Goal: Task Accomplishment & Management: Manage account settings

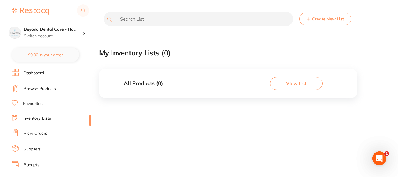
click at [294, 81] on button "View List" at bounding box center [296, 83] width 52 height 13
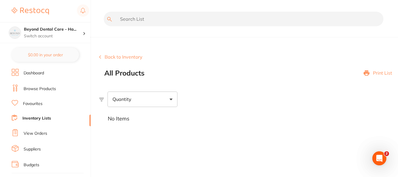
click at [134, 58] on button "Back to Inventory" at bounding box center [120, 56] width 43 height 5
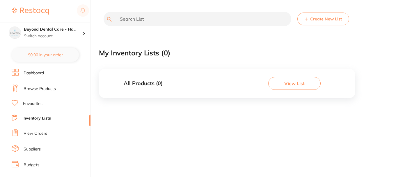
click at [135, 83] on h3 "All Products ( 0 )" at bounding box center [143, 83] width 39 height 6
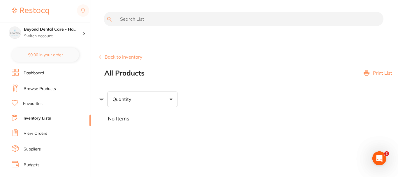
click at [172, 100] on span at bounding box center [170, 99] width 3 height 2
click at [126, 56] on button "Back to Inventory" at bounding box center [120, 56] width 43 height 5
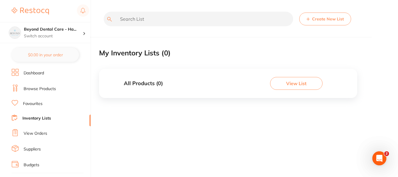
click at [316, 20] on button "Create New List" at bounding box center [325, 19] width 52 height 13
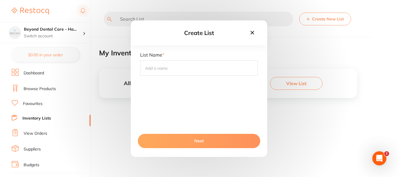
click at [253, 33] on icon at bounding box center [251, 32] width 3 height 3
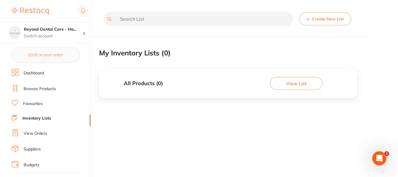
click at [283, 81] on button "View List" at bounding box center [296, 83] width 52 height 13
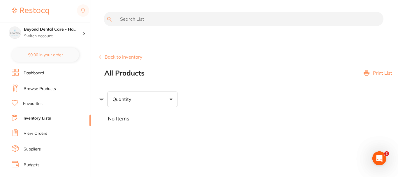
click at [125, 80] on section "Back to Inventory All Products Print List Quantity No Items" at bounding box center [248, 85] width 299 height 91
click at [124, 58] on button "Back to Inventory" at bounding box center [120, 56] width 43 height 5
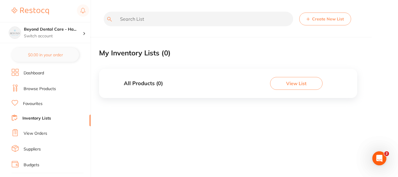
click at [138, 20] on input "text" at bounding box center [198, 19] width 189 height 15
click at [160, 86] on h3 "All Products ( 0 )" at bounding box center [143, 83] width 39 height 6
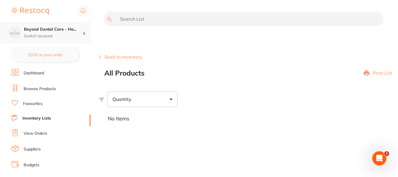
click at [74, 35] on p "Switch account" at bounding box center [53, 36] width 59 height 6
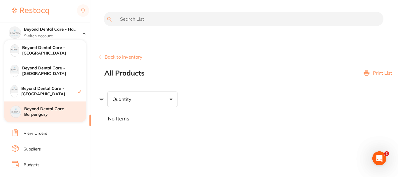
click at [45, 112] on h4 "Beyond Dental Care - Burpengary" at bounding box center [55, 111] width 62 height 11
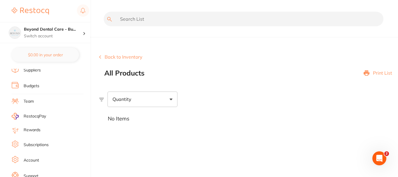
scroll to position [69, 0]
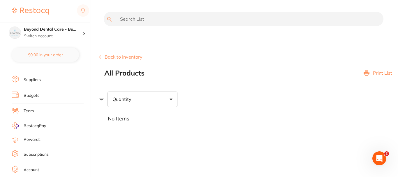
click at [121, 123] on div "No Items" at bounding box center [248, 119] width 299 height 24
drag, startPoint x: 167, startPoint y: 127, endPoint x: 151, endPoint y: 128, distance: 16.4
click at [151, 128] on div "No Items" at bounding box center [248, 119] width 299 height 24
click at [141, 92] on div "Quantity" at bounding box center [142, 98] width 70 height 15
click at [141, 95] on div "Quantity" at bounding box center [142, 98] width 70 height 15
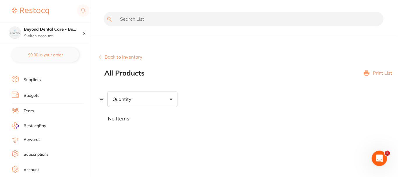
click at [378, 155] on icon "Open Intercom Messenger" at bounding box center [379, 158] width 10 height 10
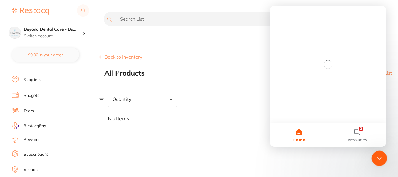
scroll to position [0, 0]
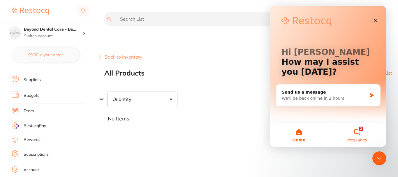
click at [357, 129] on button "2 Messages" at bounding box center [357, 134] width 58 height 23
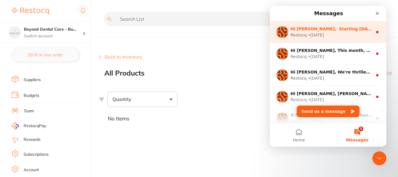
click at [314, 33] on div "• 5d ago" at bounding box center [316, 35] width 16 height 6
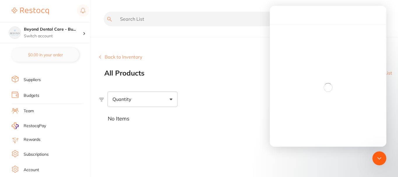
click at [308, 56] on div "Intercom messenger" at bounding box center [328, 86] width 116 height 125
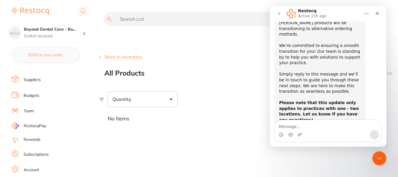
scroll to position [58, 0]
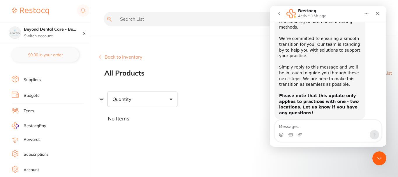
click at [278, 17] on button "go back" at bounding box center [278, 13] width 11 height 11
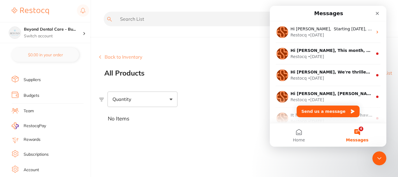
scroll to position [0, 0]
click at [376, 17] on div "Close" at bounding box center [377, 13] width 10 height 10
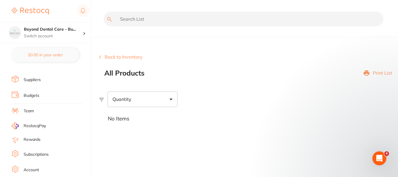
click at [115, 58] on button "Back to Inventory" at bounding box center [120, 56] width 43 height 5
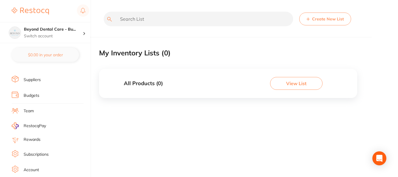
click at [323, 22] on button "Create New List" at bounding box center [325, 19] width 52 height 13
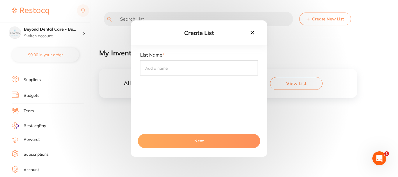
click at [220, 64] on input "text" at bounding box center [199, 67] width 118 height 15
type input "Steri Consumables"
click at [215, 138] on button "Next" at bounding box center [199, 141] width 122 height 14
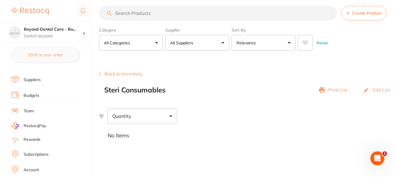
click at [379, 90] on p "Edit List" at bounding box center [381, 89] width 17 height 5
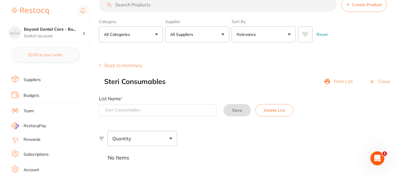
scroll to position [19, 0]
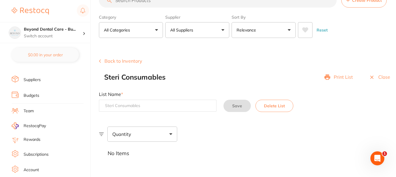
click at [237, 121] on section "Create Product Back to Inventory Steri Consumables Print List Close List Name *…" at bounding box center [247, 104] width 297 height 121
click at [387, 76] on p "Close" at bounding box center [384, 76] width 12 height 5
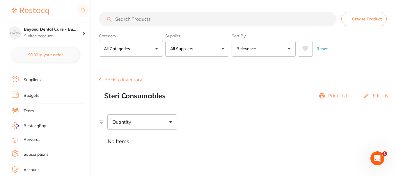
scroll to position [6, 0]
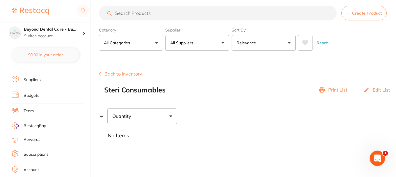
click at [377, 153] on div "Open Intercom Messenger" at bounding box center [376, 157] width 19 height 19
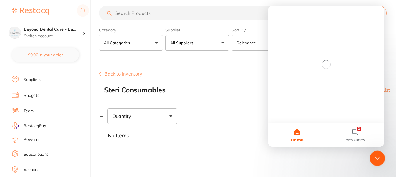
scroll to position [0, 0]
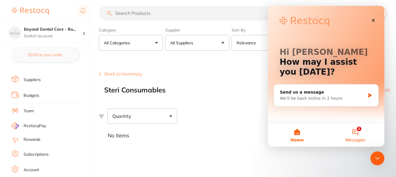
click at [354, 134] on button "1 Messages" at bounding box center [355, 134] width 58 height 23
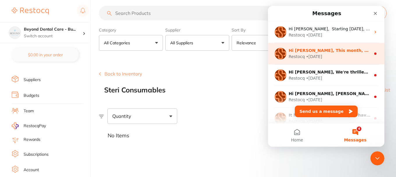
click at [339, 56] on div "Restocq • 2w ago" at bounding box center [330, 57] width 82 height 6
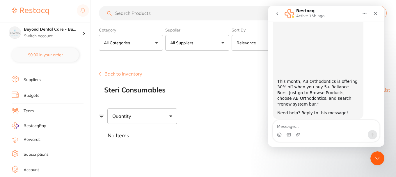
scroll to position [60, 0]
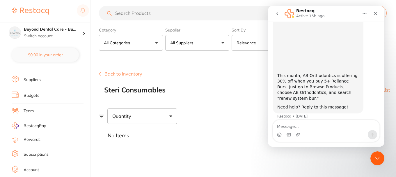
click at [278, 15] on icon "go back" at bounding box center [277, 13] width 5 height 5
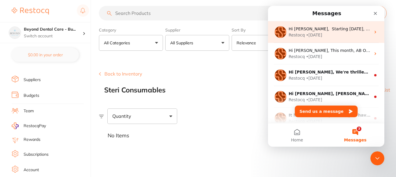
scroll to position [0, 0]
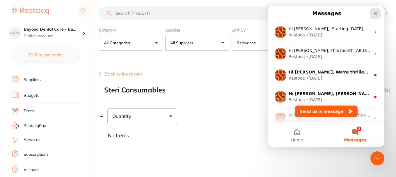
click at [376, 13] on icon "Close" at bounding box center [375, 13] width 5 height 5
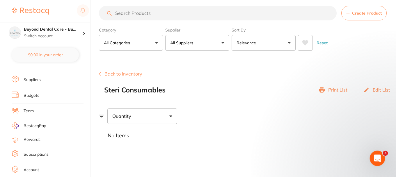
click at [373, 154] on div "Open Intercom Messenger" at bounding box center [376, 157] width 19 height 19
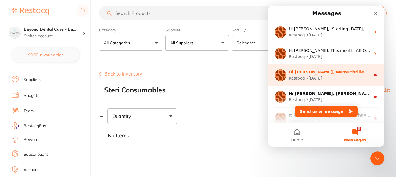
click at [328, 86] on div "Hi Jennifer, We're thrilled to welcome RePractice to the Restocq family! 🌿 As a…" at bounding box center [326, 75] width 116 height 22
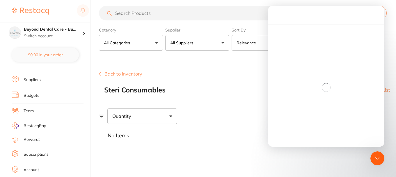
click at [326, 73] on div "Intercom messenger" at bounding box center [326, 86] width 116 height 125
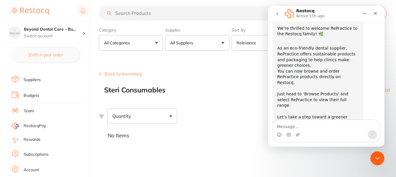
scroll to position [101, 0]
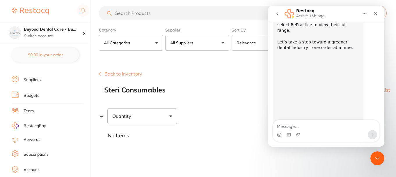
click at [277, 14] on icon "go back" at bounding box center [278, 13] width 2 height 3
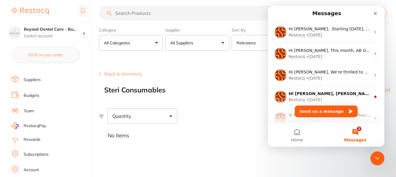
scroll to position [0, 0]
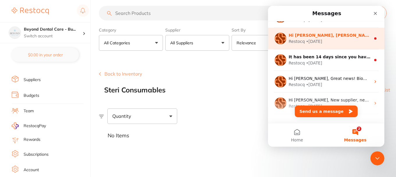
click at [315, 49] on div "Hi Jennifer, Livingstone’s biggest deal yet on Myerson Anteriors is here! Add t…" at bounding box center [326, 39] width 116 height 22
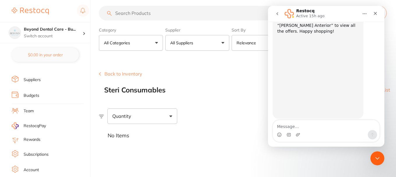
scroll to position [57, 0]
click at [277, 17] on button "go back" at bounding box center [277, 13] width 11 height 11
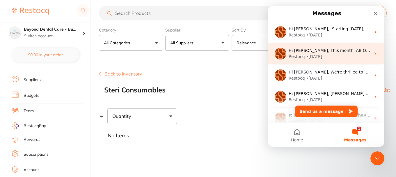
scroll to position [0, 0]
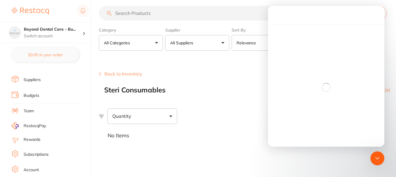
scroll to position [49, 0]
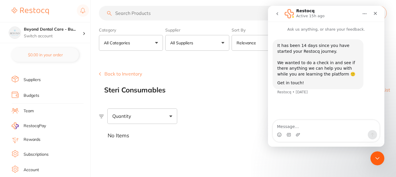
click at [275, 16] on button "go back" at bounding box center [277, 13] width 11 height 11
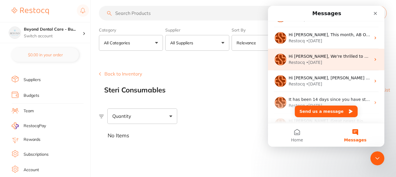
scroll to position [0, 0]
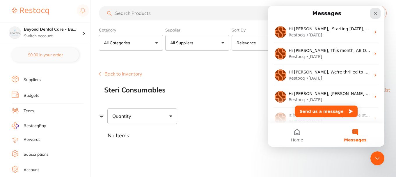
click at [373, 15] on div "Close" at bounding box center [375, 13] width 10 height 10
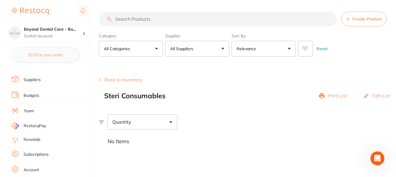
scroll to position [6, 0]
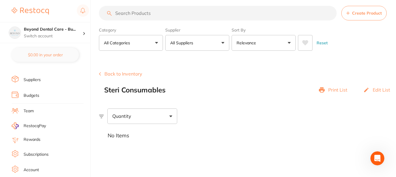
click at [121, 73] on button "Back to Inventory" at bounding box center [120, 73] width 43 height 5
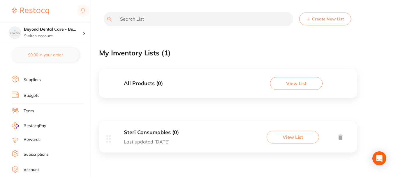
click at [161, 87] on div "All Products ( 0 ) View List" at bounding box center [228, 83] width 258 height 29
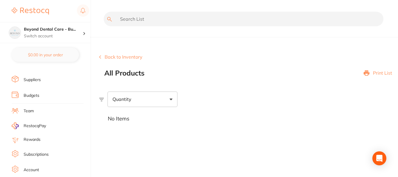
click at [119, 56] on button "Back to Inventory" at bounding box center [120, 56] width 43 height 5
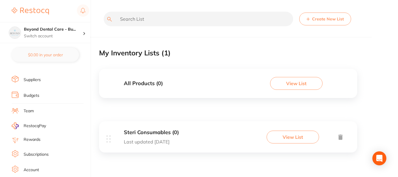
drag, startPoint x: 186, startPoint y: 84, endPoint x: 151, endPoint y: 89, distance: 34.6
click at [151, 89] on div "All Products ( 0 ) View List" at bounding box center [228, 83] width 258 height 29
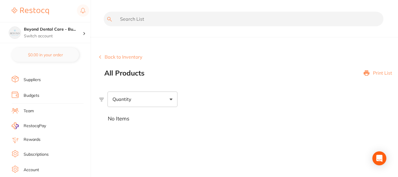
click at [124, 54] on button "Back to Inventory" at bounding box center [120, 56] width 43 height 5
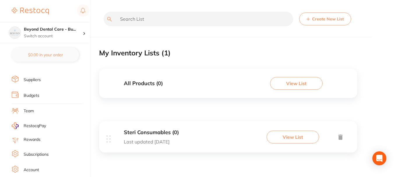
click at [172, 133] on h3 "Steri Consumables (0)" at bounding box center [151, 132] width 55 height 6
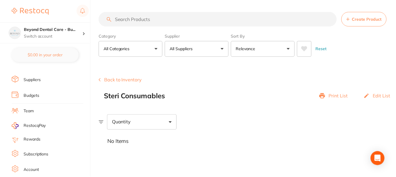
scroll to position [6, 0]
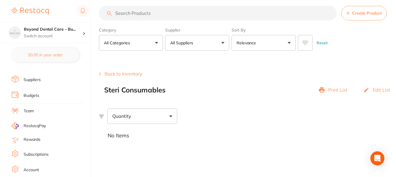
click at [381, 89] on p "Edit List" at bounding box center [381, 89] width 17 height 5
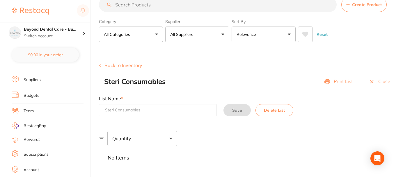
scroll to position [19, 0]
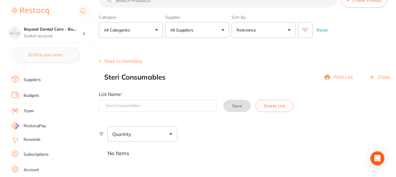
click at [235, 122] on section "Create Product Back to Inventory Steri Consumables Print List Close List Name *…" at bounding box center [247, 104] width 297 height 121
click at [385, 75] on p "Close" at bounding box center [384, 76] width 12 height 5
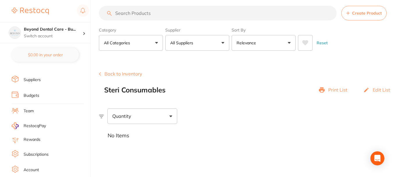
scroll to position [6, 0]
click at [291, 14] on input "search" at bounding box center [218, 13] width 238 height 15
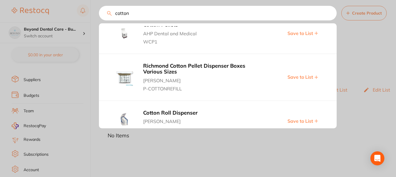
scroll to position [466, 0]
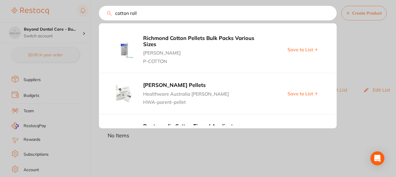
type input "cotton rolls"
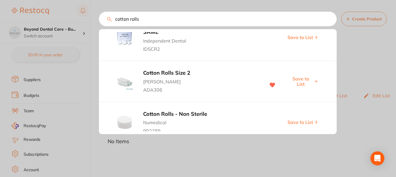
scroll to position [146, 0]
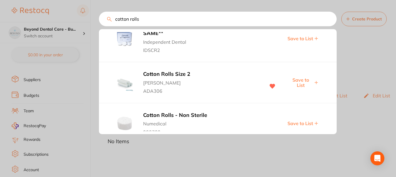
click at [99, 16] on div "cotton rolls Paul Hartmann Cotton Rolls Celluron / 1000 Ivoclar Vivadent B60017…" at bounding box center [218, 19] width 238 height 15
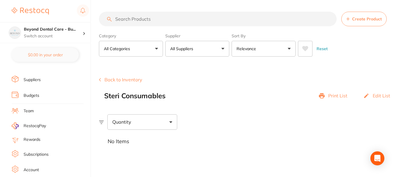
click at [202, 47] on button "All Suppliers" at bounding box center [197, 49] width 64 height 16
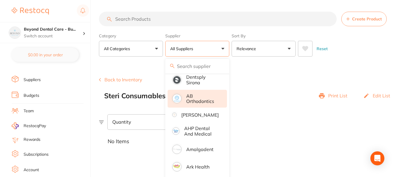
scroll to position [29, 0]
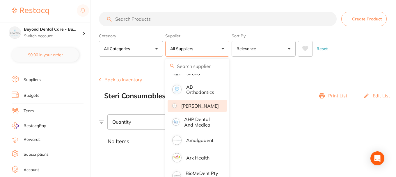
click at [193, 108] on p "[PERSON_NAME]" at bounding box center [200, 105] width 38 height 5
click at [287, 49] on button "Relevance" at bounding box center [264, 49] width 64 height 16
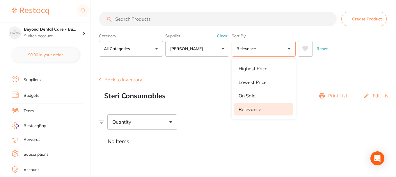
click at [146, 49] on button "All Categories" at bounding box center [131, 49] width 64 height 16
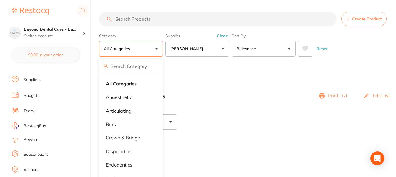
click at [221, 70] on section "Create Product Back to Inventory Steri Consumables Print List Edit List Quantit…" at bounding box center [247, 107] width 297 height 91
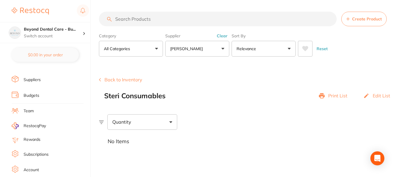
click at [186, 14] on input "search" at bounding box center [218, 19] width 238 height 15
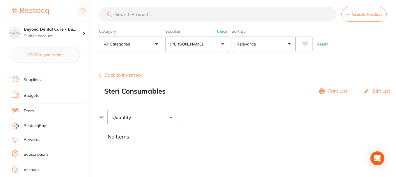
scroll to position [6, 0]
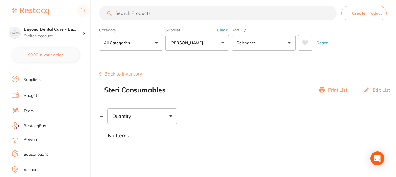
click at [255, 43] on p "Relevance" at bounding box center [248, 43] width 22 height 6
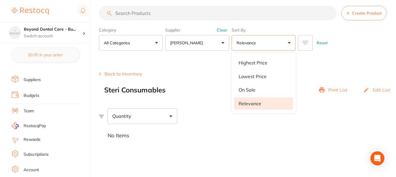
click at [255, 43] on p "Relevance" at bounding box center [248, 43] width 22 height 6
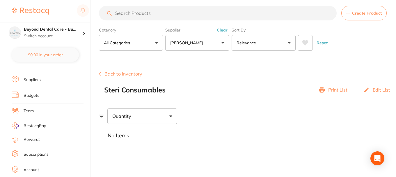
click at [131, 39] on button "All Categories" at bounding box center [131, 43] width 64 height 16
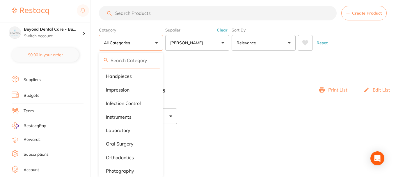
scroll to position [114, 0]
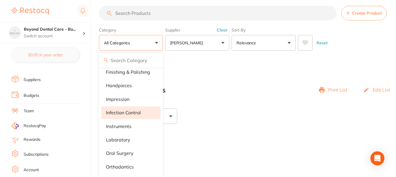
click at [130, 112] on p "infection control" at bounding box center [123, 112] width 35 height 5
click at [198, 9] on input "search" at bounding box center [218, 13] width 238 height 15
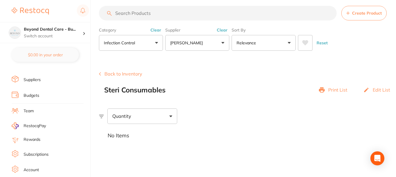
click at [188, 14] on input "search" at bounding box center [218, 13] width 238 height 15
click at [163, 14] on input "search" at bounding box center [218, 13] width 238 height 15
click at [351, 12] on button "Create Product" at bounding box center [363, 13] width 45 height 15
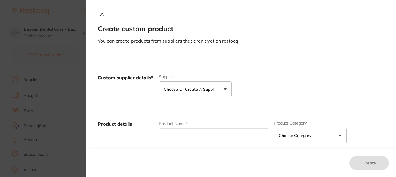
click at [100, 13] on icon at bounding box center [102, 14] width 5 height 5
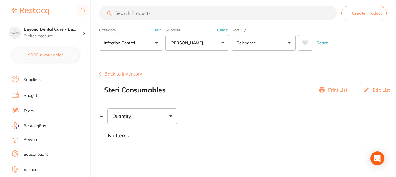
click at [162, 19] on input "search" at bounding box center [218, 13] width 238 height 15
click at [149, 40] on button "infection control" at bounding box center [131, 43] width 64 height 16
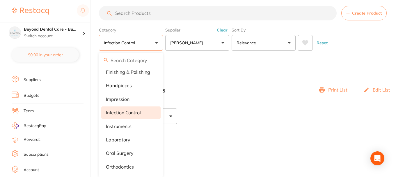
click at [119, 109] on li "infection control" at bounding box center [130, 112] width 59 height 12
click at [207, 62] on section "Create Product Back to Inventory Steri Consumables Print List Edit List Quantit…" at bounding box center [247, 101] width 297 height 91
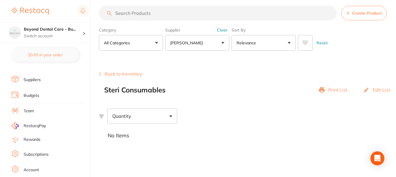
click at [203, 45] on button "[PERSON_NAME]" at bounding box center [197, 43] width 64 height 16
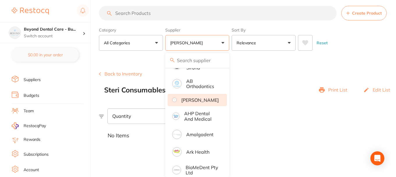
click at [195, 95] on li "[PERSON_NAME]" at bounding box center [197, 100] width 59 height 12
click at [162, 11] on input "search" at bounding box center [218, 13] width 238 height 15
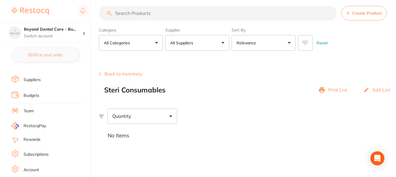
paste input "AH188188"
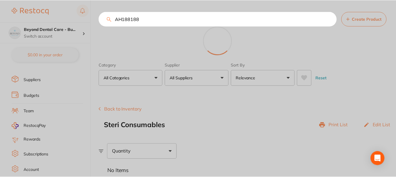
scroll to position [0, 0]
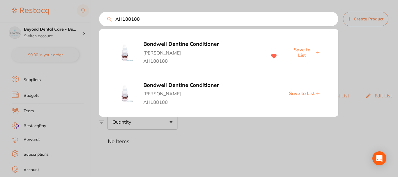
click at [302, 50] on span "Save to List" at bounding box center [301, 52] width 25 height 11
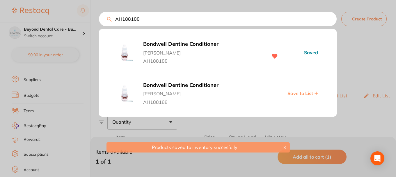
click at [317, 128] on div at bounding box center [198, 88] width 396 height 177
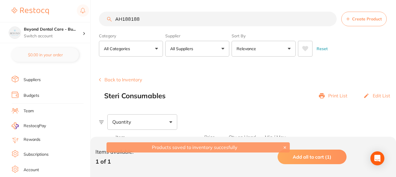
click at [285, 146] on button "✕" at bounding box center [285, 147] width 7 height 5
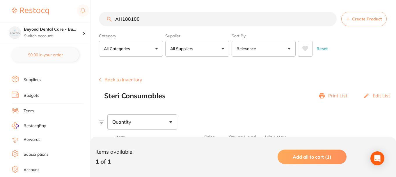
drag, startPoint x: 154, startPoint y: 20, endPoint x: 100, endPoint y: 22, distance: 53.6
click at [100, 22] on input "AH188188" at bounding box center [218, 19] width 238 height 15
paste input "E3754"
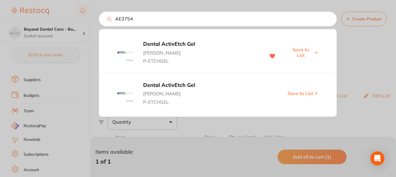
type input "AE3754"
click at [300, 49] on span "Save to List" at bounding box center [300, 52] width 25 height 11
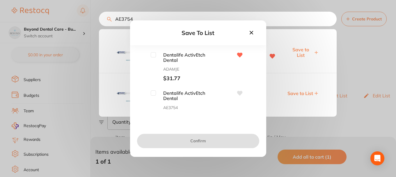
click at [153, 55] on input "checkbox" at bounding box center [153, 54] width 5 height 5
checkbox input "true"
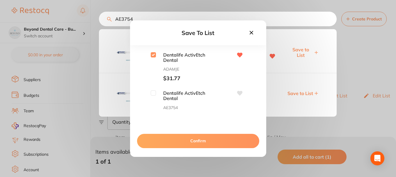
click at [151, 92] on input "checkbox" at bounding box center [153, 92] width 5 height 5
checkbox input "true"
click at [205, 140] on button "Confirm" at bounding box center [198, 141] width 122 height 14
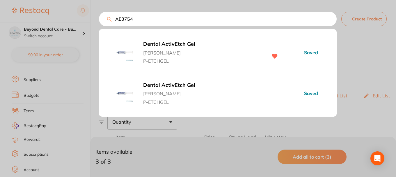
click at [183, 17] on input "AE3754" at bounding box center [218, 19] width 238 height 15
drag, startPoint x: 100, startPoint y: 17, endPoint x: 77, endPoint y: 16, distance: 22.8
click at [99, 16] on div "AE3754 Dental ActivEtch Gel Adam Dental P-ETCHGEL Saved Dental ActivEtch Gel Ad…" at bounding box center [218, 19] width 238 height 15
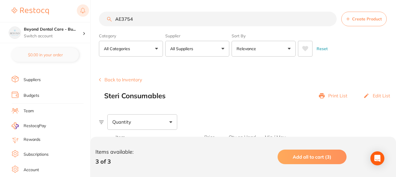
paste input "MHCAS"
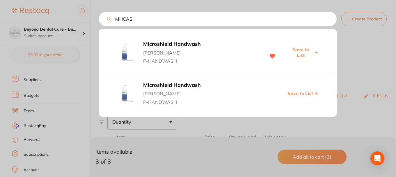
type input "MHCAS"
click at [300, 50] on span "Save to List" at bounding box center [300, 52] width 25 height 11
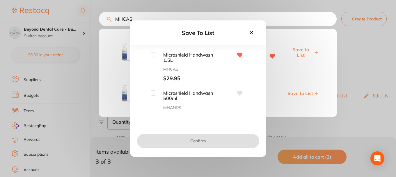
click at [154, 52] on input "checkbox" at bounding box center [153, 54] width 5 height 5
checkbox input "true"
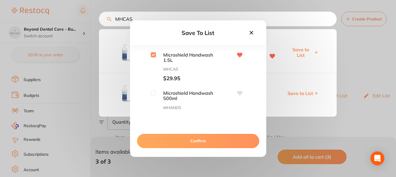
click at [195, 140] on button "Confirm" at bounding box center [198, 141] width 122 height 14
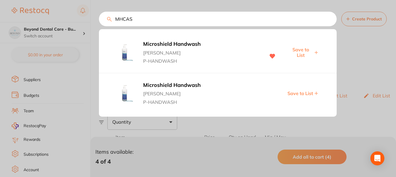
drag, startPoint x: 106, startPoint y: 21, endPoint x: 87, endPoint y: 18, distance: 19.4
click at [99, 18] on div "MHCAS Microshield Handwash Adam Dental P-HANDWASH Save to List Microshield Hand…" at bounding box center [218, 19] width 238 height 15
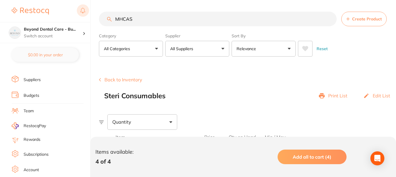
paste input "P9007071"
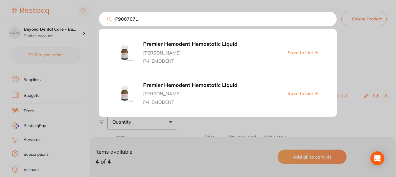
type input "P9007071"
click at [299, 53] on span "Save to List" at bounding box center [301, 52] width 26 height 5
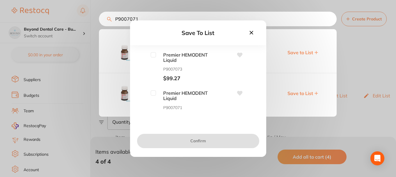
scroll to position [10, 0]
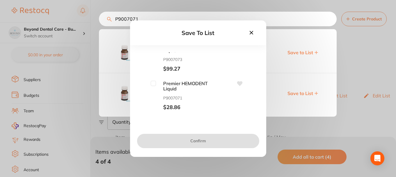
click at [156, 84] on span "Premier HEMODENT Liquid" at bounding box center [185, 86] width 58 height 11
click at [153, 84] on input "checkbox" at bounding box center [153, 83] width 5 height 5
checkbox input "true"
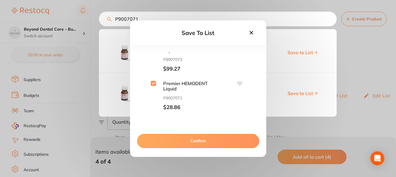
click at [199, 141] on button "Confirm" at bounding box center [198, 141] width 122 height 14
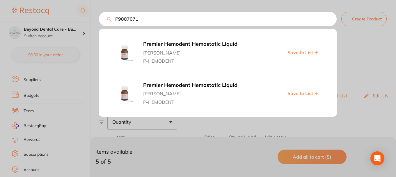
drag, startPoint x: 158, startPoint y: 25, endPoint x: 80, endPoint y: 20, distance: 77.9
click at [99, 21] on div "P9007071 Premier Hemodent Hemostatic Liquid Adam Dental P-HEMODENT Save to List…" at bounding box center [218, 19] width 238 height 15
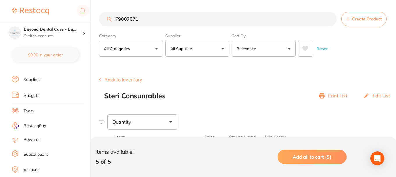
paste input "EE125"
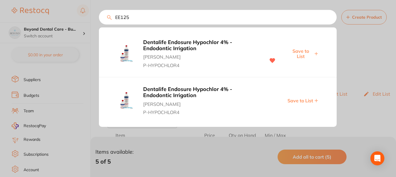
scroll to position [0, 0]
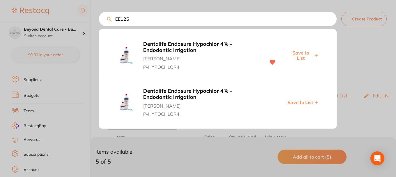
type input "EE125"
click at [296, 55] on span "Save to List" at bounding box center [300, 55] width 25 height 11
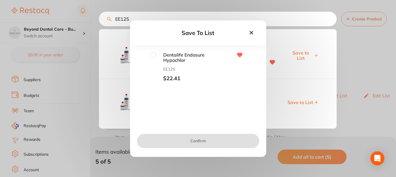
click at [154, 56] on input "checkbox" at bounding box center [153, 54] width 5 height 5
checkbox input "true"
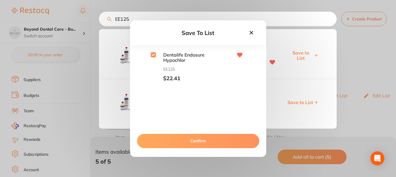
click at [198, 139] on button "Confirm" at bounding box center [198, 141] width 122 height 14
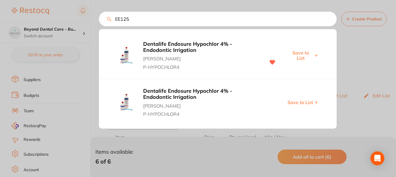
drag, startPoint x: 132, startPoint y: 21, endPoint x: 51, endPoint y: 21, distance: 81.8
click at [99, 21] on div "EE125 Dentalife Endosure Hypochlor 4% - Endodontic Irrigation Adam Dental P-HYP…" at bounding box center [218, 19] width 238 height 15
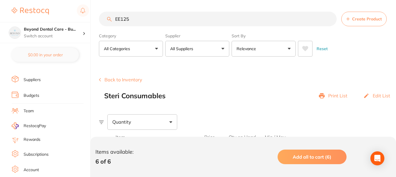
paste input "DTL"
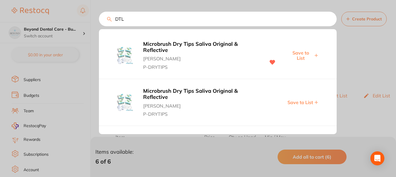
type input "DTL"
click at [299, 58] on span "Save to List" at bounding box center [300, 55] width 25 height 11
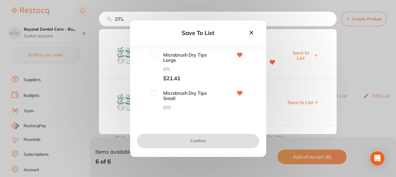
click at [151, 56] on input "checkbox" at bounding box center [153, 54] width 5 height 5
checkbox input "true"
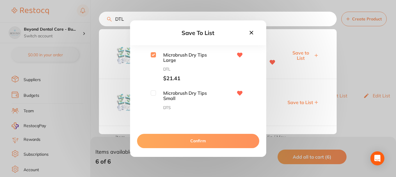
click at [152, 93] on input "checkbox" at bounding box center [153, 92] width 5 height 5
checkbox input "true"
click at [169, 138] on button "Confirm" at bounding box center [198, 141] width 122 height 14
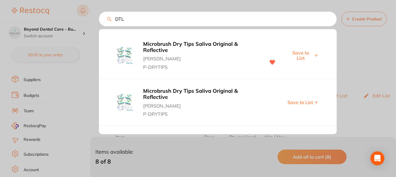
drag, startPoint x: 137, startPoint y: 17, endPoint x: 86, endPoint y: 15, distance: 51.0
click at [99, 15] on div "DTL Microbrush Dry Tips Saliva Original & Reflective Adam Dental P-DRYTIPS Save…" at bounding box center [218, 19] width 238 height 15
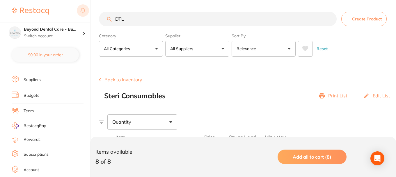
paste input "SNKPSN27"
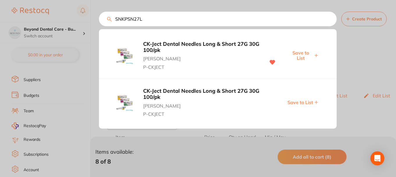
type input "SNKPSN27L"
click at [295, 53] on span "Save to List" at bounding box center [300, 55] width 25 height 11
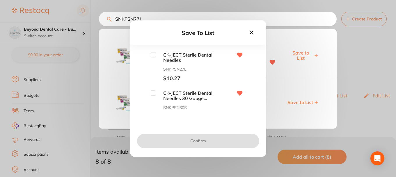
click at [153, 55] on input "checkbox" at bounding box center [153, 54] width 5 height 5
checkbox input "true"
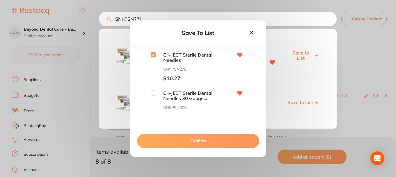
click at [153, 94] on input "checkbox" at bounding box center [153, 92] width 5 height 5
checkbox input "true"
click at [200, 141] on button "Confirm" at bounding box center [198, 141] width 122 height 14
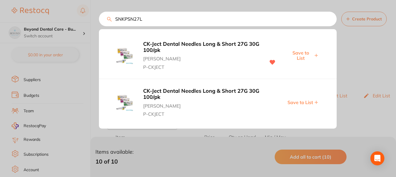
drag, startPoint x: 151, startPoint y: 18, endPoint x: 87, endPoint y: 21, distance: 63.8
click at [99, 21] on div "SNKPSN27L CK-Ject Dental Needles Long & Short 27G 30G 100/pk Adam Dental P-CKJE…" at bounding box center [218, 19] width 238 height 15
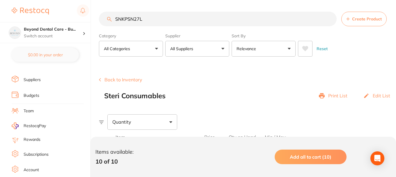
paste input "OPPBU"
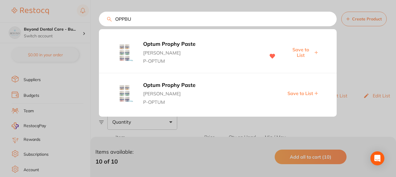
type input "OPPBU"
click at [299, 56] on span "Save to List" at bounding box center [300, 52] width 25 height 11
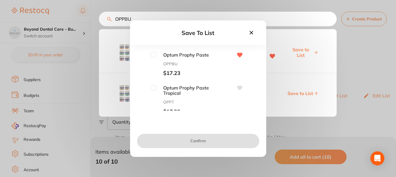
click at [154, 54] on input "checkbox" at bounding box center [153, 54] width 5 height 5
checkbox input "true"
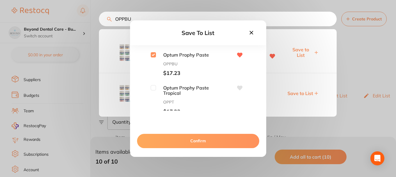
click at [184, 141] on button "Confirm" at bounding box center [198, 141] width 122 height 14
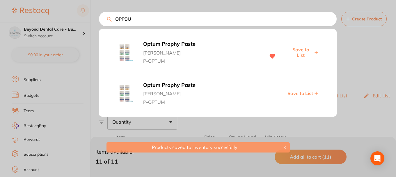
drag, startPoint x: 145, startPoint y: 16, endPoint x: 83, endPoint y: 20, distance: 62.1
click at [99, 20] on div "OPPBU Optum Prophy Paste Adam Dental P-OPTUM Save to List Optum Prophy Paste Ad…" at bounding box center [218, 19] width 238 height 15
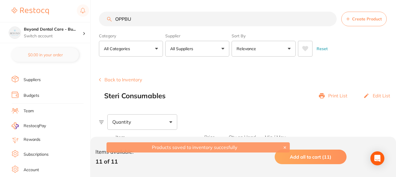
paste input "DT5600603"
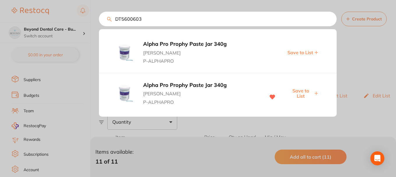
type input "DT5600603"
click at [301, 91] on span "Save to List" at bounding box center [300, 93] width 25 height 11
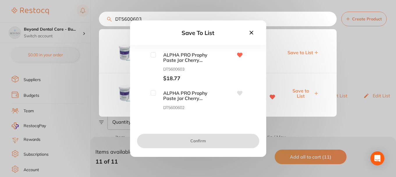
click at [153, 54] on input "checkbox" at bounding box center [153, 54] width 5 height 5
checkbox input "true"
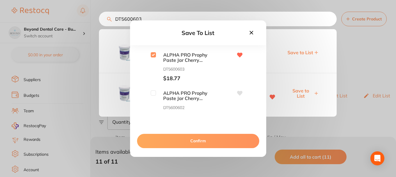
click at [195, 139] on button "Confirm" at bounding box center [198, 141] width 122 height 14
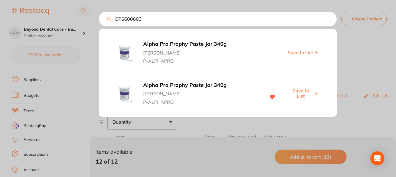
click at [99, 24] on div "DT5600603 Alpha Pro Prophy Paste Jar 340g Adam Dental P-ALPHAPRO Save to List A…" at bounding box center [218, 19] width 238 height 15
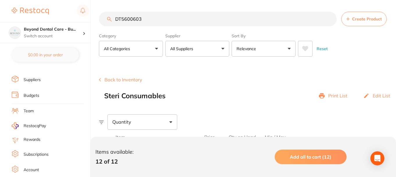
paste input "UDT0131"
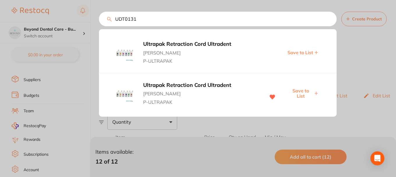
type input "UDT0131"
click at [295, 92] on span "Save to List" at bounding box center [300, 93] width 25 height 11
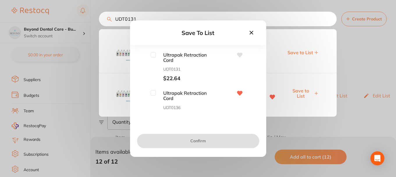
scroll to position [48, 0]
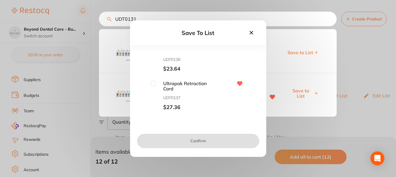
click at [155, 83] on input "checkbox" at bounding box center [153, 83] width 5 height 5
checkbox input "true"
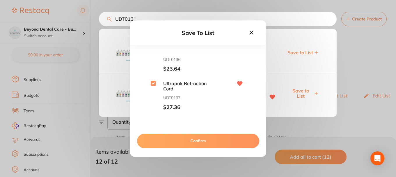
scroll to position [0, 0]
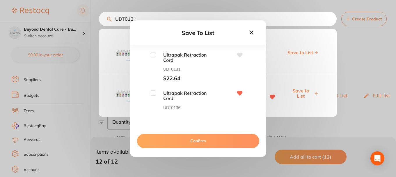
click at [153, 88] on div "Ultrapak Retraction Cord UDT0131 $22.64 Ultrapak Retraction Cord UDT0136 $23.64…" at bounding box center [198, 81] width 118 height 58
click at [153, 89] on div "Ultrapak Retraction Cord UDT0131 $22.64 Ultrapak Retraction Cord UDT0136 $23.64…" at bounding box center [198, 81] width 118 height 58
click at [153, 92] on input "checkbox" at bounding box center [153, 92] width 5 height 5
checkbox input "true"
click at [153, 57] on input "checkbox" at bounding box center [153, 54] width 5 height 5
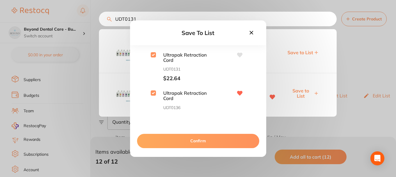
checkbox input "true"
click at [197, 139] on button "Confirm" at bounding box center [198, 141] width 122 height 14
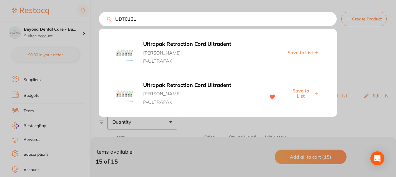
drag, startPoint x: 151, startPoint y: 23, endPoint x: 102, endPoint y: 25, distance: 48.7
click at [102, 25] on input "UDT0131" at bounding box center [218, 19] width 238 height 15
paste input "OS18026"
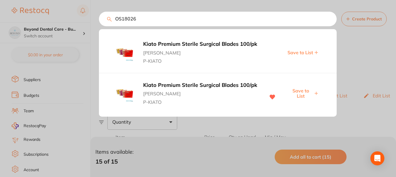
type input "OS18026"
click at [301, 94] on span "Save to List" at bounding box center [300, 93] width 25 height 11
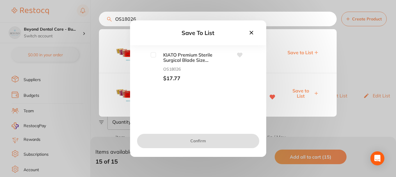
click at [156, 54] on span "KIATO Premium Sterile Surgical Blade Size 15C 100pk" at bounding box center [185, 57] width 58 height 11
click at [151, 54] on input "checkbox" at bounding box center [153, 54] width 5 height 5
checkbox input "true"
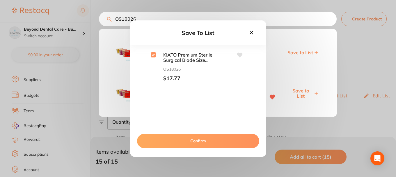
click at [192, 141] on button "Confirm" at bounding box center [198, 141] width 122 height 14
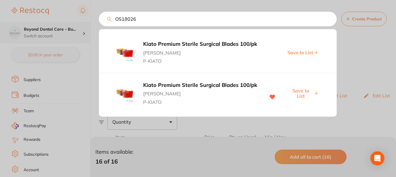
drag, startPoint x: 146, startPoint y: 19, endPoint x: 74, endPoint y: 23, distance: 71.7
click at [99, 23] on div "OS18026 Kiato Premium Sterile Surgical Blades 100/pk Adam Dental P-KIATO Save t…" at bounding box center [218, 19] width 238 height 15
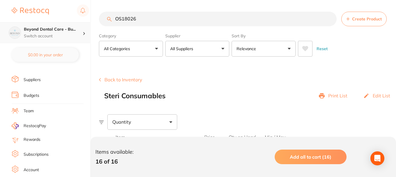
paste input "JJEMS0005"
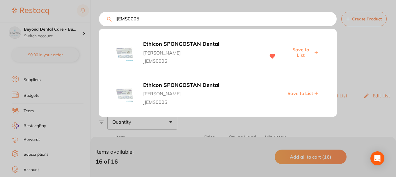
click at [302, 55] on span "Save to List" at bounding box center [300, 52] width 25 height 11
drag, startPoint x: 143, startPoint y: 19, endPoint x: 79, endPoint y: 24, distance: 64.2
click at [99, 24] on div "JJEMS0005 Ethicon SPONGOSTAN Dental Adam Dental JJEMS0005 Saved Ethicon SPONGOS…" at bounding box center [218, 19] width 238 height 15
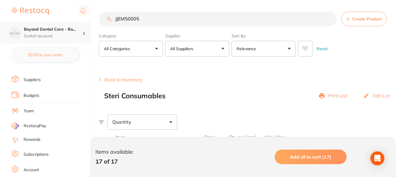
paste input "SS57130"
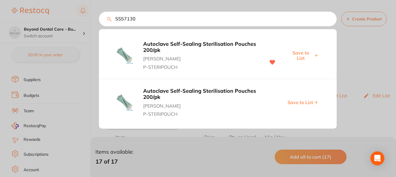
type input "SS57130"
click at [302, 52] on span "Save to List" at bounding box center [300, 55] width 25 height 11
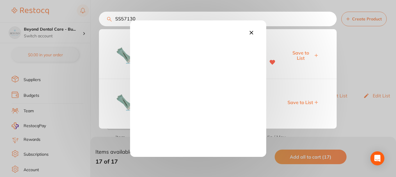
scroll to position [0, 0]
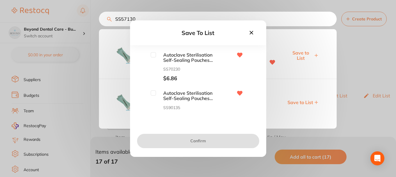
click at [156, 54] on span "Autoclave Sterilisation Self-Sealing Pouches 70 x 230mm 200/pk" at bounding box center [185, 57] width 58 height 11
click at [152, 55] on input "checkbox" at bounding box center [153, 54] width 5 height 5
checkbox input "true"
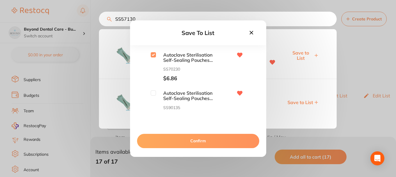
click at [151, 93] on input "checkbox" at bounding box center [153, 92] width 5 height 5
checkbox input "true"
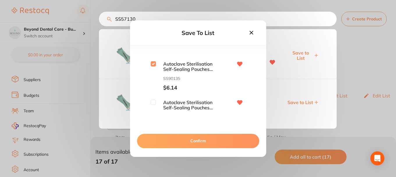
scroll to position [58, 0]
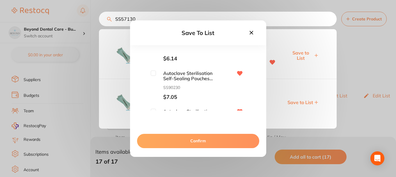
click at [151, 75] on input "checkbox" at bounding box center [153, 72] width 5 height 5
checkbox input "true"
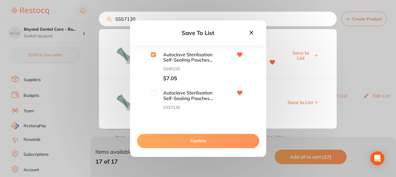
scroll to position [86, 0]
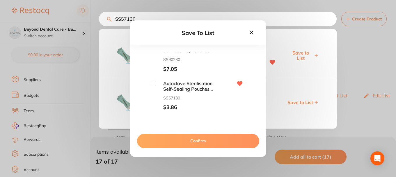
click at [153, 83] on input "checkbox" at bounding box center [153, 83] width 5 height 5
checkbox input "true"
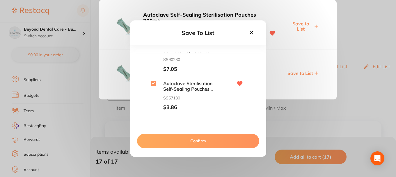
scroll to position [58, 0]
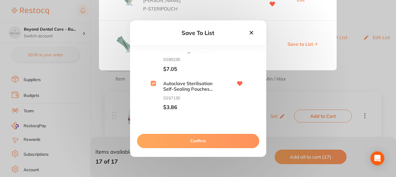
click at [188, 140] on button "Confirm" at bounding box center [198, 141] width 122 height 14
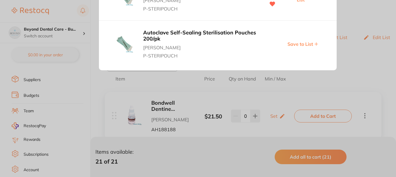
scroll to position [0, 0]
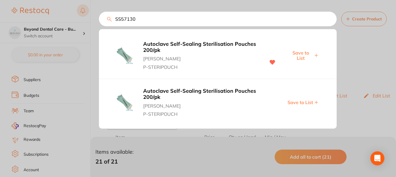
drag, startPoint x: 143, startPoint y: 20, endPoint x: 88, endPoint y: 15, distance: 55.8
click at [99, 15] on div "SS57130 Autoclave Self-Sealing Sterilisation Pouches 200/pk Adam Dental P-STERI…" at bounding box center [218, 19] width 238 height 15
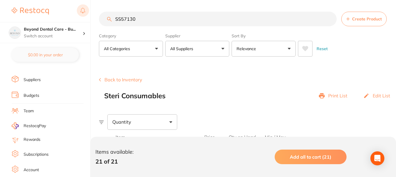
paste input "T13T144"
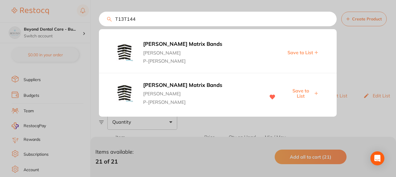
type input "T13T144"
click at [300, 90] on span "Save to List" at bounding box center [300, 93] width 25 height 11
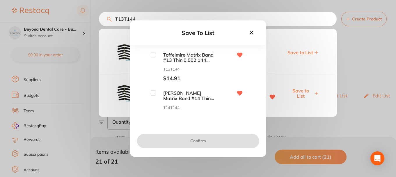
click at [154, 54] on input "checkbox" at bounding box center [153, 54] width 5 height 5
checkbox input "true"
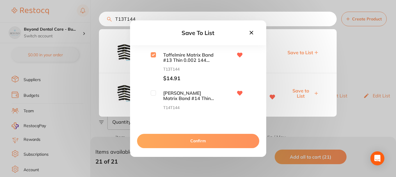
click at [152, 94] on input "checkbox" at bounding box center [153, 92] width 5 height 5
checkbox input "true"
click at [187, 134] on button "Confirm" at bounding box center [198, 141] width 122 height 14
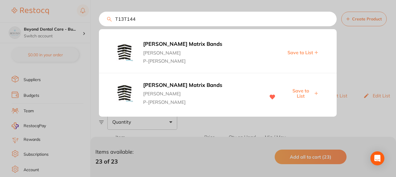
drag, startPoint x: 146, startPoint y: 24, endPoint x: 122, endPoint y: 15, distance: 25.5
click at [99, 19] on div "T13T144 Tofflemire Matrix Bands Adam Dental P-TOFFLEMIRE Save to List Tofflemir…" at bounding box center [218, 19] width 238 height 15
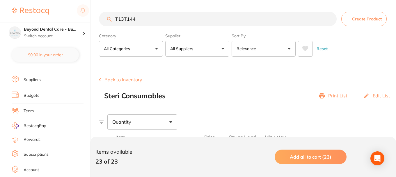
paste input "KE-9721002"
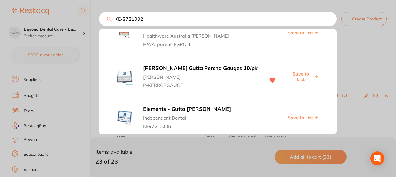
scroll to position [158, 0]
type input "KE-9721002"
click at [301, 70] on span "Save to List" at bounding box center [300, 75] width 25 height 11
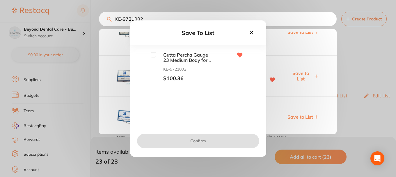
click at [154, 57] on input "checkbox" at bounding box center [153, 54] width 5 height 5
checkbox input "true"
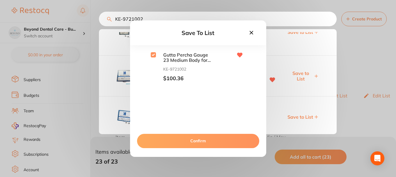
click at [194, 137] on button "Confirm" at bounding box center [198, 141] width 122 height 14
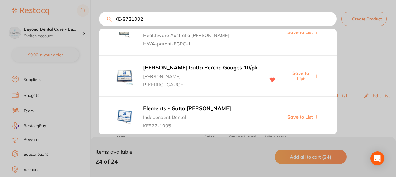
drag, startPoint x: 151, startPoint y: 22, endPoint x: 95, endPoint y: 29, distance: 55.7
click at [99, 26] on div "KE-9721002 Kerr Gutta Percha Gauges 10/pk Adam Dental P-KERRGPGAUGE Save to Lis…" at bounding box center [218, 19] width 238 height 15
paste input "803T"
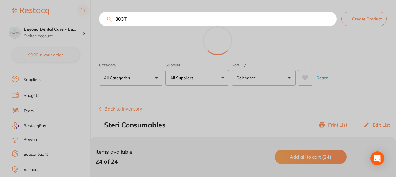
scroll to position [0, 0]
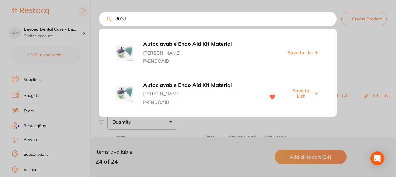
type input "803T"
click at [298, 91] on span "Save to List" at bounding box center [300, 93] width 25 height 11
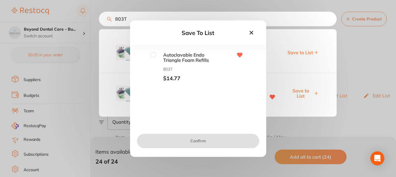
click at [154, 54] on input "checkbox" at bounding box center [153, 54] width 5 height 5
checkbox input "true"
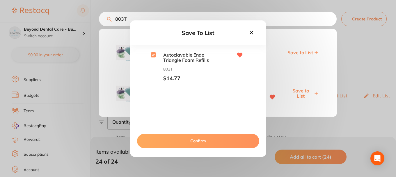
click at [174, 139] on button "Confirm" at bounding box center [198, 141] width 122 height 14
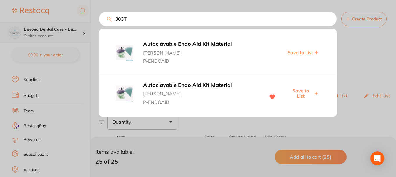
click at [99, 24] on div "803T Autoclavable Endo Aid Kit Material Adam Dental P-ENDOAID Save to List Auto…" at bounding box center [218, 19] width 238 height 15
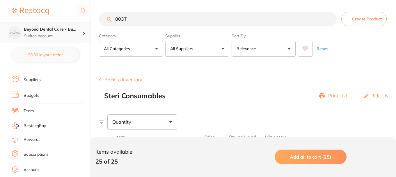
paste input "TM-12647"
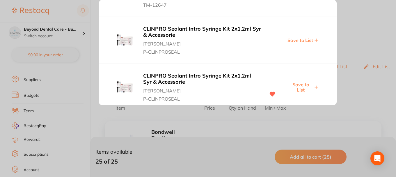
scroll to position [41, 0]
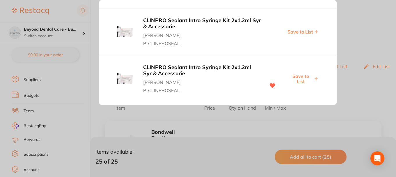
type input "TM-12647"
click at [296, 77] on span "Save to List" at bounding box center [300, 78] width 25 height 11
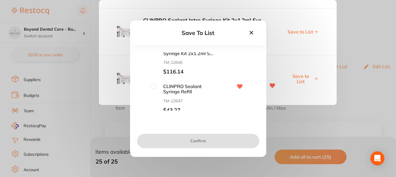
scroll to position [10, 0]
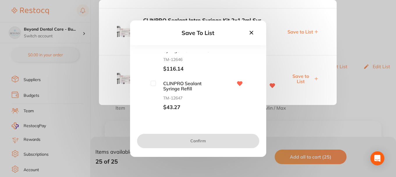
click at [153, 84] on input "checkbox" at bounding box center [153, 83] width 5 height 5
checkbox input "true"
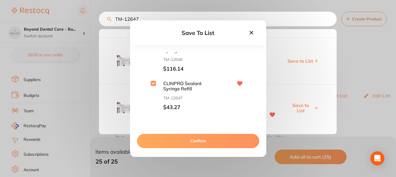
click at [204, 136] on button "Confirm" at bounding box center [198, 141] width 122 height 14
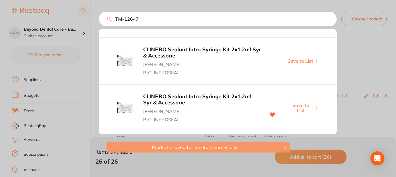
click at [99, 22] on div "TM-12647 CLINPRO Sealant Syringe Refill 1 x 1.2ml Syr & 10 Tip Henry Schein Hal…" at bounding box center [218, 19] width 238 height 15
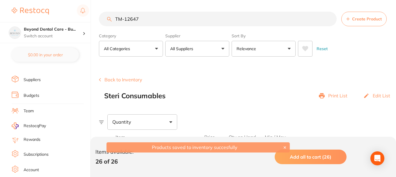
paste input "26T"
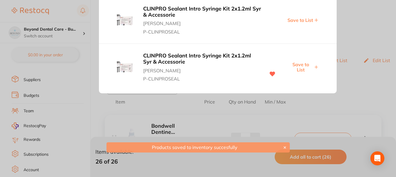
scroll to position [0, 0]
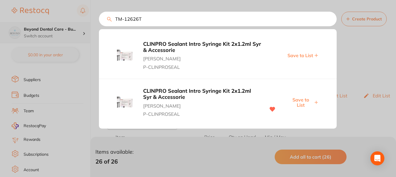
drag, startPoint x: 144, startPoint y: 19, endPoint x: 67, endPoint y: 23, distance: 77.9
click at [99, 23] on div "TM-12626T CLINPRO Sealant Intro Syringe Kit 2x1.2ml Syr & Accessorie Adam Denta…" at bounding box center [218, 19] width 238 height 15
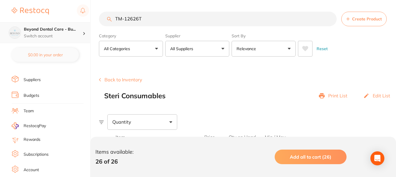
paste input "EOSPVP"
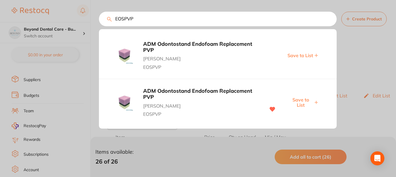
click at [302, 100] on span "Save to List" at bounding box center [300, 102] width 25 height 11
drag, startPoint x: 151, startPoint y: 16, endPoint x: 96, endPoint y: 20, distance: 55.2
click at [99, 20] on input "EOSPVP" at bounding box center [218, 19] width 238 height 15
paste input "XRB5001"
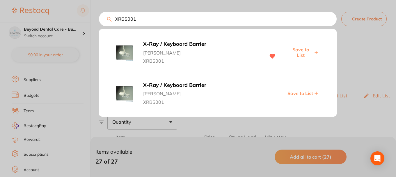
click at [300, 55] on span "Save to List" at bounding box center [300, 52] width 25 height 11
click at [104, 20] on input "XRB5001" at bounding box center [218, 19] width 238 height 15
paste input "ISCNC32"
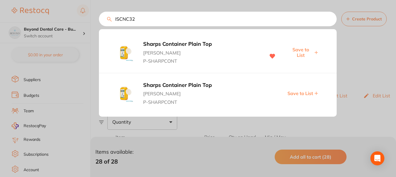
type input "ISCNC32"
click at [309, 52] on span "Save to List" at bounding box center [300, 52] width 25 height 11
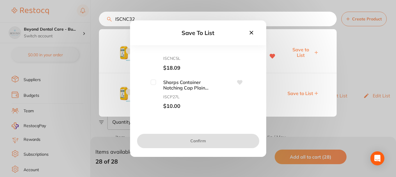
scroll to position [58, 0]
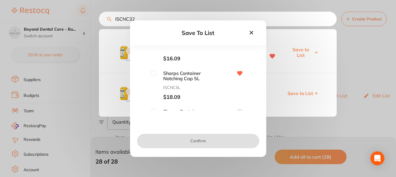
click at [153, 72] on input "checkbox" at bounding box center [153, 72] width 5 height 5
checkbox input "true"
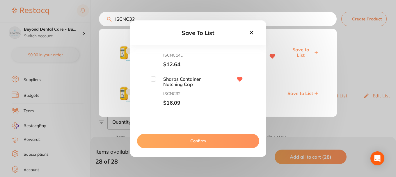
scroll to position [0, 0]
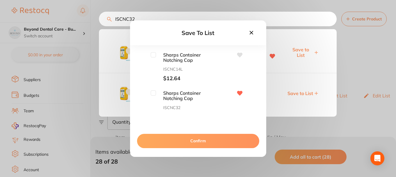
click at [153, 93] on input "checkbox" at bounding box center [153, 92] width 5 height 5
checkbox input "true"
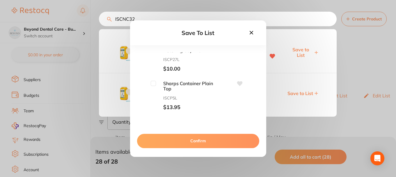
scroll to position [95, 0]
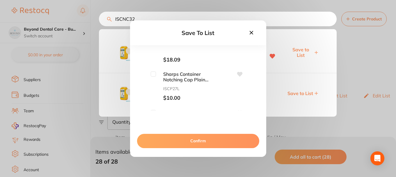
click at [192, 138] on button "Confirm" at bounding box center [198, 141] width 122 height 14
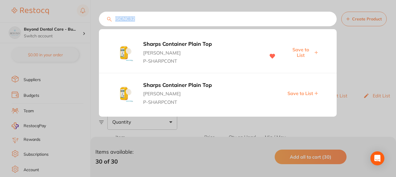
drag, startPoint x: 145, startPoint y: 25, endPoint x: 138, endPoint y: 22, distance: 8.0
click at [130, 23] on div "ISCNC32 Sharps Container Plain Top Adam Dental P-SHARPCONT Save to List Sharps …" at bounding box center [218, 19] width 238 height 15
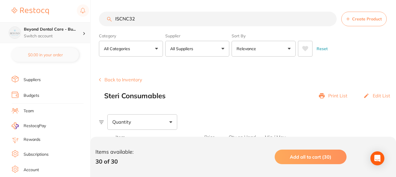
scroll to position [0, 0]
drag, startPoint x: 141, startPoint y: 22, endPoint x: 83, endPoint y: 25, distance: 58.0
click at [84, 25] on div "$0.00 Beyond Dental Care - Bu... Switch account Beyond Dental Care - Sandstone …" at bounding box center [198, 88] width 396 height 177
paste input "EE2550"
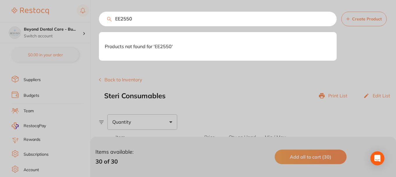
scroll to position [0, 0]
drag, startPoint x: 138, startPoint y: 19, endPoint x: 97, endPoint y: 20, distance: 41.1
click at [99, 20] on input "EE2550" at bounding box center [218, 19] width 238 height 15
paste input "Z9010"
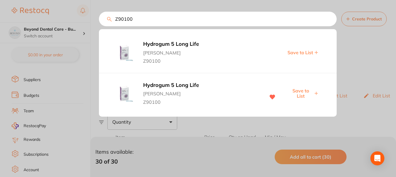
click at [294, 91] on span "Save to List" at bounding box center [300, 93] width 25 height 11
drag, startPoint x: 170, startPoint y: 18, endPoint x: 61, endPoint y: 17, distance: 108.9
click at [99, 18] on div "Z90100 Hydrogum 5 Long Life Adam Dental Z90100 Save to List Hydrogum 5 Long Lif…" at bounding box center [218, 19] width 238 height 15
paste input "ADA306"
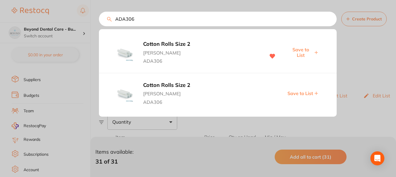
click at [296, 34] on div "Cotton Rolls Size 2 Adam Dental ADA306 Save to List" at bounding box center [218, 52] width 238 height 41
click at [301, 59] on div "Cotton Rolls Size 2 Adam Dental ADA306 Save to List" at bounding box center [218, 52] width 238 height 41
click at [302, 57] on span "Save to List" at bounding box center [300, 52] width 25 height 11
drag, startPoint x: 140, startPoint y: 20, endPoint x: 143, endPoint y: 17, distance: 3.3
click at [99, 24] on div "ADA306 Cotton Rolls Size 2 Adam Dental ADA306 Saved Cotton Rolls Size 2 Adam De…" at bounding box center [218, 19] width 238 height 15
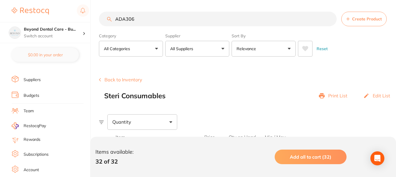
click at [144, 17] on input "ADA306" at bounding box center [218, 19] width 238 height 15
paste input "CPNWNS75"
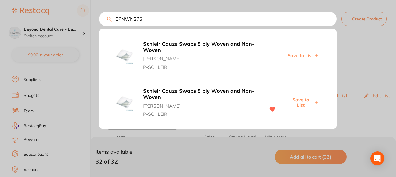
type input "CPNWNS75"
click at [301, 99] on span "Save to List" at bounding box center [300, 102] width 25 height 11
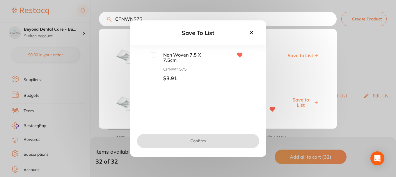
click at [155, 56] on input "checkbox" at bounding box center [153, 54] width 5 height 5
checkbox input "true"
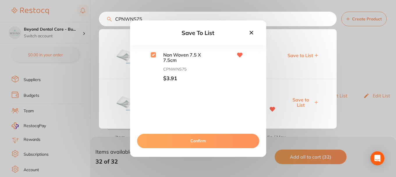
click at [195, 138] on button "Confirm" at bounding box center [198, 141] width 122 height 14
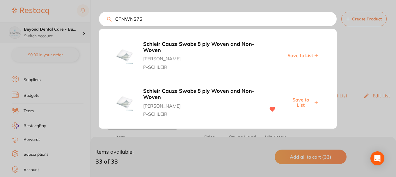
drag, startPoint x: 146, startPoint y: 22, endPoint x: 74, endPoint y: 34, distance: 73.8
click at [99, 26] on div "CPNWNS75 Schleir Gauze Swabs 8 ply Woven and Non-Woven Adam Dental P-SCHLEIR Sa…" at bounding box center [218, 19] width 238 height 15
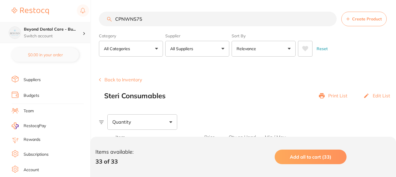
paste input "Z90207"
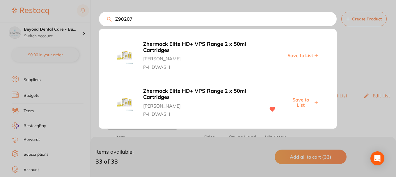
type input "Z90207"
click at [306, 102] on span "Save to List" at bounding box center [300, 102] width 25 height 11
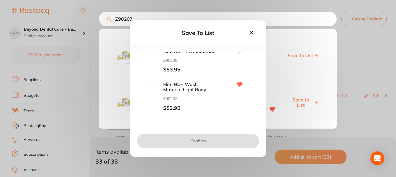
scroll to position [4, 0]
click at [153, 86] on input "checkbox" at bounding box center [153, 83] width 5 height 5
checkbox input "true"
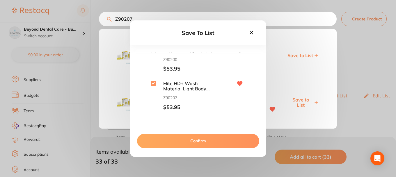
click at [184, 140] on button "Confirm" at bounding box center [198, 141] width 122 height 14
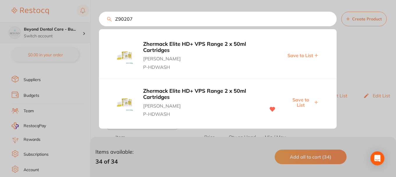
click at [99, 23] on div "Z90207 Zhermack Elite HD+ VPS Range 2 x 50ml Cartridges Adam Dental P-HDWASH Sa…" at bounding box center [218, 19] width 238 height 15
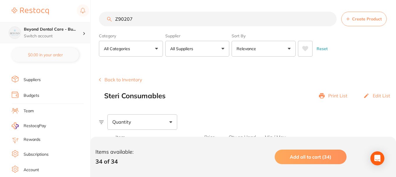
paste input "MONESN2"
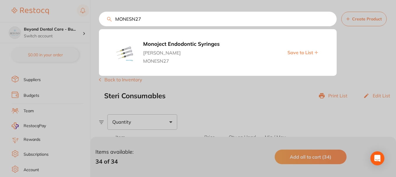
click at [306, 53] on span "Save to List" at bounding box center [301, 52] width 26 height 5
click at [317, 53] on icon at bounding box center [316, 52] width 3 height 3
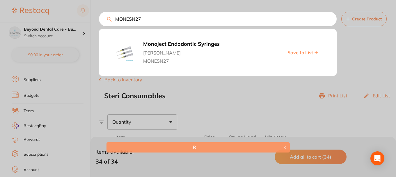
click at [285, 145] on button "✕" at bounding box center [285, 147] width 7 height 5
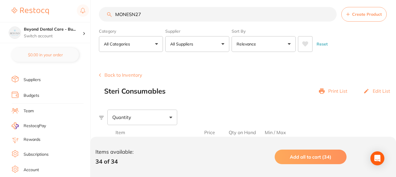
scroll to position [0, 0]
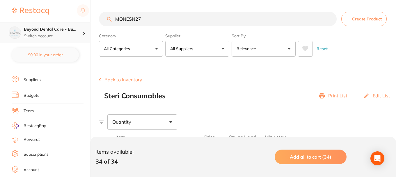
drag, startPoint x: 152, startPoint y: 22, endPoint x: 70, endPoint y: 24, distance: 81.5
click at [70, 24] on div "$0.00 Beyond Dental Care - Bu... Switch account Beyond Dental Care - Sandstone …" at bounding box center [198, 88] width 396 height 177
paste input "EPP7G"
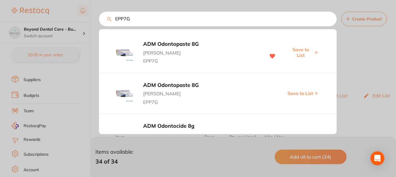
type input "EPP7G"
drag, startPoint x: 222, startPoint y: 39, endPoint x: 250, endPoint y: 46, distance: 29.3
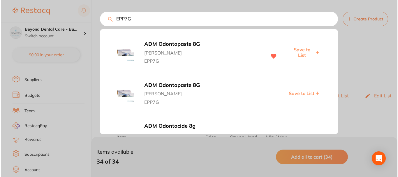
scroll to position [0, 0]
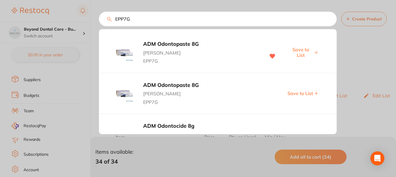
drag, startPoint x: 250, startPoint y: 46, endPoint x: 224, endPoint y: 43, distance: 26.7
click at [224, 43] on b "ADM Odontopaste 8G" at bounding box center [201, 44] width 116 height 6
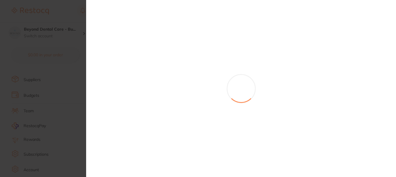
click at [305, 52] on div at bounding box center [241, 88] width 310 height 177
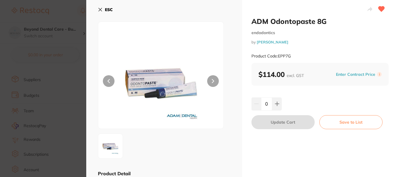
click at [100, 8] on icon at bounding box center [100, 9] width 5 height 5
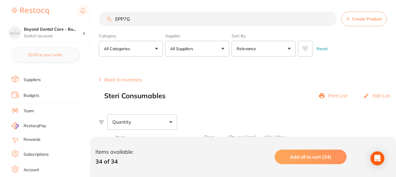
click at [183, 18] on input "EPP7G" at bounding box center [218, 19] width 238 height 15
drag, startPoint x: 128, startPoint y: 18, endPoint x: 76, endPoint y: 19, distance: 51.8
click at [75, 19] on div "$0.00 Beyond Dental Care - Bu... Switch account Beyond Dental Care - Sandstone …" at bounding box center [198, 88] width 396 height 177
click at [330, 20] on input "EPP7G" at bounding box center [218, 19] width 238 height 15
click at [126, 20] on input "search" at bounding box center [218, 19] width 238 height 15
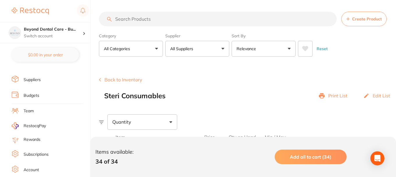
paste input "EPP7G"
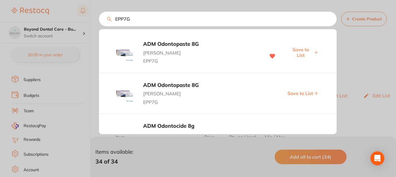
click at [298, 54] on span "Save to List" at bounding box center [300, 52] width 25 height 11
click at [99, 20] on div "EPP7G ADM Odontopaste 8G Adam Dental EPP7G Saved ADM Odontopaste 8G Adam Dental…" at bounding box center [218, 19] width 238 height 15
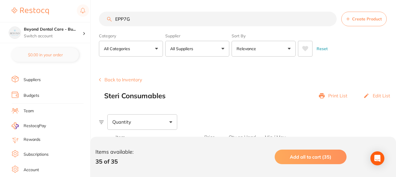
paste input "K52886"
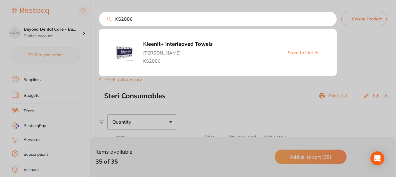
click at [307, 53] on span "Save to List" at bounding box center [301, 52] width 26 height 5
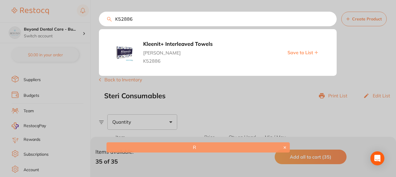
click at [297, 53] on span "Save to List" at bounding box center [301, 52] width 26 height 5
click at [318, 52] on button "Save to List" at bounding box center [303, 52] width 34 height 6
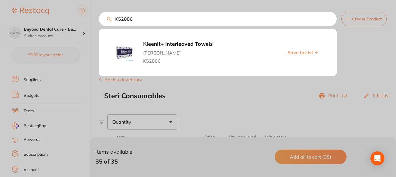
click at [162, 53] on span "[PERSON_NAME]" at bounding box center [202, 51] width 119 height 8
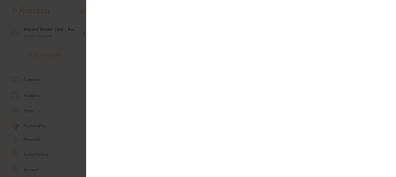
click at [149, 47] on div at bounding box center [241, 88] width 310 height 177
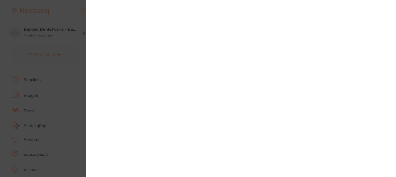
scroll to position [58, 0]
click at [62, 67] on section at bounding box center [198, 88] width 396 height 177
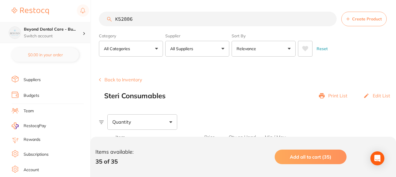
scroll to position [0, 0]
drag, startPoint x: 104, startPoint y: 23, endPoint x: 81, endPoint y: 26, distance: 23.6
click at [79, 26] on div "$0.00 Beyond Dental Care - Bu... Switch account Beyond Dental Care - Sandstone …" at bounding box center [198, 88] width 396 height 177
paste input "509404"
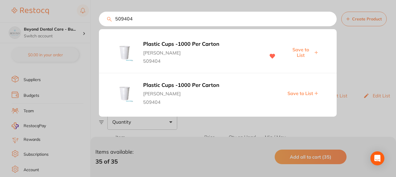
click at [304, 54] on span "Save to List" at bounding box center [300, 52] width 25 height 11
drag, startPoint x: 192, startPoint y: 20, endPoint x: 99, endPoint y: 20, distance: 93.7
click at [167, 21] on input "509404" at bounding box center [218, 19] width 238 height 15
click at [99, 22] on div "509404 Plastic Cups -1000 Per Carton Adam Dental 509404 Saved Plastic Cups -100…" at bounding box center [218, 19] width 238 height 15
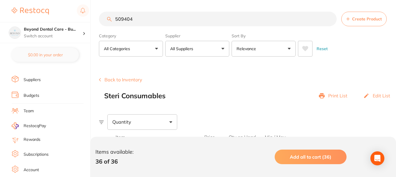
paste input "SSE"
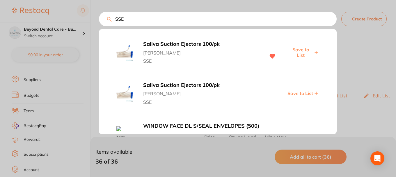
click at [298, 52] on span "Save to List" at bounding box center [300, 52] width 25 height 11
click at [138, 17] on input "SSE" at bounding box center [218, 19] width 238 height 15
click at [99, 17] on div "SSE Saliva Suction Ejectors 100/pk Adam Dental SSE Saved Saliva Suction Ejector…" at bounding box center [218, 19] width 238 height 15
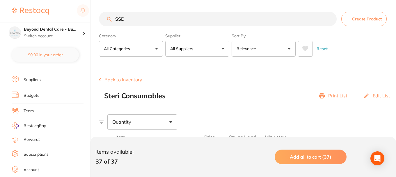
paste input "ITB2027"
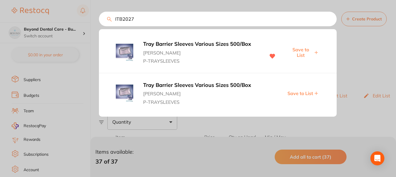
type input "ITB2027"
click at [300, 49] on span "Save to List" at bounding box center [300, 52] width 25 height 11
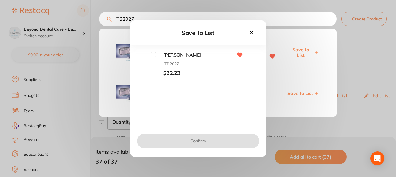
click at [156, 54] on input "checkbox" at bounding box center [153, 54] width 5 height 5
checkbox input "true"
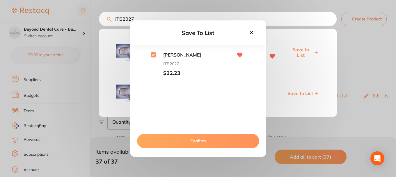
click at [202, 139] on button "Confirm" at bounding box center [198, 141] width 122 height 14
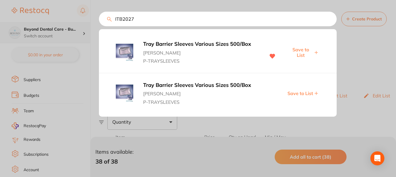
drag, startPoint x: 144, startPoint y: 18, endPoint x: 71, endPoint y: 22, distance: 72.6
click at [99, 22] on div "ITB2027 Tray Barrier Sleeves Various Sizes 500/Box Adam Dental P-TRAYSLEEVES Sa…" at bounding box center [218, 19] width 238 height 15
paste input "VC1485"
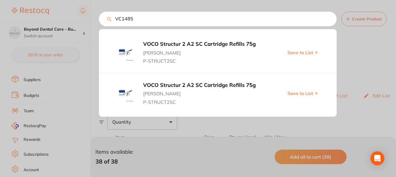
type input "VC1485"
click at [298, 53] on span "Save to List" at bounding box center [301, 52] width 26 height 5
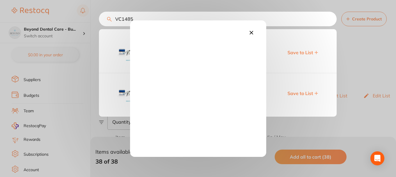
click at [252, 33] on icon at bounding box center [250, 32] width 3 height 3
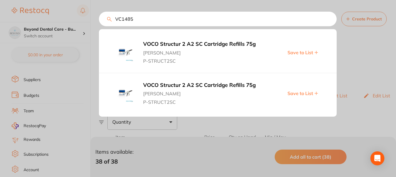
click at [309, 93] on span "Save to List" at bounding box center [301, 93] width 26 height 5
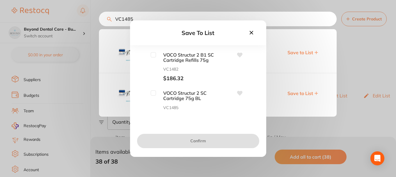
click at [156, 56] on span "VOCO Structur 2 B1 SC Cartridge Refills 75g" at bounding box center [185, 57] width 58 height 11
click at [153, 55] on input "checkbox" at bounding box center [153, 54] width 5 height 5
checkbox input "true"
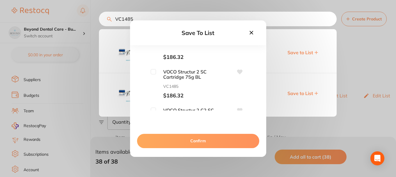
scroll to position [29, 0]
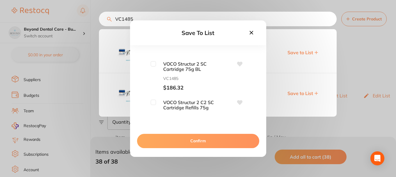
click at [155, 65] on input "checkbox" at bounding box center [153, 63] width 5 height 5
checkbox input "true"
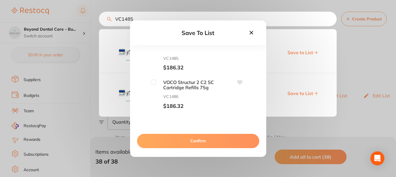
scroll to position [58, 0]
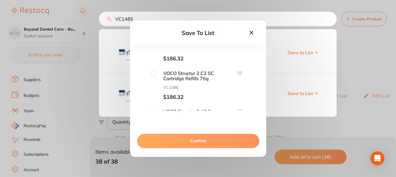
click at [154, 72] on input "checkbox" at bounding box center [153, 72] width 5 height 5
checkbox input "true"
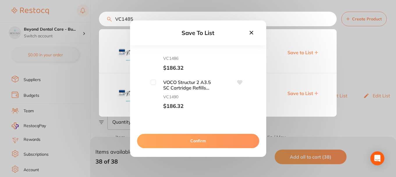
scroll to position [116, 0]
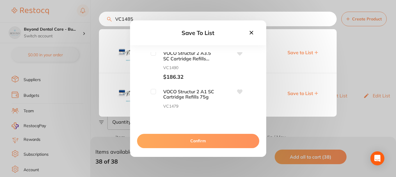
click at [152, 54] on input "checkbox" at bounding box center [153, 52] width 5 height 5
checkbox input "true"
click at [155, 91] on input "checkbox" at bounding box center [153, 91] width 5 height 5
checkbox input "true"
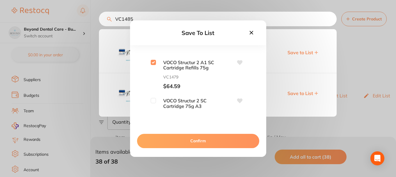
scroll to position [175, 0]
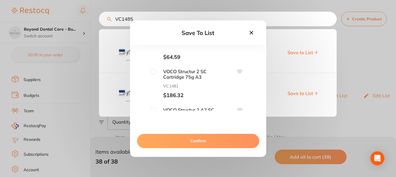
click at [153, 71] on input "checkbox" at bounding box center [153, 71] width 5 height 5
checkbox input "true"
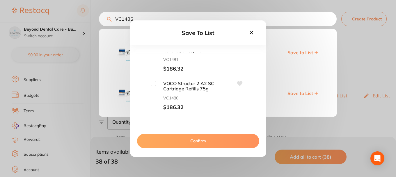
click at [155, 84] on input "checkbox" at bounding box center [153, 83] width 5 height 5
checkbox input "true"
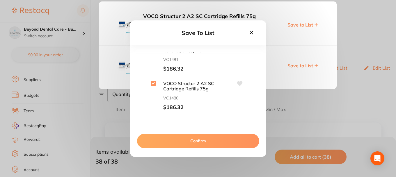
scroll to position [58, 0]
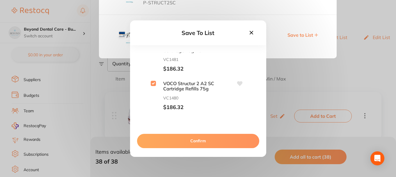
click at [195, 142] on button "Confirm" at bounding box center [198, 141] width 122 height 14
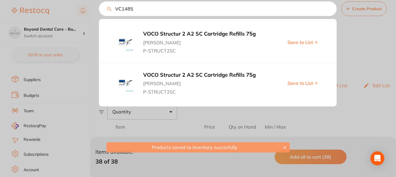
scroll to position [0, 0]
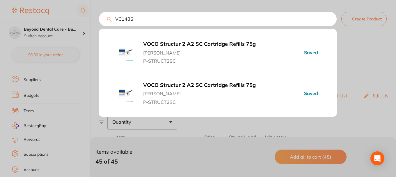
drag, startPoint x: 134, startPoint y: 19, endPoint x: 82, endPoint y: 19, distance: 53.0
click at [99, 19] on div "VC1485 VOCO Structur 2 A2 SC Cartridge Refills 75g Adam Dental P-STRUCT2SC Save…" at bounding box center [218, 19] width 238 height 15
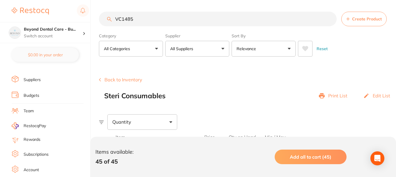
paste input "BBU36"
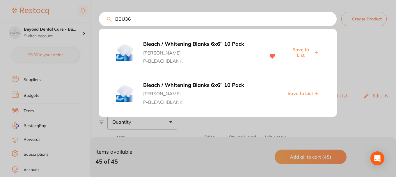
type input "BBU36"
click at [301, 52] on span "Save to List" at bounding box center [300, 52] width 25 height 11
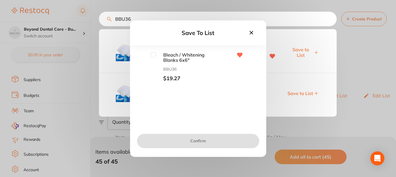
click at [153, 54] on input "checkbox" at bounding box center [153, 54] width 5 height 5
checkbox input "true"
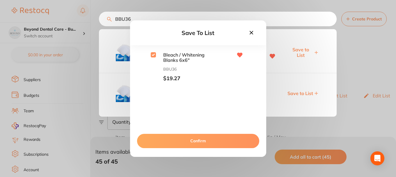
click at [196, 142] on button "Confirm" at bounding box center [198, 141] width 122 height 14
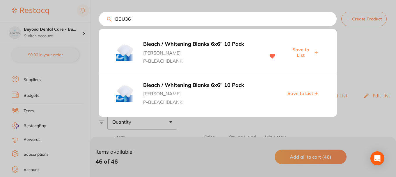
drag, startPoint x: 133, startPoint y: 17, endPoint x: 98, endPoint y: 20, distance: 35.4
click at [99, 20] on div "BBU36 Bleach / Whitening Blanks 6x6" 10 Pack Adam Dental P-BLEACHBLANK Save to …" at bounding box center [218, 19] width 238 height 15
paste input "RUMRL4125"
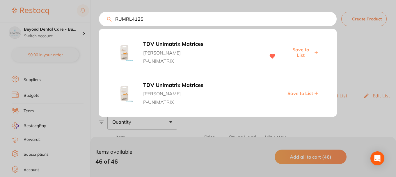
type input "RUMRL4125"
click at [300, 50] on span "Save to List" at bounding box center [300, 52] width 25 height 11
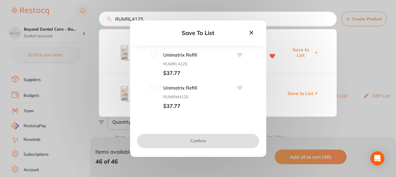
click at [155, 52] on input "checkbox" at bounding box center [153, 54] width 5 height 5
checkbox input "true"
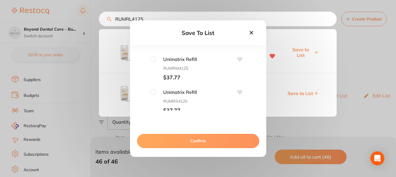
scroll to position [29, 0]
click at [154, 59] on input "checkbox" at bounding box center [153, 58] width 5 height 5
checkbox input "true"
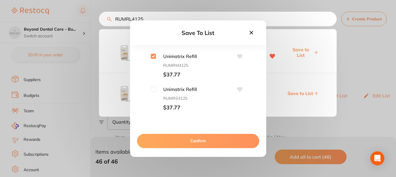
scroll to position [32, 0]
click at [153, 89] on input "checkbox" at bounding box center [153, 88] width 5 height 5
checkbox input "true"
click at [194, 140] on button "Confirm" at bounding box center [198, 141] width 122 height 14
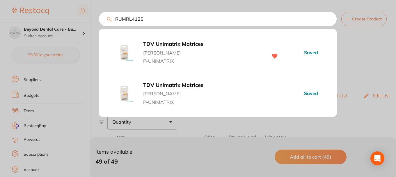
click at [99, 25] on div "RUMRL4125 TDV Unimatrix Matrices Adam Dental P-UNIMATRIX Saved TDV Unimatrix Ma…" at bounding box center [218, 19] width 238 height 15
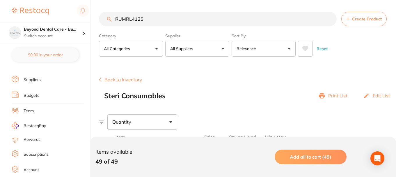
click at [147, 19] on input "RUMRL4125" at bounding box center [218, 19] width 238 height 15
paste input "DY-D502-12"
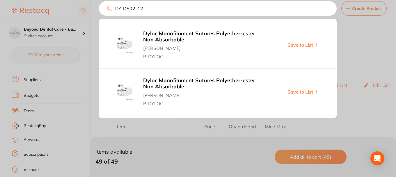
scroll to position [0, 0]
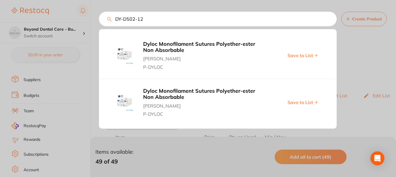
click at [309, 56] on span "Save to List" at bounding box center [301, 55] width 26 height 5
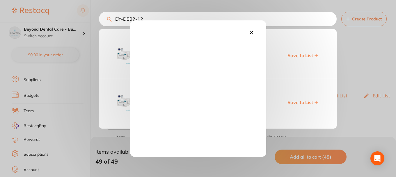
click at [252, 33] on icon at bounding box center [250, 32] width 3 height 3
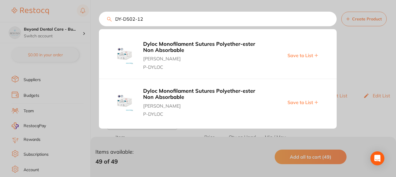
click at [311, 101] on span "Save to List" at bounding box center [301, 102] width 26 height 5
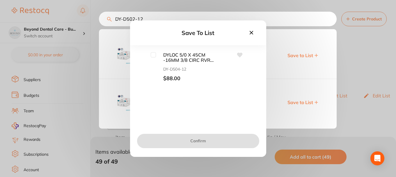
click at [252, 33] on icon at bounding box center [250, 32] width 3 height 3
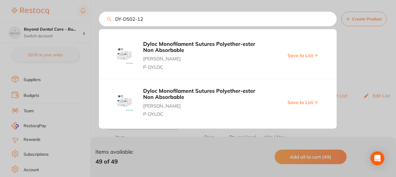
drag, startPoint x: 154, startPoint y: 22, endPoint x: 82, endPoint y: 22, distance: 72.5
click at [99, 22] on div "DY-D502-12 Dyloc Monofilament Sutures Polyether-ester Non Absorbable Adam Denta…" at bounding box center [218, 19] width 238 height 15
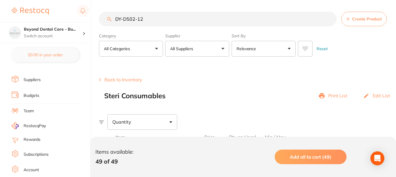
paste input "AD-4ART100"
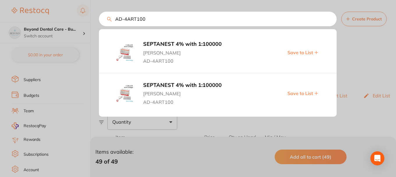
click at [300, 52] on span "Save to List" at bounding box center [301, 52] width 26 height 5
drag, startPoint x: 152, startPoint y: 17, endPoint x: 66, endPoint y: 17, distance: 85.9
click at [99, 17] on div "AD-4ART100 SEPTANEST 4% with 1:100000 Adam Dental AD-4ART100 Saved SEPTANEST 4%…" at bounding box center [218, 19] width 238 height 15
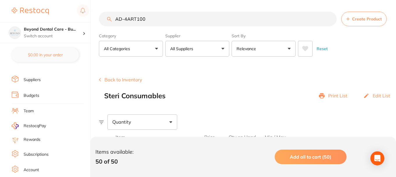
paste input "HEDG16"
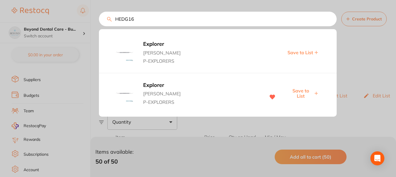
click at [301, 92] on span "Save to List" at bounding box center [300, 93] width 25 height 11
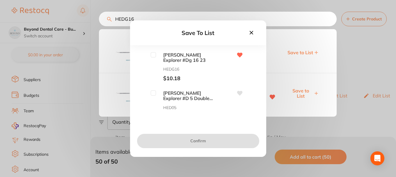
click at [252, 34] on icon at bounding box center [251, 32] width 6 height 6
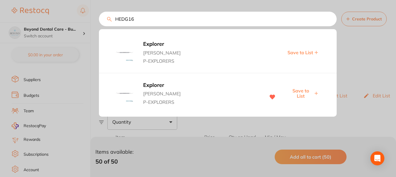
drag, startPoint x: 152, startPoint y: 17, endPoint x: 64, endPoint y: 20, distance: 87.4
click at [99, 20] on div "HEDG16 Explorer Adam Dental P-EXPLORERS Save to List Explorer Adam Dental P-EXP…" at bounding box center [218, 19] width 238 height 15
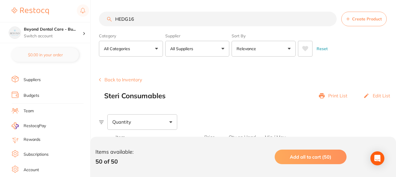
paste input "MONESN27"
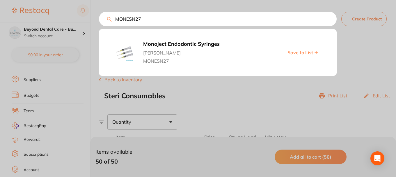
type input "MONESN27"
click at [302, 54] on span "Save to List" at bounding box center [301, 52] width 26 height 5
click at [56, 81] on div at bounding box center [198, 88] width 396 height 177
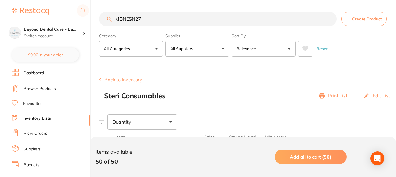
click at [41, 86] on link "Browse Products" at bounding box center [40, 89] width 32 height 6
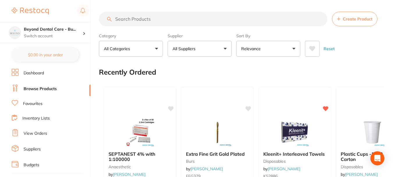
click at [162, 19] on input "search" at bounding box center [213, 19] width 229 height 15
click at [132, 17] on input "search" at bounding box center [213, 19] width 229 height 15
click at [118, 19] on input "search" at bounding box center [213, 19] width 229 height 15
click at [159, 17] on input "search" at bounding box center [213, 19] width 229 height 15
click at [142, 18] on input "search" at bounding box center [213, 19] width 229 height 15
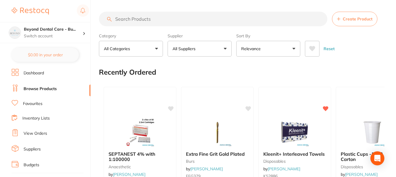
paste input "MONESN27"
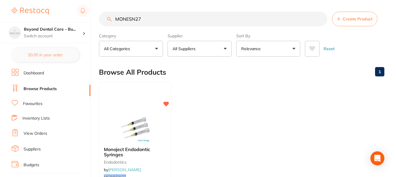
type input "MONESN27"
click at [38, 117] on link "Inventory Lists" at bounding box center [35, 118] width 27 height 6
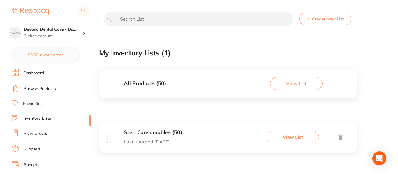
click at [194, 128] on div "Steri Consumables (50) Last updated today View List" at bounding box center [228, 136] width 258 height 31
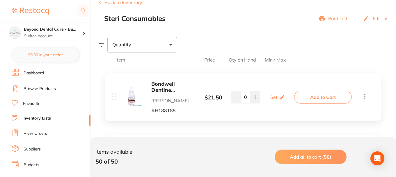
scroll to position [87, 0]
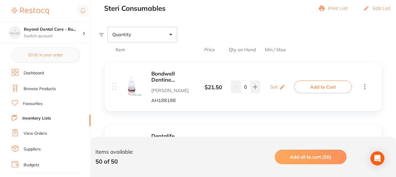
click at [43, 88] on link "Browse Products" at bounding box center [40, 89] width 32 height 6
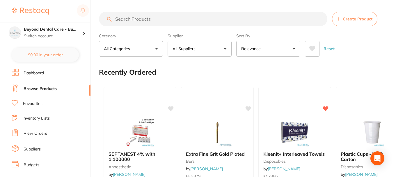
click at [171, 19] on input "search" at bounding box center [213, 19] width 229 height 15
paste input "DY-D502-12"
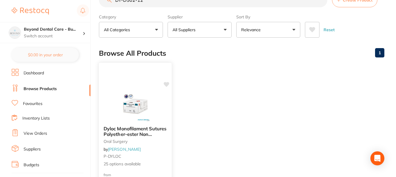
scroll to position [29, 0]
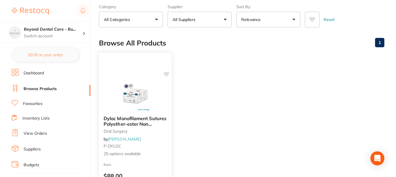
click at [139, 94] on img at bounding box center [135, 96] width 38 height 29
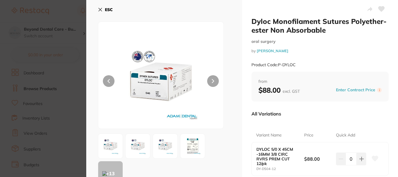
click at [99, 9] on icon at bounding box center [100, 9] width 5 height 5
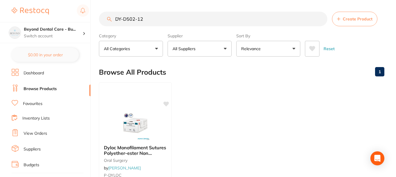
drag, startPoint x: 101, startPoint y: 16, endPoint x: 64, endPoint y: 20, distance: 37.2
click at [65, 19] on div "$0.00 Beyond Dental Care - Bu... Switch account Beyond Dental Care - Sandstone …" at bounding box center [198, 88] width 396 height 177
paste input "Y260000"
type input "Y260000"
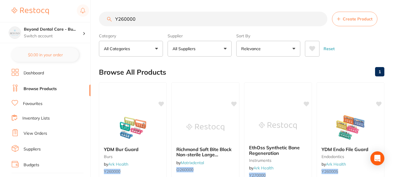
drag, startPoint x: 138, startPoint y: 19, endPoint x: 66, endPoint y: 7, distance: 72.6
click at [67, 7] on div "$0.00 Beyond Dental Care - Bu... Switch account Beyond Dental Care - Sandstone …" at bounding box center [198, 88] width 396 height 177
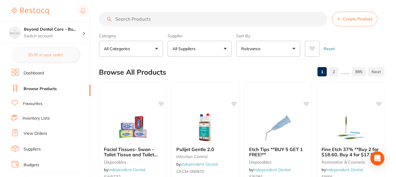
click at [148, 20] on input "search" at bounding box center [213, 19] width 229 height 15
click at [161, 19] on input "search" at bounding box center [213, 19] width 229 height 15
paste input "755011"
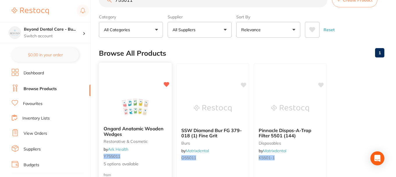
scroll to position [29, 0]
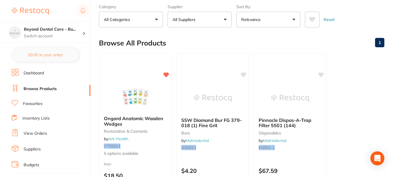
type input "755011"
click at [37, 119] on link "Inventory Lists" at bounding box center [35, 118] width 27 height 6
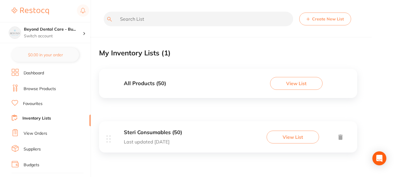
click at [196, 134] on div "Steri Consumables (50) Last updated today View List" at bounding box center [228, 136] width 258 height 31
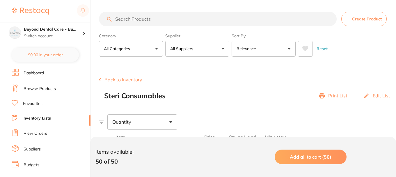
click at [146, 18] on input "search" at bounding box center [218, 19] width 238 height 15
paste input "755011"
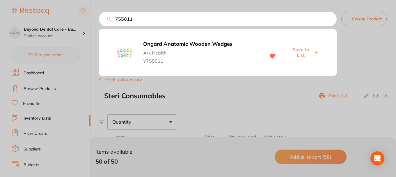
type input "755011"
click at [302, 50] on span "Save to List" at bounding box center [300, 52] width 25 height 11
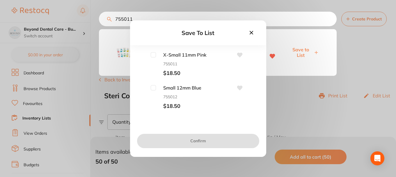
click at [155, 54] on input "checkbox" at bounding box center [153, 54] width 5 height 5
checkbox input "true"
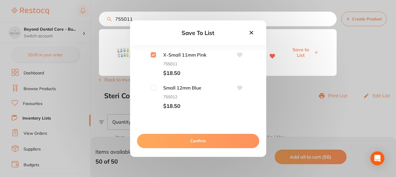
click at [154, 87] on input "checkbox" at bounding box center [153, 87] width 5 height 5
checkbox input "true"
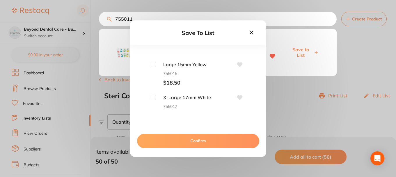
scroll to position [58, 0]
click at [154, 63] on input "checkbox" at bounding box center [153, 62] width 5 height 5
checkbox input "true"
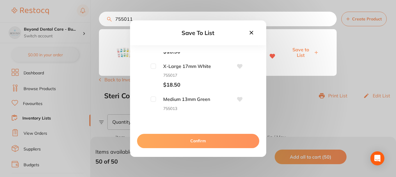
scroll to position [98, 0]
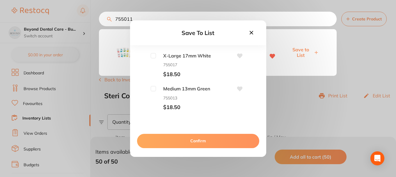
click at [157, 99] on span "755013" at bounding box center [185, 97] width 58 height 5
click at [154, 89] on input "checkbox" at bounding box center [153, 88] width 5 height 5
checkbox input "true"
click at [191, 135] on button "Confirm" at bounding box center [198, 141] width 122 height 14
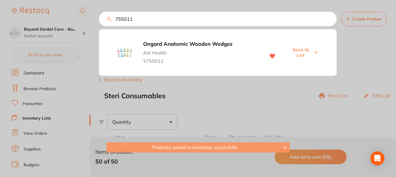
click at [203, 83] on div at bounding box center [198, 88] width 396 height 177
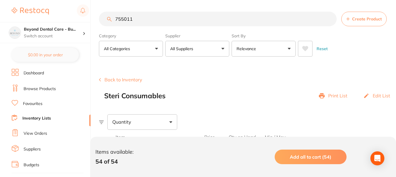
drag, startPoint x: 141, startPoint y: 17, endPoint x: 86, endPoint y: 19, distance: 55.0
click at [86, 19] on div "$0.00 Beyond Dental Care - Bu... Switch account Beyond Dental Care - Sandstone …" at bounding box center [198, 88] width 396 height 177
paste input "50030"
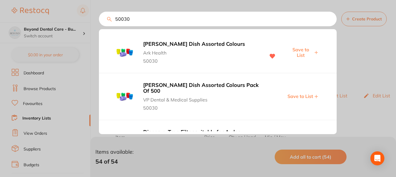
click at [294, 49] on span "Save to List" at bounding box center [300, 52] width 25 height 11
drag, startPoint x: 108, startPoint y: 21, endPoint x: 126, endPoint y: 18, distance: 18.6
click at [99, 24] on div "50030 Ongard Dappen Dish Assorted Colours Ark Health 50030 Saved Ongard Dappen …" at bounding box center [218, 19] width 238 height 15
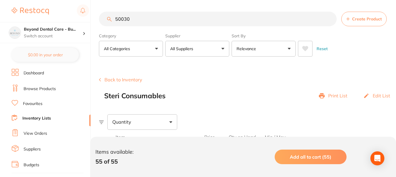
paste input "711722"
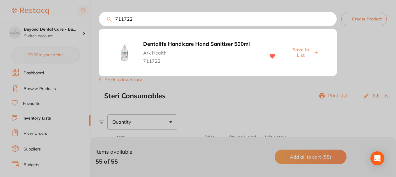
click at [300, 48] on span "Save to List" at bounding box center [300, 52] width 25 height 11
drag, startPoint x: 141, startPoint y: 18, endPoint x: 91, endPoint y: 19, distance: 50.1
click at [99, 20] on div "711722 Dentalife Handicare Hand Sanitiser 500ml Ark Health 711722 Save to List" at bounding box center [218, 19] width 238 height 15
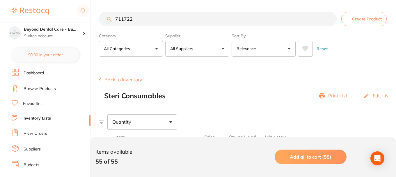
paste input "3803"
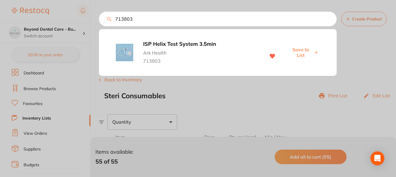
click at [302, 52] on span "Save to List" at bounding box center [300, 52] width 25 height 11
click at [135, 16] on input "713803" at bounding box center [218, 19] width 238 height 15
drag, startPoint x: 139, startPoint y: 18, endPoint x: 79, endPoint y: 25, distance: 60.6
click at [99, 24] on div "713803 ISP Helix Test System 3.5min Ark Health 713803 Saved" at bounding box center [218, 19] width 238 height 15
paste input "9516632"
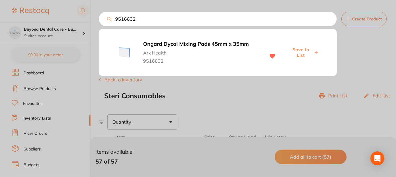
click at [298, 49] on span "Save to List" at bounding box center [300, 52] width 25 height 11
click at [143, 22] on input "9516632" at bounding box center [218, 19] width 238 height 15
drag, startPoint x: 75, startPoint y: 24, endPoint x: 71, endPoint y: 25, distance: 3.7
click at [99, 25] on div "9516632 Ongard Dycal Mixing Pads 45mm x 35mm Ark Health 9516632 Save to List" at bounding box center [218, 19] width 238 height 15
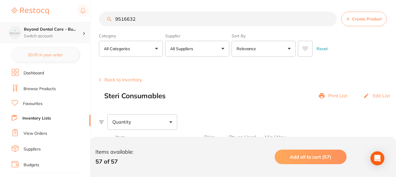
scroll to position [0, 0]
paste input "681001"
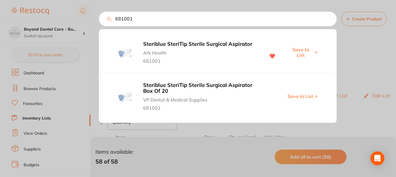
click at [302, 49] on span "Save to List" at bounding box center [300, 52] width 25 height 11
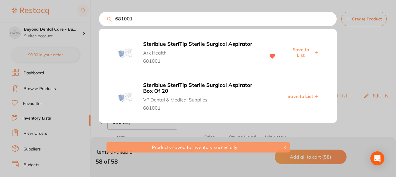
scroll to position [0, 0]
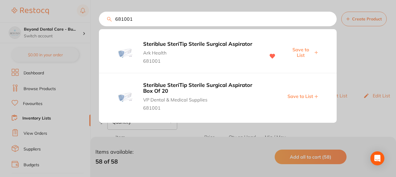
drag, startPoint x: 135, startPoint y: 16, endPoint x: 62, endPoint y: 19, distance: 73.1
click at [99, 19] on div "681001 Steriblue SteriTip Sterile Surgical Aspirator Ark Health 681001 Save to …" at bounding box center [218, 19] width 238 height 15
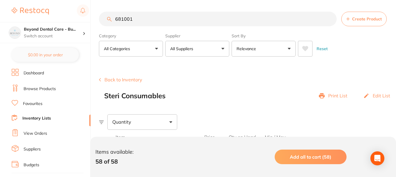
paste input "122500"
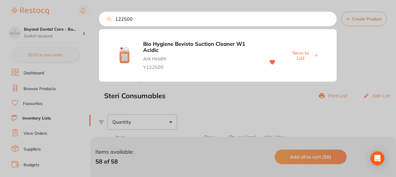
type input "122500"
click at [296, 54] on span "Save to List" at bounding box center [300, 55] width 25 height 11
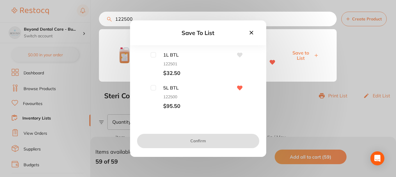
click at [151, 89] on input "checkbox" at bounding box center [153, 87] width 5 height 5
checkbox input "true"
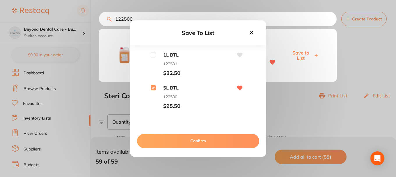
click at [176, 138] on button "Confirm" at bounding box center [198, 141] width 122 height 14
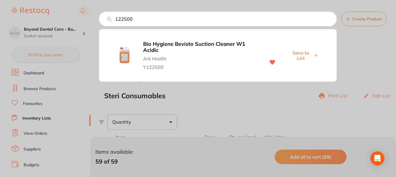
drag, startPoint x: 140, startPoint y: 20, endPoint x: 74, endPoint y: 22, distance: 66.1
click at [99, 22] on div "122500 Bio Hygiene Bevisto Suction Cleaner W1 Acidic Ark Health Y122500 Save to…" at bounding box center [218, 19] width 238 height 15
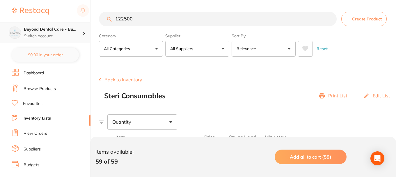
paste input "2"
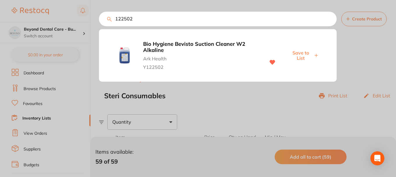
type input "122502"
click at [309, 54] on span "Save to List" at bounding box center [300, 55] width 25 height 11
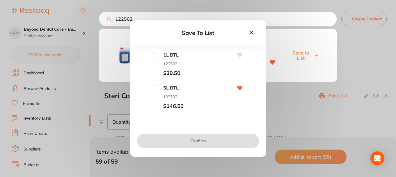
click at [153, 86] on input "checkbox" at bounding box center [153, 87] width 5 height 5
checkbox input "true"
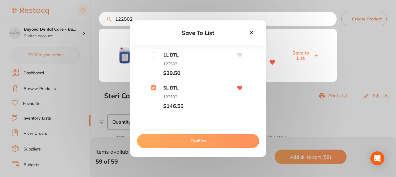
click at [178, 140] on button "Confirm" at bounding box center [198, 141] width 122 height 14
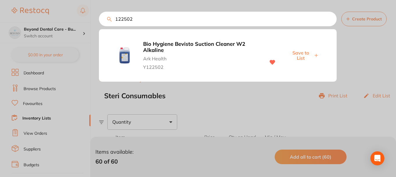
drag, startPoint x: 134, startPoint y: 19, endPoint x: 79, endPoint y: 21, distance: 54.2
click at [99, 21] on div "122502 Bio Hygiene Bevisto Suction Cleaner W2 Alkaline Ark Health Y122502 Save …" at bounding box center [218, 19] width 238 height 15
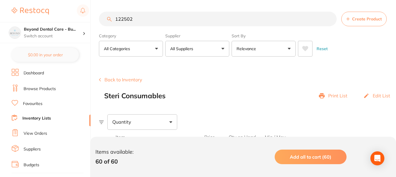
paste input "711334"
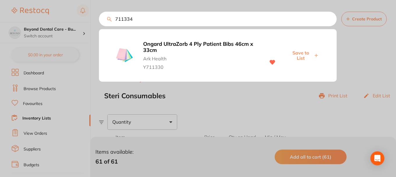
type input "711334"
click at [298, 55] on span "Save to List" at bounding box center [300, 55] width 25 height 11
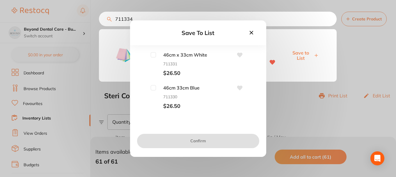
click at [151, 53] on input "checkbox" at bounding box center [153, 54] width 5 height 5
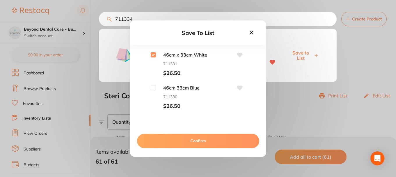
click at [184, 77] on div "46cm x 33cm White 711331 $26.50 46cm 33cm Blue 711330 $26.50 46cm x 33cm Green …" at bounding box center [198, 81] width 118 height 58
click at [150, 53] on div "46cm x 33cm White 711331 $26.50" at bounding box center [198, 64] width 118 height 24
click at [153, 53] on input "checkbox" at bounding box center [153, 54] width 5 height 5
checkbox input "false"
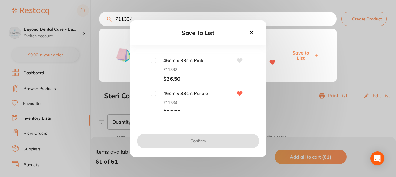
scroll to position [98, 0]
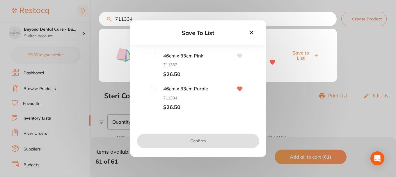
click at [148, 91] on div "46cm x 33cm Purple 711334 $26.50" at bounding box center [198, 98] width 118 height 24
click at [152, 89] on input "checkbox" at bounding box center [153, 88] width 5 height 5
checkbox input "true"
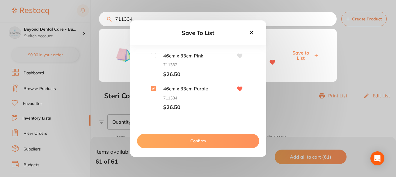
click at [175, 140] on button "Confirm" at bounding box center [198, 141] width 122 height 14
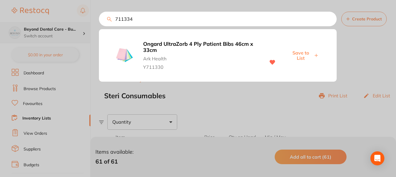
drag, startPoint x: 137, startPoint y: 16, endPoint x: 75, endPoint y: 24, distance: 62.0
click at [99, 24] on div "711334 Ongard UltraZorb 4 Ply Patient Bibs 46cm x 33cm Ark Health Y711330 Save …" at bounding box center [218, 19] width 238 height 15
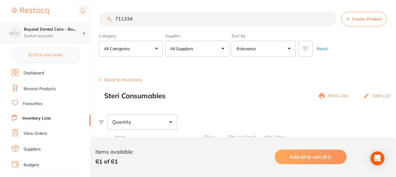
paste input "14000"
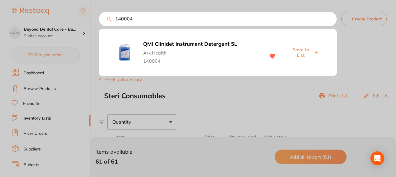
type input "140004"
click at [303, 52] on span "Save to List" at bounding box center [300, 52] width 25 height 11
click at [150, 15] on input "140004" at bounding box center [218, 19] width 238 height 15
click at [146, 5] on div at bounding box center [198, 88] width 396 height 177
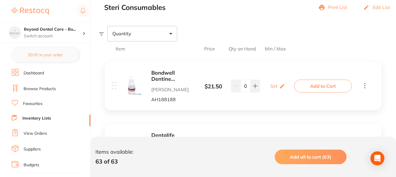
scroll to position [116, 0]
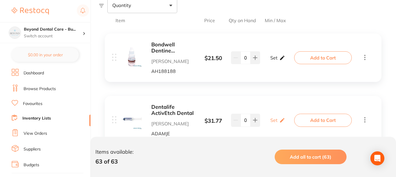
click at [275, 58] on p "Set" at bounding box center [273, 57] width 7 height 5
click at [269, 61] on input "0" at bounding box center [269, 60] width 12 height 9
type input "1"
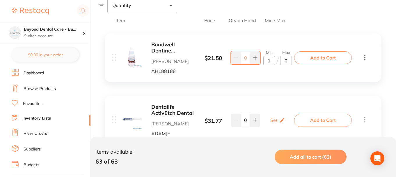
click at [253, 71] on div "Bondwell Dentine Conditioner Adam Dental AH188188 $ 21.50 Min 1 / Max 0 0 Min 1…" at bounding box center [204, 58] width 184 height 32
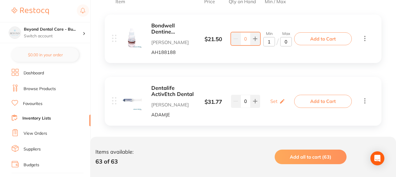
scroll to position [146, 0]
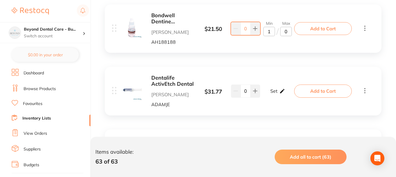
click at [277, 90] on p "Set" at bounding box center [273, 90] width 7 height 5
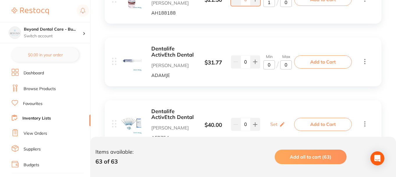
scroll to position [204, 0]
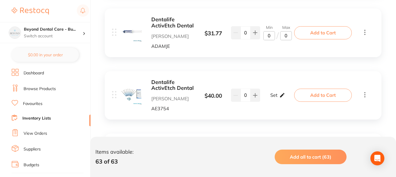
click at [280, 96] on icon at bounding box center [282, 95] width 6 height 6
click at [271, 99] on input "0" at bounding box center [269, 97] width 12 height 9
type input "3"
click at [287, 98] on input "0" at bounding box center [286, 97] width 12 height 9
type input "5"
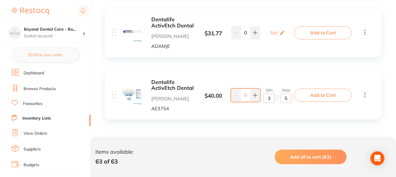
click at [279, 114] on div "Dentalife ActivEtch Dental Adam Dental AE3754 $ 40.00 Min 3 / Max 5 0 Min 3 / M…" at bounding box center [243, 95] width 277 height 48
click at [273, 84] on div "Dentalife ActivEtch Dental Adam Dental AE3754 $ 40.00 3 / 5 0 3 / 5" at bounding box center [204, 95] width 184 height 32
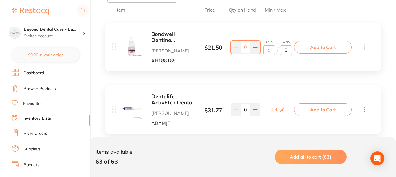
scroll to position [116, 0]
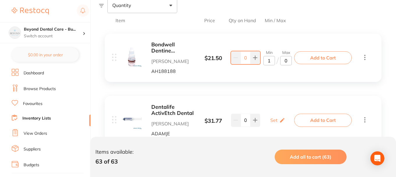
click at [287, 62] on input "0" at bounding box center [286, 60] width 12 height 9
type input "3"
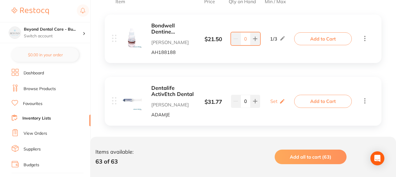
scroll to position [146, 0]
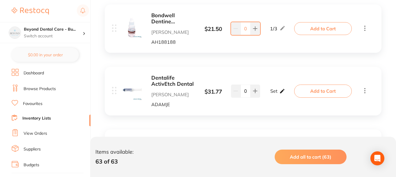
click at [277, 90] on p "Set" at bounding box center [273, 90] width 7 height 5
click at [268, 93] on input "0" at bounding box center [269, 93] width 12 height 9
type input "1"
click at [283, 91] on input "0" at bounding box center [286, 93] width 12 height 9
click at [288, 93] on input "0" at bounding box center [286, 93] width 12 height 9
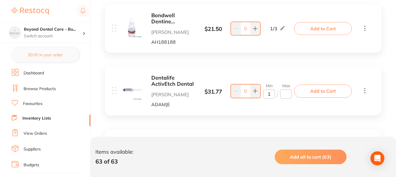
type input "2"
click at [293, 112] on div "Dentalife ActivEtch Dental Adam Dental ADAMJE $ 31.77 Min 1 / Max 2 0 Min 1 / M…" at bounding box center [243, 91] width 277 height 48
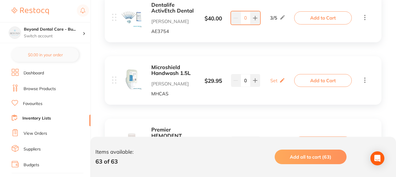
scroll to position [291, 0]
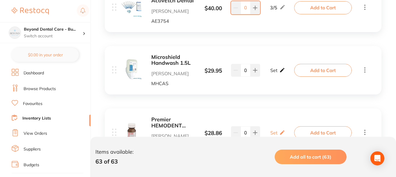
click at [277, 72] on p "Set" at bounding box center [273, 70] width 7 height 5
click at [271, 73] on input "0" at bounding box center [269, 72] width 12 height 9
type input "1"
click at [286, 72] on input "0" at bounding box center [286, 72] width 12 height 9
type input "4"
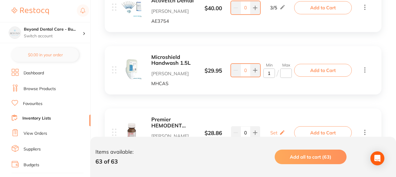
type input "3"
click at [280, 111] on div "Premier HEMODENT Liquid Adam Dental P9007071 $ 28.86 Set Set Min / Max 0 Set Se…" at bounding box center [243, 132] width 277 height 48
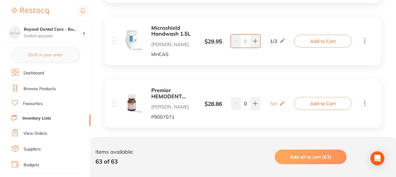
scroll to position [349, 0]
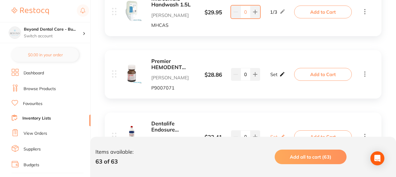
click at [275, 71] on div "Set Set Min / Max" at bounding box center [277, 74] width 15 height 15
click at [269, 78] on input "0" at bounding box center [269, 76] width 12 height 9
type input "3"
click at [288, 78] on input "0" at bounding box center [286, 76] width 12 height 9
click at [271, 79] on input "3" at bounding box center [269, 76] width 12 height 9
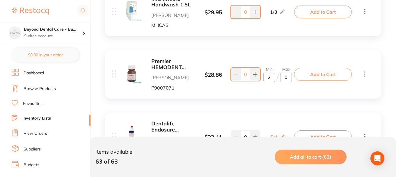
type input "2"
click at [288, 77] on input "0" at bounding box center [286, 76] width 12 height 9
type input "4"
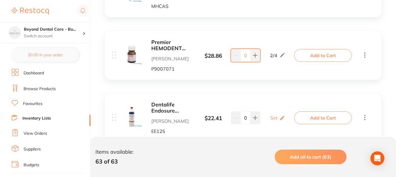
scroll to position [378, 0]
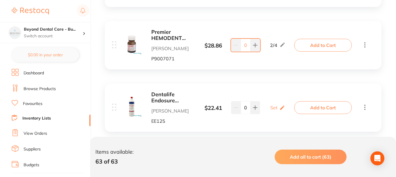
click at [276, 44] on div "2 / 4" at bounding box center [277, 45] width 15 height 7
click at [283, 43] on icon at bounding box center [283, 45] width 6 height 6
click at [285, 47] on input "4" at bounding box center [286, 47] width 12 height 9
click at [288, 47] on input "4" at bounding box center [286, 47] width 12 height 9
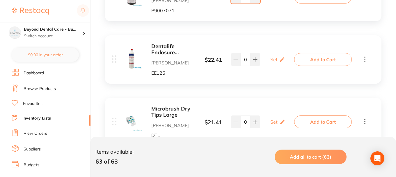
scroll to position [437, 0]
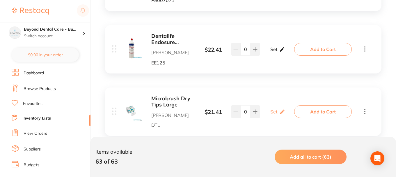
click at [277, 49] on p "Set" at bounding box center [273, 49] width 7 height 5
click at [270, 52] on input "0" at bounding box center [269, 51] width 12 height 9
type input "1"
click at [289, 53] on input "0" at bounding box center [286, 51] width 12 height 9
click at [284, 64] on div "Dentalife Endosure Hypochlor Adam Dental EE125 $ 22.41 Min 1 / Max 1 0 Min 1 / …" at bounding box center [204, 49] width 184 height 32
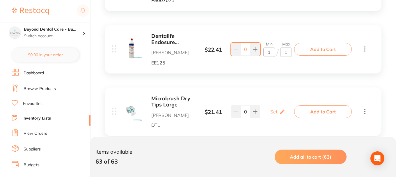
type input "1"
click at [282, 88] on div "Microbrush Dry Tips Large Adam Dental DTL $ 21.41 Set Set Min / Max 0 Set Set M…" at bounding box center [243, 111] width 277 height 48
click at [272, 88] on div "Microbrush Dry Tips Large Adam Dental DTL $ 21.41 Set Set Min / Max 0 Set Set M…" at bounding box center [243, 111] width 277 height 48
click at [274, 96] on div "Microbrush Dry Tips Large Adam Dental DTL $ 21.41 Set Set Min / Max 0 Set Set M…" at bounding box center [204, 111] width 184 height 32
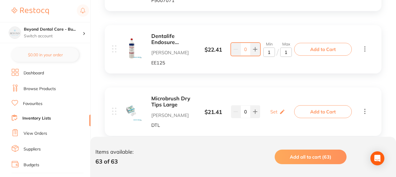
click at [287, 52] on input "1" at bounding box center [286, 51] width 12 height 9
type input "2"
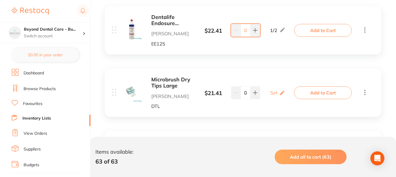
scroll to position [466, 0]
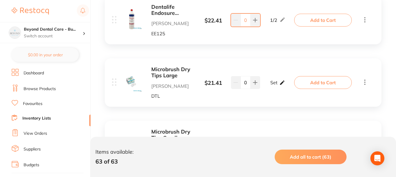
click at [277, 82] on div "Set Set Min / Max" at bounding box center [277, 82] width 15 height 15
click at [270, 85] on input "0" at bounding box center [269, 85] width 12 height 9
type input "2"
click at [287, 84] on input "0" at bounding box center [286, 85] width 12 height 9
type input "4"
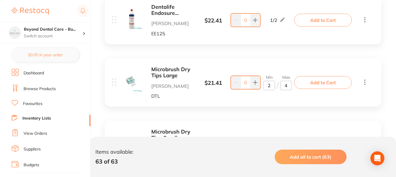
click at [272, 143] on div "Items available: 63 of 63 Add all to cart (63)" at bounding box center [243, 157] width 306 height 40
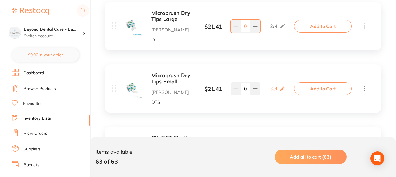
scroll to position [553, 0]
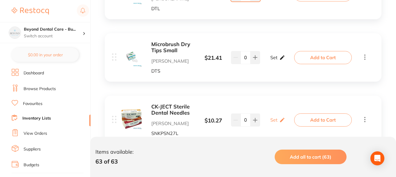
click at [279, 57] on icon at bounding box center [282, 57] width 6 height 6
click at [270, 62] on input "0" at bounding box center [269, 60] width 12 height 9
type input "2"
click at [286, 57] on input "0" at bounding box center [286, 60] width 12 height 9
type input "4"
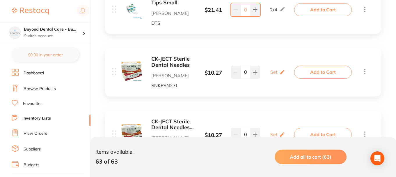
scroll to position [611, 0]
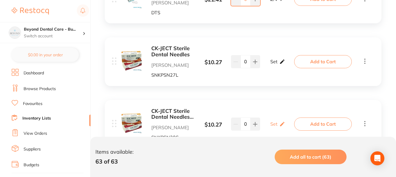
click at [281, 64] on icon at bounding box center [282, 62] width 6 height 6
click at [272, 65] on input "0" at bounding box center [269, 64] width 12 height 9
type input "2"
click at [287, 63] on input "0" at bounding box center [286, 64] width 12 height 9
type input "5"
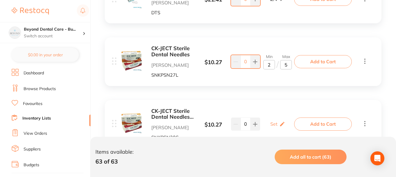
click at [259, 118] on div "Set Set Min / Max" at bounding box center [277, 123] width 37 height 15
click at [276, 122] on p "Set" at bounding box center [273, 123] width 7 height 5
click at [270, 126] on input "0" at bounding box center [269, 126] width 12 height 9
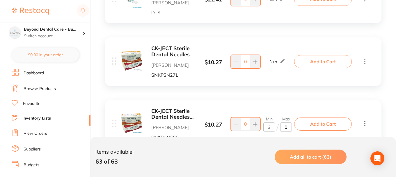
type input "3"
click at [289, 126] on input "0" at bounding box center [286, 126] width 12 height 9
type input "5"
click at [256, 135] on div "CK-JECT Sterile Dental Needles 30 Gauge Short .3 x 21mm Adam Dental SNKPSN30S $…" at bounding box center [204, 124] width 184 height 32
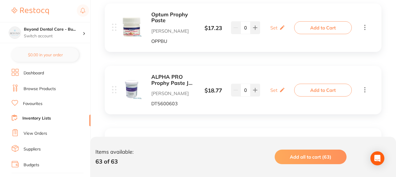
scroll to position [757, 0]
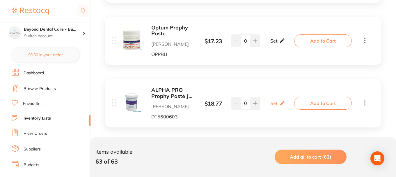
click at [280, 40] on icon at bounding box center [282, 41] width 6 height 6
click at [270, 44] on input "0" at bounding box center [269, 43] width 12 height 9
type input "2"
click at [286, 44] on input "0" at bounding box center [286, 43] width 12 height 9
type input "4"
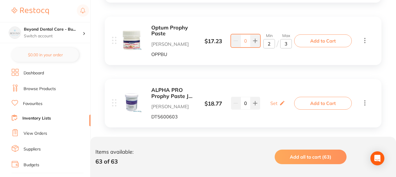
type input "3"
click at [271, 43] on input "2" at bounding box center [269, 43] width 12 height 9
type input "1"
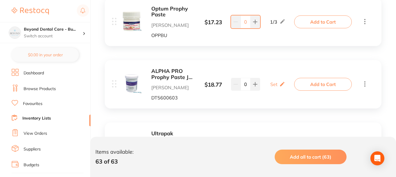
scroll to position [786, 0]
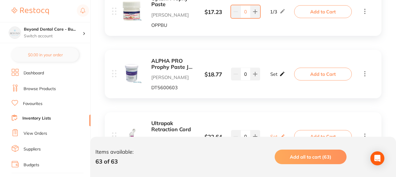
click at [276, 76] on p "Set" at bounding box center [273, 73] width 7 height 5
drag, startPoint x: 272, startPoint y: 77, endPoint x: 279, endPoint y: 68, distance: 10.7
click at [272, 76] on input "0" at bounding box center [269, 76] width 12 height 9
type input "1"
drag, startPoint x: 286, startPoint y: 75, endPoint x: 299, endPoint y: 64, distance: 16.5
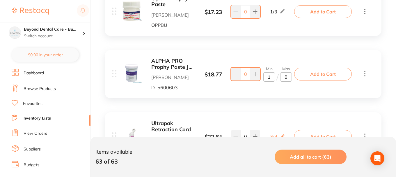
click at [286, 75] on input "0" at bounding box center [286, 76] width 12 height 9
type input "2"
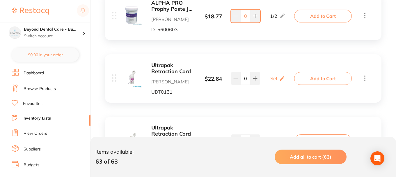
scroll to position [844, 0]
click at [275, 79] on p "Set" at bounding box center [273, 77] width 7 height 5
click at [266, 81] on input "0" at bounding box center [269, 80] width 12 height 9
click at [269, 81] on input "0" at bounding box center [269, 80] width 12 height 9
click at [270, 80] on input "0" at bounding box center [269, 80] width 12 height 9
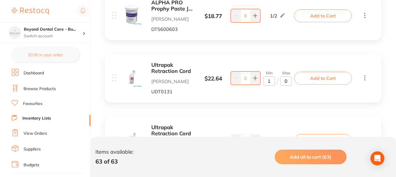
type input "1"
click at [288, 83] on input "0" at bounding box center [286, 80] width 12 height 9
type input "1"
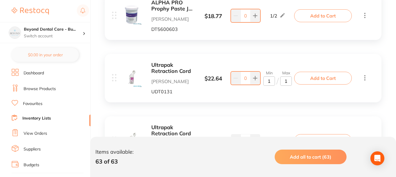
drag, startPoint x: 286, startPoint y: 81, endPoint x: 286, endPoint y: 65, distance: 15.7
click at [286, 80] on input "1" at bounding box center [286, 80] width 12 height 9
type input "2"
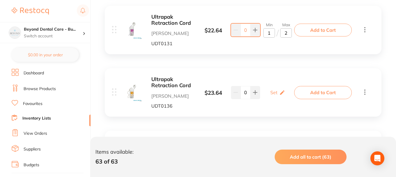
scroll to position [902, 0]
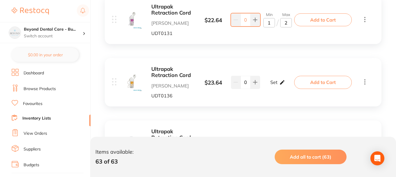
click at [274, 84] on p "Set" at bounding box center [273, 81] width 7 height 5
click at [271, 87] on input "0" at bounding box center [269, 84] width 12 height 9
type input "1"
click at [289, 86] on input "0" at bounding box center [286, 84] width 12 height 9
type input "2"
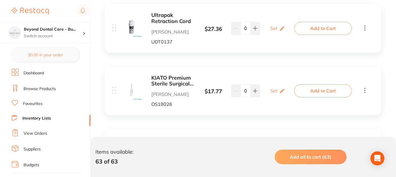
scroll to position [1019, 0]
click at [274, 26] on p "Set" at bounding box center [273, 27] width 7 height 5
click at [270, 32] on input "0" at bounding box center [269, 30] width 12 height 9
type input "01"
click at [284, 32] on input "0" at bounding box center [286, 30] width 12 height 9
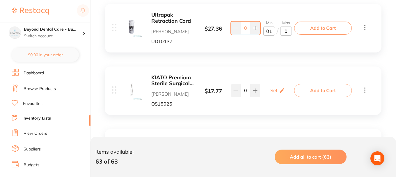
click at [287, 31] on input "0" at bounding box center [286, 30] width 12 height 9
type input "02"
click at [287, 45] on div "Ultrapak Retraction Cord Adam Dental UDT0137 $ 27.36 Min 1 / Max 2 0 Min 01 / M…" at bounding box center [243, 28] width 277 height 48
click at [279, 89] on icon at bounding box center [282, 90] width 6 height 6
click at [272, 92] on input "0" at bounding box center [269, 93] width 12 height 9
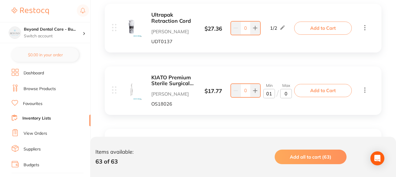
type input "01"
click at [288, 93] on input "0" at bounding box center [286, 93] width 12 height 9
type input "02"
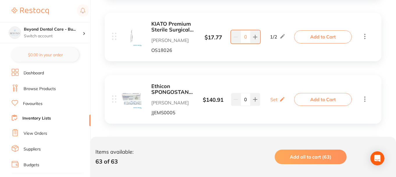
scroll to position [1077, 0]
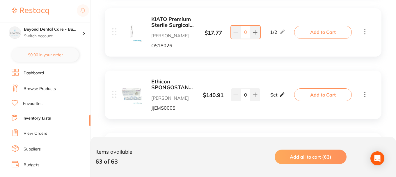
click at [283, 94] on icon at bounding box center [282, 94] width 4 height 4
click at [269, 99] on input "0" at bounding box center [269, 97] width 12 height 9
click at [272, 98] on input "0" at bounding box center [269, 97] width 12 height 9
type input "01"
click at [287, 97] on input "0" at bounding box center [286, 97] width 12 height 9
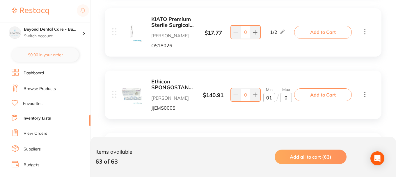
type input "02"
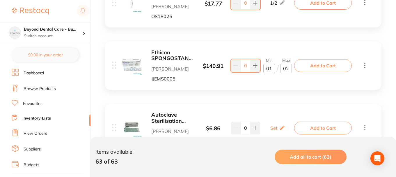
click at [265, 105] on div "Autoclave Sterilisation Self-Sealing Pouches 70 x 230mm 200/pk Adam Dental SS70…" at bounding box center [243, 128] width 277 height 48
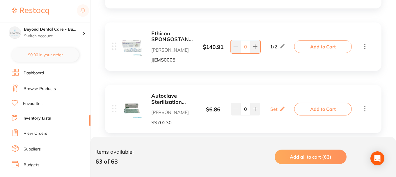
scroll to position [1135, 0]
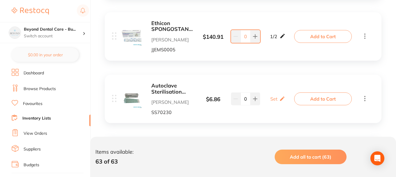
click at [283, 37] on icon at bounding box center [283, 36] width 6 height 6
click at [289, 39] on input "2" at bounding box center [286, 39] width 12 height 9
type input "3"
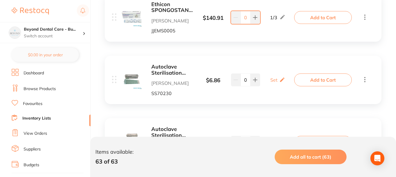
scroll to position [1164, 0]
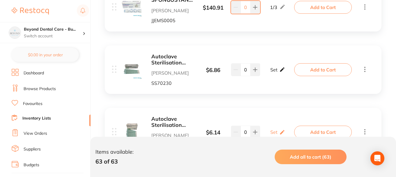
click at [278, 69] on div "Set Set Min / Max" at bounding box center [277, 69] width 15 height 15
click at [271, 73] on input "0" at bounding box center [269, 72] width 12 height 9
type input "10"
click at [288, 72] on input "0" at bounding box center [286, 72] width 12 height 9
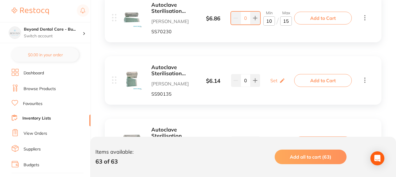
scroll to position [1223, 0]
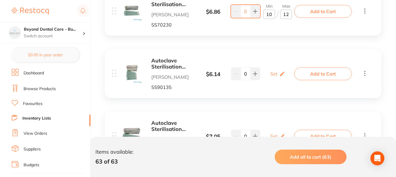
type input "1"
type input "2"
type input "20"
click at [279, 71] on icon at bounding box center [282, 74] width 6 height 6
click at [271, 76] on input "0" at bounding box center [269, 76] width 12 height 9
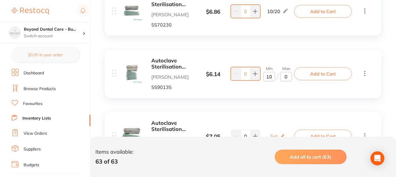
type input "10"
drag, startPoint x: 284, startPoint y: 77, endPoint x: 287, endPoint y: 75, distance: 3.6
click at [285, 77] on input "0" at bounding box center [286, 76] width 12 height 9
type input "20"
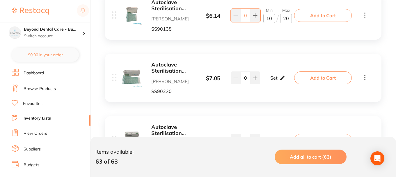
click at [275, 83] on div "Set Set Min / Max" at bounding box center [277, 77] width 15 height 15
click at [267, 80] on input "0" at bounding box center [269, 80] width 12 height 9
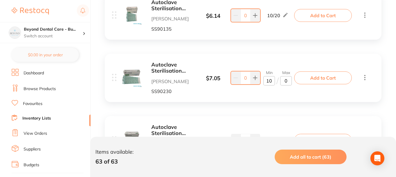
type input "10"
click at [283, 82] on input "0" at bounding box center [286, 80] width 12 height 9
type input "20"
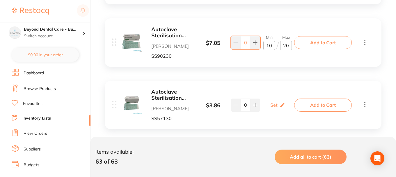
scroll to position [1339, 0]
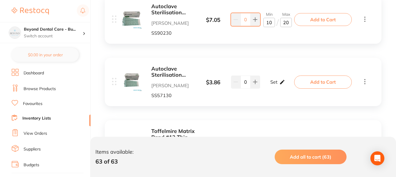
click at [278, 82] on div "Set Set Min / Max" at bounding box center [277, 82] width 15 height 15
click at [268, 85] on input "0" at bounding box center [269, 84] width 12 height 9
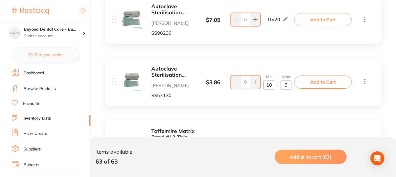
type input "10"
click at [284, 86] on input "0" at bounding box center [286, 84] width 12 height 9
type input "20"
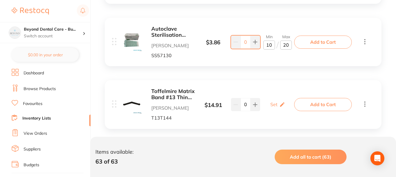
scroll to position [1397, 0]
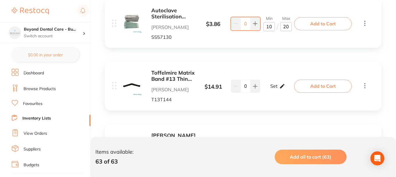
click at [279, 86] on div "Set Set Min / Max" at bounding box center [277, 86] width 15 height 15
click at [268, 92] on input "0" at bounding box center [269, 88] width 12 height 9
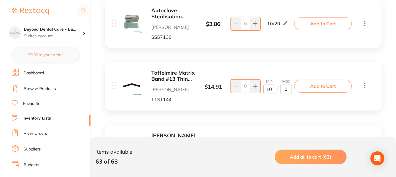
click at [282, 90] on input "0" at bounding box center [286, 88] width 12 height 9
click at [270, 90] on input "10" at bounding box center [269, 88] width 12 height 9
type input "01"
click at [283, 88] on input "0" at bounding box center [286, 88] width 12 height 9
click at [288, 88] on input "0" at bounding box center [286, 88] width 12 height 9
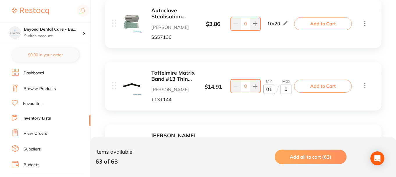
type input "02"
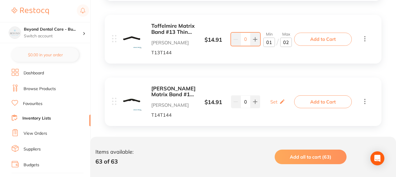
scroll to position [1456, 0]
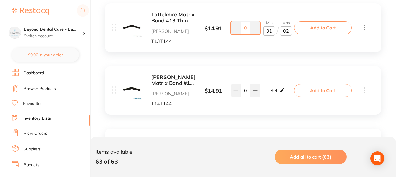
click at [276, 90] on p "Set" at bounding box center [273, 90] width 7 height 5
click at [271, 91] on input "0" at bounding box center [269, 93] width 12 height 9
type input "01"
click at [288, 92] on input "0" at bounding box center [286, 93] width 12 height 9
type input "02"
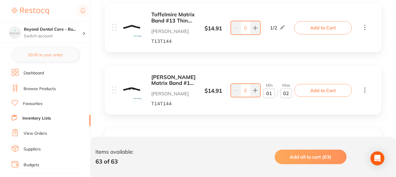
scroll to position [1514, 0]
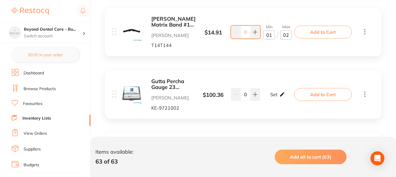
click at [281, 95] on icon at bounding box center [282, 94] width 4 height 4
click at [268, 98] on input "0" at bounding box center [269, 97] width 12 height 9
type input "01"
click at [288, 96] on input "0" at bounding box center [286, 97] width 12 height 9
type input "02"
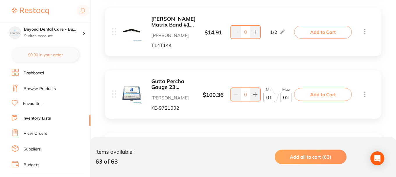
click at [281, 113] on div "Gutta Percha Gauge 23 Medium Body for Elements Box of 10 Adam Dental KE-9721002…" at bounding box center [243, 94] width 277 height 48
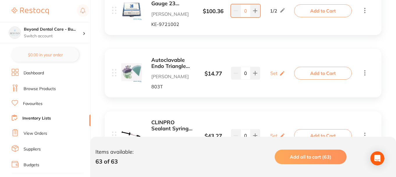
scroll to position [1601, 0]
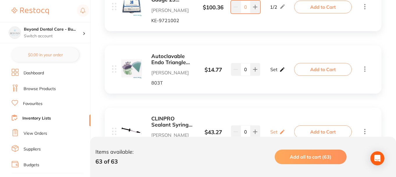
click at [274, 70] on p "Set" at bounding box center [273, 69] width 7 height 5
click at [274, 72] on input "0" at bounding box center [269, 72] width 12 height 9
type input "01"
click at [288, 72] on input "0" at bounding box center [286, 72] width 12 height 9
type input "02"
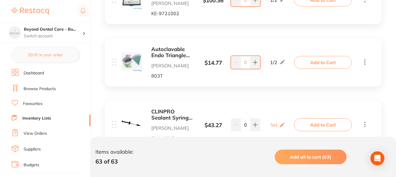
scroll to position [1659, 0]
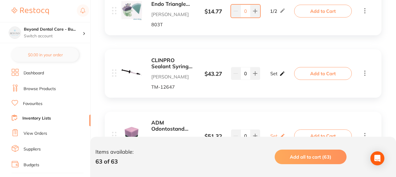
click at [275, 73] on p "Set" at bounding box center [273, 73] width 7 height 5
click at [268, 75] on input "0" at bounding box center [269, 76] width 12 height 9
type input "02"
click at [290, 78] on input "0" at bounding box center [286, 76] width 12 height 9
type input "04"
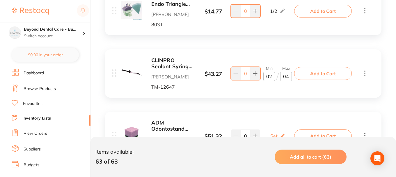
click at [277, 92] on div "CLINPRO Sealant Syringe Refill Adam Dental TM-12647 $ 43.27 Min 2 / Max 4 0 Min…" at bounding box center [243, 73] width 277 height 48
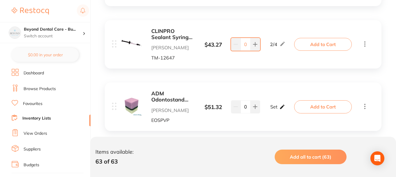
click at [282, 107] on icon at bounding box center [282, 106] width 4 height 4
click at [268, 109] on input "0" at bounding box center [269, 109] width 12 height 9
click at [271, 109] on input "0" at bounding box center [269, 109] width 12 height 9
type input "01"
click at [287, 109] on input "0" at bounding box center [286, 109] width 12 height 9
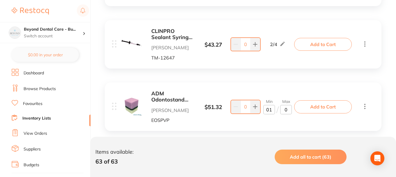
type input "02"
click at [277, 122] on div "ADM Odontostand Endofoam Replacement PVP Adam Dental EOSPVP $ 51.32 Min 1 / Max…" at bounding box center [204, 107] width 184 height 32
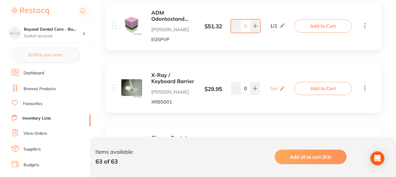
scroll to position [1776, 0]
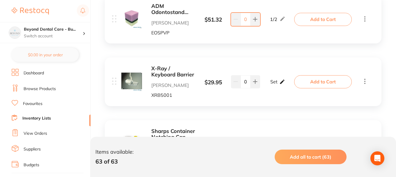
click at [276, 81] on p "Set" at bounding box center [273, 81] width 7 height 5
click at [268, 85] on input "0" at bounding box center [269, 84] width 12 height 9
click at [272, 84] on input "0" at bounding box center [269, 84] width 12 height 9
type input "01"
click at [289, 85] on input "0" at bounding box center [286, 84] width 12 height 9
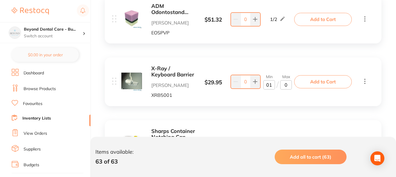
type input "02"
click at [274, 95] on div "X-Ray / Keyboard Barrier Adam Dental XRB5001 $ 29.95 Min 1 / Max 2 0 Min 01 / M…" at bounding box center [204, 82] width 184 height 32
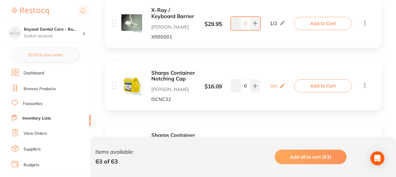
scroll to position [1863, 0]
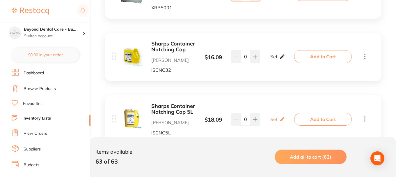
click at [277, 57] on p "Set" at bounding box center [273, 56] width 7 height 5
click at [267, 60] on input "0" at bounding box center [269, 59] width 12 height 9
type input "03"
click at [288, 62] on input "0" at bounding box center [286, 59] width 12 height 9
type input "06"
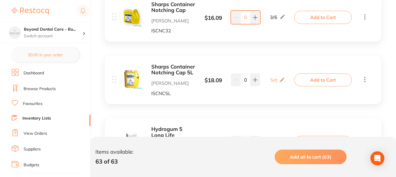
scroll to position [1892, 0]
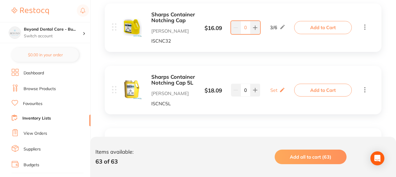
click at [274, 90] on p "Set" at bounding box center [273, 89] width 7 height 5
click at [267, 93] on input "0" at bounding box center [269, 92] width 12 height 9
click at [272, 93] on input "0" at bounding box center [269, 92] width 12 height 9
type input "02"
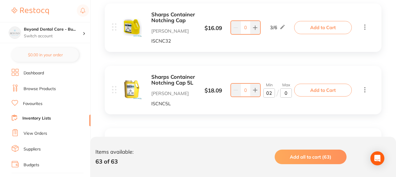
click at [287, 93] on input "0" at bounding box center [286, 92] width 12 height 9
type input "04"
click at [284, 107] on div "Sharps Container Notching Cap 5L Adam Dental ISCNC5L $ 18.09 Min 2 / Max 4 0 Mi…" at bounding box center [243, 90] width 277 height 48
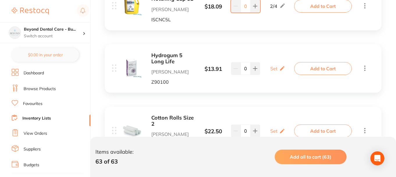
scroll to position [1980, 0]
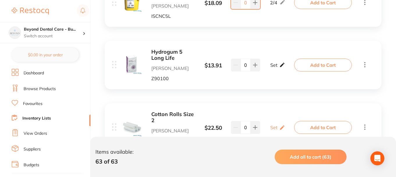
click at [275, 67] on p "Set" at bounding box center [273, 64] width 7 height 5
click at [271, 68] on input "0" at bounding box center [269, 67] width 12 height 9
type input "02"
click at [287, 68] on input "0" at bounding box center [286, 67] width 12 height 9
type input "04"
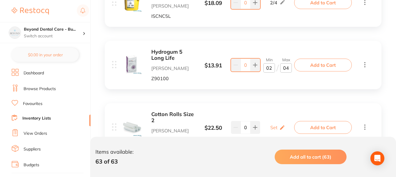
click at [272, 114] on div "Cotton Rolls Size 2 Adam Dental ADA306 $ 22.50 Set Set Min / Max 0 Set Set Min …" at bounding box center [204, 127] width 184 height 32
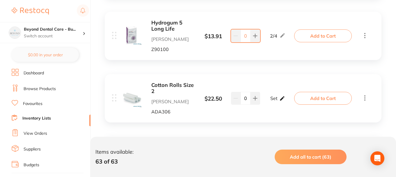
click at [280, 98] on icon at bounding box center [282, 98] width 6 height 6
click at [266, 101] on input "0" at bounding box center [269, 100] width 12 height 9
click at [272, 102] on input "0" at bounding box center [269, 100] width 12 height 9
type input "01"
click at [288, 100] on input "0" at bounding box center [286, 100] width 12 height 9
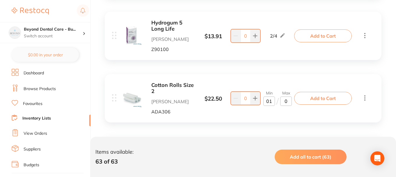
type input "02"
click at [277, 111] on div "Cotton Rolls Size 2 Adam Dental ADA306 $ 22.50 Min 1 / Max 2 0 Min 01 / Max 02" at bounding box center [204, 98] width 184 height 32
click at [272, 98] on div "1 / 2" at bounding box center [277, 98] width 15 height 7
click at [282, 98] on icon at bounding box center [283, 98] width 6 height 6
click at [272, 101] on input "1" at bounding box center [269, 100] width 12 height 9
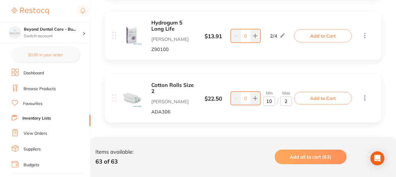
type input "10"
click at [287, 102] on input "2" at bounding box center [286, 100] width 12 height 9
type input "20"
click at [268, 115] on div "Cotton Rolls Size 2 Adam Dental ADA306 $ 22.50 Min 10 / Max 20 0 Min 10 / Max 2…" at bounding box center [243, 98] width 277 height 48
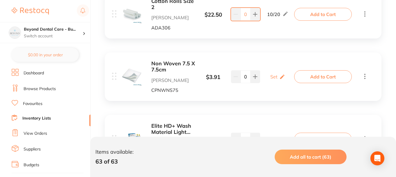
scroll to position [2096, 0]
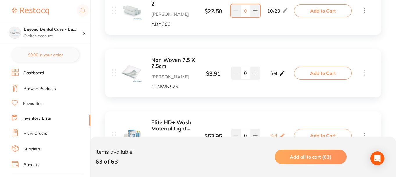
click at [277, 73] on div "Set Set Min / Max" at bounding box center [277, 73] width 15 height 15
click at [271, 75] on input "0" at bounding box center [269, 75] width 12 height 9
type input "06"
click at [289, 76] on input "0" at bounding box center [286, 75] width 12 height 9
type input "0"
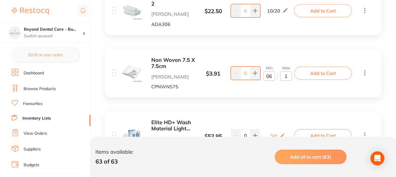
type input "10"
click at [268, 89] on div "Non Woven 7.5 X 7.5cm Adam Dental CPNWNS75 $ 3.91 Min 6 / Max 10 0 Min 06 / Max…" at bounding box center [243, 73] width 277 height 48
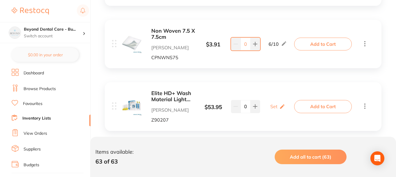
scroll to position [2154, 0]
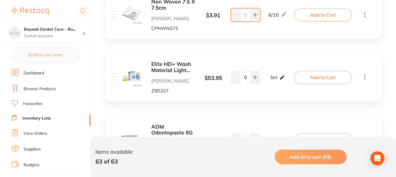
click at [277, 77] on p "Set" at bounding box center [273, 77] width 7 height 5
click at [272, 83] on input "0" at bounding box center [269, 80] width 12 height 9
type input "02"
click at [284, 80] on input "0" at bounding box center [286, 80] width 12 height 9
click at [288, 79] on input "0" at bounding box center [286, 80] width 12 height 9
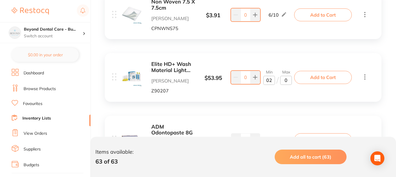
type input "04"
click at [280, 90] on div "Elite HD+ Wash Material Light Body Normal Set 2 x 50ml Adam Dental Z90207 $ 53.…" at bounding box center [204, 77] width 184 height 32
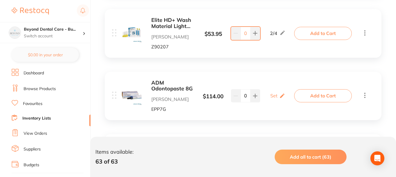
scroll to position [2213, 0]
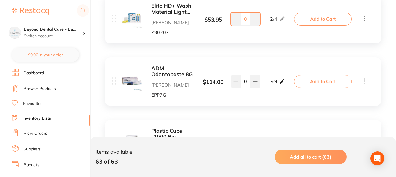
click at [274, 82] on p "Set" at bounding box center [273, 81] width 7 height 5
click at [271, 85] on input "0" at bounding box center [269, 84] width 12 height 9
click at [280, 84] on div "Min 01 / Max 0" at bounding box center [277, 81] width 29 height 15
type input "01"
click at [289, 84] on input "0" at bounding box center [286, 84] width 12 height 9
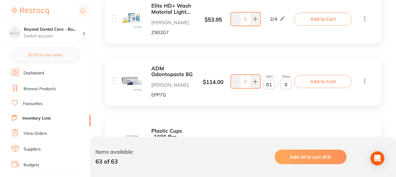
type input "02"
click at [265, 102] on div "ADM Odontopaste 8G Adam Dental EPP7G $ 114.00 Min 1 / Max 2 0 Min 01 / Max 02 A…" at bounding box center [243, 81] width 277 height 48
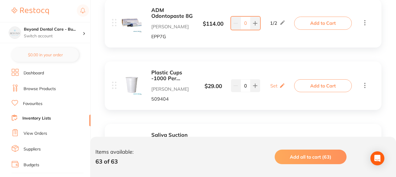
scroll to position [2300, 0]
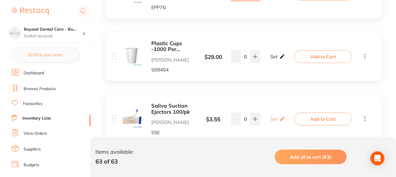
click at [273, 52] on div "Set Set Min / Max" at bounding box center [277, 56] width 15 height 15
click at [268, 61] on input "0" at bounding box center [269, 59] width 12 height 9
type input "10"
click at [286, 58] on input "0" at bounding box center [286, 59] width 12 height 9
click at [284, 61] on input "0" at bounding box center [286, 59] width 12 height 9
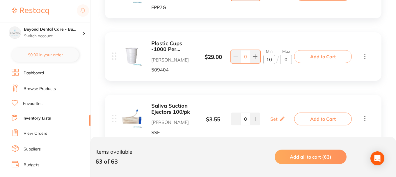
click at [288, 61] on input "0" at bounding box center [286, 59] width 12 height 9
type input "20"
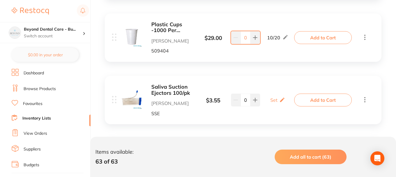
scroll to position [2329, 0]
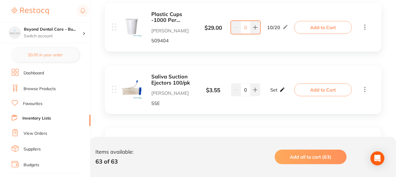
click at [280, 90] on icon at bounding box center [282, 89] width 6 height 6
click at [268, 94] on input "0" at bounding box center [269, 92] width 12 height 9
type input "08"
click at [286, 92] on input "0" at bounding box center [286, 92] width 12 height 9
click at [289, 93] on input "0" at bounding box center [286, 92] width 12 height 9
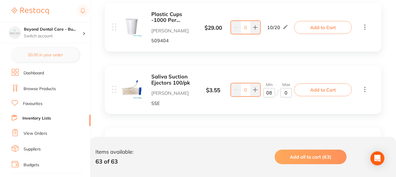
click at [284, 93] on input "0" at bounding box center [286, 92] width 12 height 9
click at [287, 93] on input "0" at bounding box center [286, 92] width 12 height 9
click at [285, 93] on input "0" at bounding box center [286, 92] width 12 height 9
click at [288, 92] on input "0" at bounding box center [286, 92] width 12 height 9
click at [284, 93] on input "012" at bounding box center [286, 92] width 12 height 9
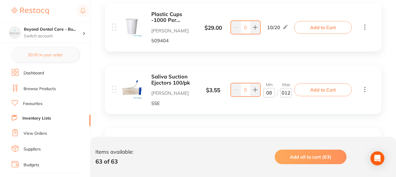
type input "12"
click at [272, 109] on div "Saliva Suction Ejectors 100/pk Adam Dental SSE $ 3.55 Min 8 / Max 12 0 Min 08 /…" at bounding box center [243, 90] width 277 height 48
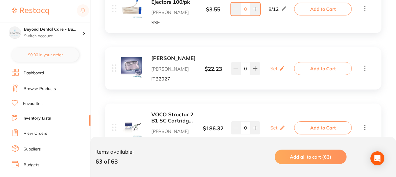
scroll to position [2416, 0]
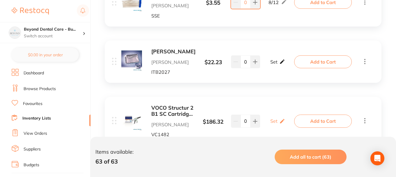
click at [279, 59] on div "Set Set Min / Max" at bounding box center [277, 61] width 15 height 15
click at [270, 64] on input "0" at bounding box center [269, 64] width 12 height 9
type input "02"
drag, startPoint x: 287, startPoint y: 65, endPoint x: 292, endPoint y: 56, distance: 10.4
click at [287, 65] on input "0" at bounding box center [286, 64] width 12 height 9
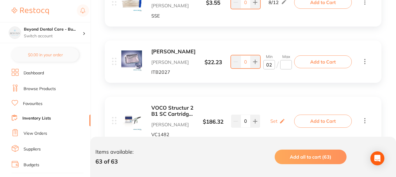
type input "3"
click at [272, 100] on div "VOCO Structur 2 B1 SC Cartridge Refills 75g Adam Dental VC1482 $ 186.32 Set Set…" at bounding box center [243, 121] width 277 height 48
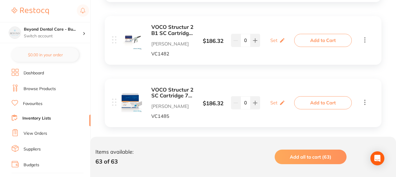
scroll to position [2504, 0]
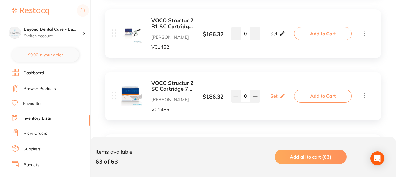
click at [277, 34] on p "Set" at bounding box center [273, 33] width 7 height 5
click at [268, 37] on input "0" at bounding box center [269, 36] width 12 height 9
click at [270, 37] on input "0" at bounding box center [269, 36] width 12 height 9
type input "01"
click at [284, 37] on input "0" at bounding box center [286, 36] width 12 height 9
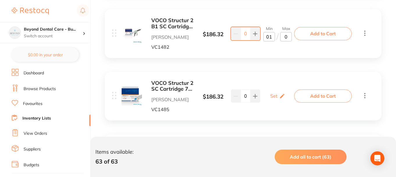
click at [288, 36] on input "0" at bounding box center [286, 36] width 12 height 9
type input "03"
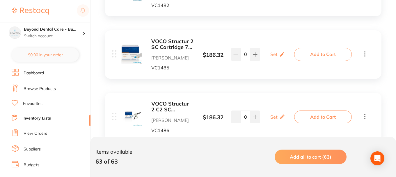
scroll to position [2562, 0]
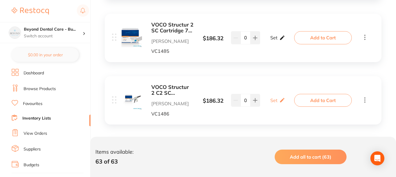
click at [277, 38] on p "Set" at bounding box center [273, 37] width 7 height 5
click at [167, 28] on b "VOCO Structur 2 SC Cartridge 75g BL" at bounding box center [173, 28] width 44 height 12
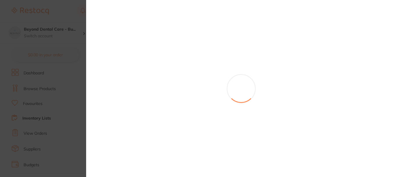
click at [175, 27] on div at bounding box center [241, 88] width 310 height 177
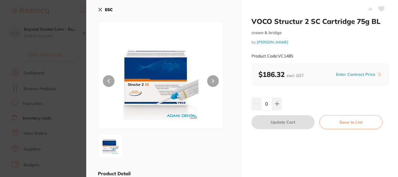
click at [109, 10] on b "ESC" at bounding box center [109, 9] width 8 height 5
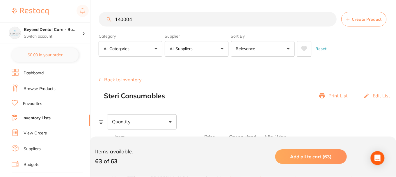
scroll to position [2562, 0]
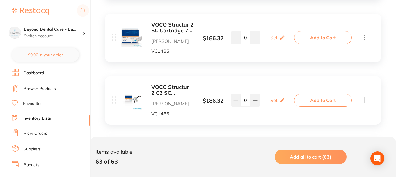
click at [267, 41] on div "Set Set Min / Max" at bounding box center [277, 37] width 37 height 15
click at [275, 40] on p "Set" at bounding box center [273, 37] width 7 height 5
click at [268, 45] on input "0" at bounding box center [269, 40] width 12 height 9
click at [272, 43] on input "0" at bounding box center [269, 40] width 12 height 9
type input "01"
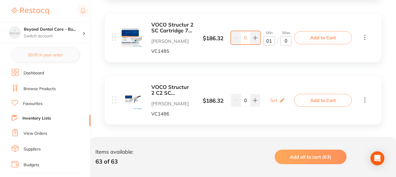
click at [284, 42] on input "0" at bounding box center [286, 40] width 12 height 9
click at [289, 41] on input "0" at bounding box center [286, 40] width 12 height 9
type input "02"
click at [273, 101] on p "Set" at bounding box center [273, 100] width 7 height 5
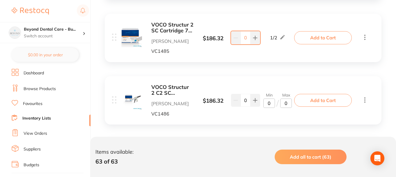
click at [267, 104] on input "0" at bounding box center [269, 102] width 12 height 9
click at [277, 104] on p "/" at bounding box center [278, 102] width 2 height 9
click at [286, 104] on input "0" at bounding box center [286, 102] width 12 height 9
click at [283, 113] on div "VOCO Structur 2 C2 SC Cartridge Refills 75g Adam Dental VC1486 $ 186.32 Min 0 /…" at bounding box center [204, 100] width 184 height 32
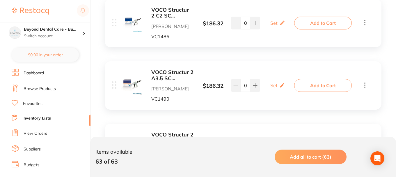
scroll to position [2649, 0]
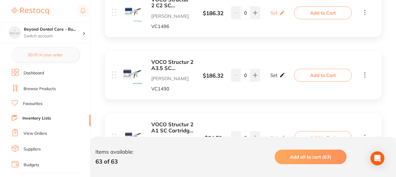
click at [277, 74] on p "Set" at bounding box center [273, 74] width 7 height 5
click at [267, 77] on input "0" at bounding box center [269, 77] width 12 height 9
click at [270, 77] on input "0" at bounding box center [269, 77] width 12 height 9
type input "01"
click at [287, 78] on input "0" at bounding box center [286, 77] width 12 height 9
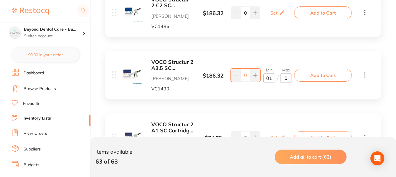
type input "02"
click at [275, 87] on div "VOCO Structur 2 A3.5 SC Cartridge Refills 75g Adam Dental VC1490 $ 186.32 Min 1…" at bounding box center [204, 75] width 184 height 32
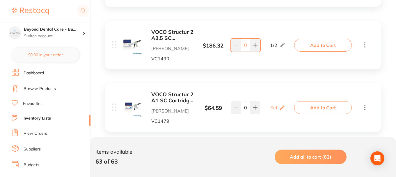
scroll to position [2707, 0]
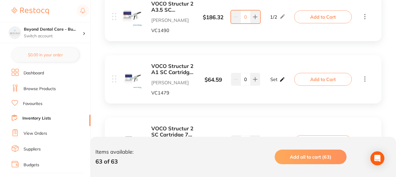
click at [279, 79] on icon at bounding box center [282, 79] width 6 height 6
click at [268, 83] on input "0" at bounding box center [269, 81] width 12 height 9
click at [269, 83] on input "0" at bounding box center [269, 81] width 12 height 9
click at [272, 83] on input "0" at bounding box center [269, 81] width 12 height 9
type input "01"
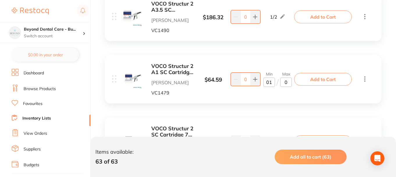
click at [288, 82] on input "0" at bounding box center [286, 81] width 12 height 9
type input "02"
drag, startPoint x: 269, startPoint y: 93, endPoint x: 272, endPoint y: 91, distance: 3.1
click at [269, 93] on div "VOCO Structur 2 A1 SC Cartridge Refills 75g Adam Dental VC1479 $ 64.59 Min 1 / …" at bounding box center [204, 79] width 184 height 32
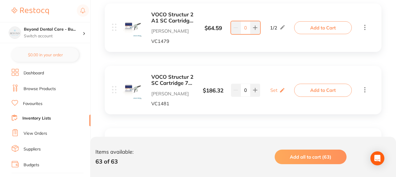
scroll to position [2766, 0]
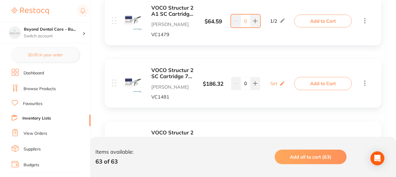
click at [174, 72] on b "VOCO Structur 2 SC Cartridge 75g A3" at bounding box center [173, 73] width 44 height 12
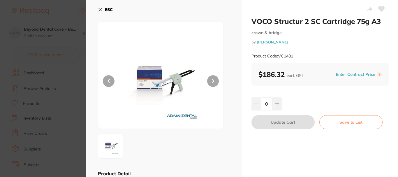
click at [99, 9] on icon at bounding box center [100, 9] width 3 height 3
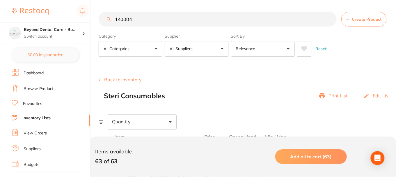
scroll to position [2766, 0]
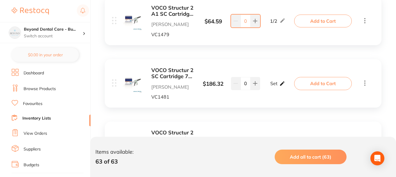
click at [278, 85] on div "Set Set Min / Max" at bounding box center [277, 83] width 15 height 15
click at [271, 88] on input "0" at bounding box center [269, 86] width 12 height 9
type input "02"
click at [287, 86] on input "0" at bounding box center [286, 86] width 12 height 9
type input "03"
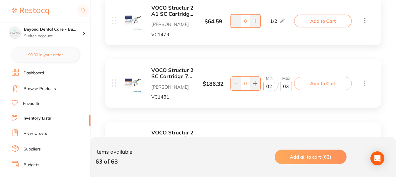
click at [268, 107] on div "VOCO Structur 2 SC Cartridge 75g A3 Adam Dental VC1481 $ 186.32 Min 2 / Max 3 0…" at bounding box center [243, 83] width 277 height 48
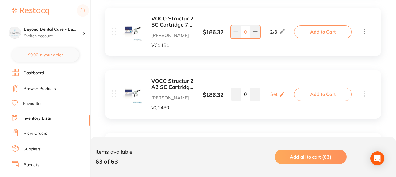
scroll to position [2824, 0]
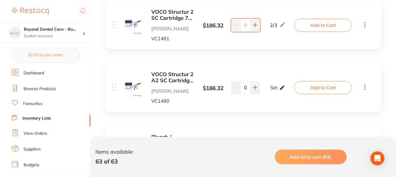
click at [277, 89] on div "Set Set Min / Max" at bounding box center [277, 87] width 15 height 15
click at [270, 91] on input "0" at bounding box center [269, 90] width 12 height 9
type input "02"
click at [287, 90] on input "0" at bounding box center [286, 90] width 12 height 9
type input "03"
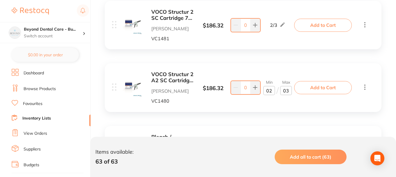
click at [281, 107] on div "VOCO Structur 2 A2 SC Cartridge Refills 75g Adam Dental VC1480 $ 186.32 Min 2 /…" at bounding box center [243, 87] width 277 height 48
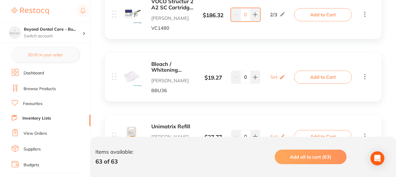
scroll to position [2911, 0]
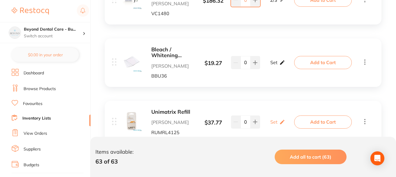
click at [277, 65] on div "Set Set Min / Max" at bounding box center [277, 62] width 15 height 15
click at [270, 64] on input "0" at bounding box center [269, 65] width 12 height 9
click at [283, 60] on div "Max 0" at bounding box center [286, 62] width 12 height 15
type input "02"
click at [287, 65] on input "0" at bounding box center [286, 65] width 12 height 9
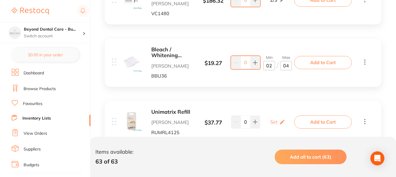
type input "04"
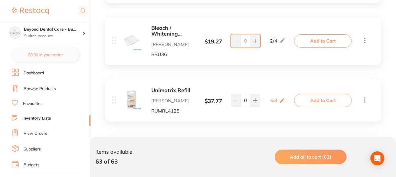
scroll to position [2969, 0]
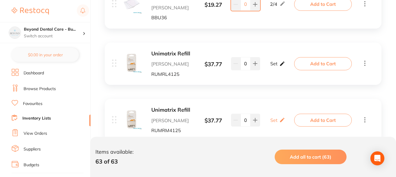
click at [284, 62] on icon at bounding box center [282, 64] width 6 height 6
click at [271, 68] on input "0" at bounding box center [269, 66] width 12 height 9
type input "01"
click at [290, 66] on input "0" at bounding box center [286, 66] width 12 height 9
type input "02"
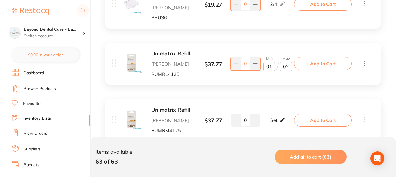
click at [276, 120] on p "Set" at bounding box center [273, 119] width 7 height 5
click at [272, 123] on input "0" at bounding box center [269, 122] width 12 height 9
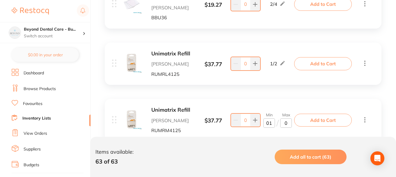
type input "01"
click at [282, 124] on input "0" at bounding box center [286, 122] width 12 height 9
click at [288, 124] on input "0" at bounding box center [286, 122] width 12 height 9
type input "02"
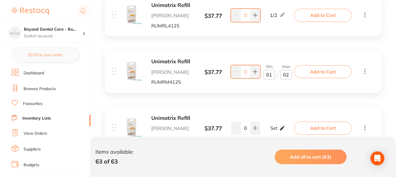
scroll to position [3028, 0]
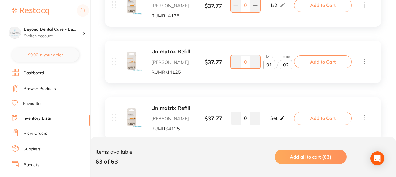
click at [275, 120] on p "Set" at bounding box center [273, 117] width 7 height 5
click at [273, 120] on input "0" at bounding box center [269, 120] width 12 height 9
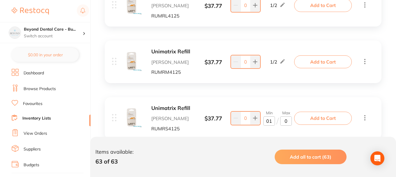
type input "01"
click at [286, 120] on input "0" at bounding box center [286, 120] width 12 height 9
click at [288, 121] on input "0" at bounding box center [286, 120] width 12 height 9
type input "02"
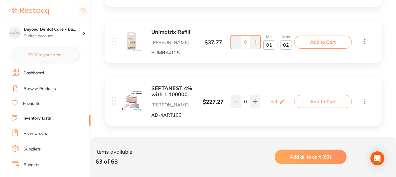
scroll to position [3115, 0]
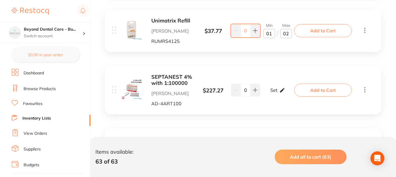
click at [279, 91] on icon at bounding box center [282, 90] width 6 height 6
click at [272, 93] on input "0" at bounding box center [269, 92] width 12 height 9
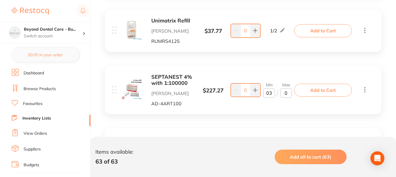
type input "03"
click at [288, 94] on input "0" at bounding box center [286, 92] width 12 height 9
click at [289, 95] on input "0" at bounding box center [286, 92] width 12 height 9
type input "06"
click at [277, 112] on div "SEPTANEST 4% with 1:100000 Adam Dental AD-4ART100 $ 227.27 Min 3 / Max 6 0 Min …" at bounding box center [243, 90] width 277 height 48
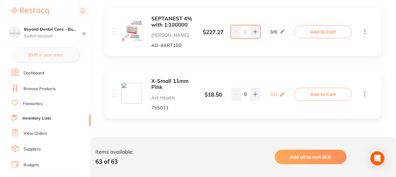
scroll to position [3202, 0]
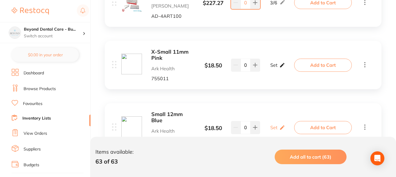
drag, startPoint x: 287, startPoint y: 62, endPoint x: 281, endPoint y: 64, distance: 6.5
click at [287, 62] on div "Set Set Min / Max" at bounding box center [277, 65] width 37 height 15
click at [281, 64] on icon at bounding box center [282, 65] width 6 height 6
click at [272, 69] on input "0" at bounding box center [269, 67] width 12 height 9
type input "01"
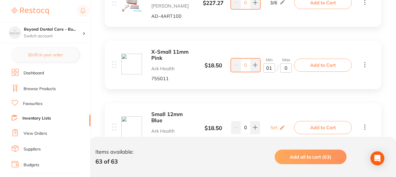
click at [290, 68] on input "0" at bounding box center [286, 67] width 12 height 9
type input "02"
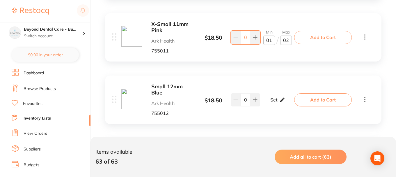
scroll to position [3231, 0]
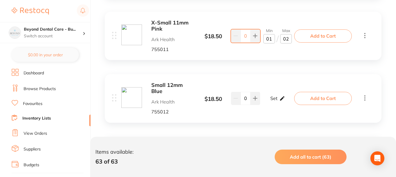
click at [282, 95] on icon at bounding box center [282, 98] width 6 height 6
click at [268, 100] on input "0" at bounding box center [269, 101] width 12 height 9
click at [272, 101] on input "0" at bounding box center [269, 101] width 12 height 9
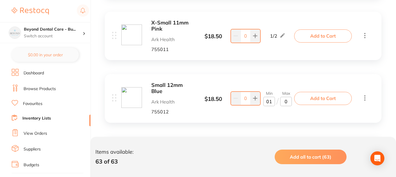
type input "01"
click at [288, 101] on input "0" at bounding box center [286, 101] width 12 height 9
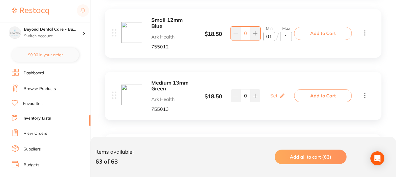
scroll to position [3319, 0]
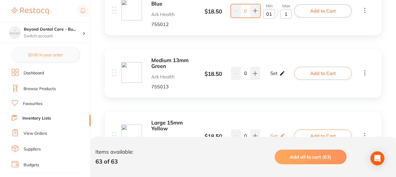
click at [278, 75] on div "Set Set Min / Max" at bounding box center [277, 73] width 15 height 15
type input "1"
click at [273, 77] on input "0" at bounding box center [269, 76] width 12 height 9
type input "01"
click at [291, 77] on input "0" at bounding box center [286, 76] width 12 height 9
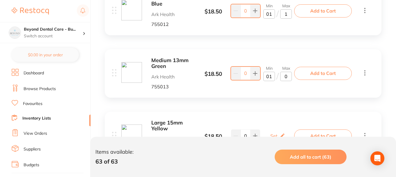
type input "02"
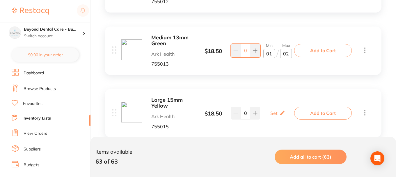
scroll to position [3348, 0]
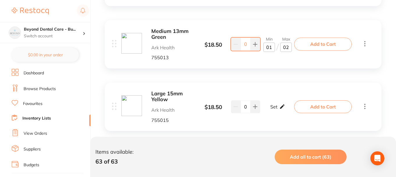
click at [277, 106] on div "Set Set Min / Max" at bounding box center [277, 106] width 15 height 15
click at [273, 107] on input "0" at bounding box center [269, 109] width 12 height 9
type input "01"
click at [288, 109] on input "0" at bounding box center [286, 109] width 12 height 9
type input "0"
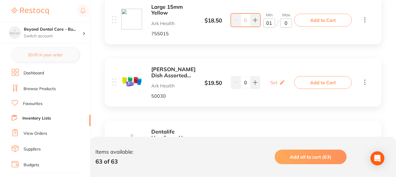
scroll to position [3464, 0]
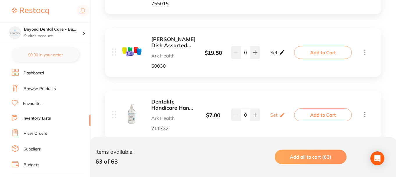
click at [271, 53] on p "Set" at bounding box center [273, 52] width 7 height 5
click at [272, 56] on input "0" at bounding box center [269, 55] width 12 height 9
click at [287, 57] on input "0" at bounding box center [286, 55] width 12 height 9
click at [271, 56] on input "01" at bounding box center [269, 55] width 12 height 9
type input "05"
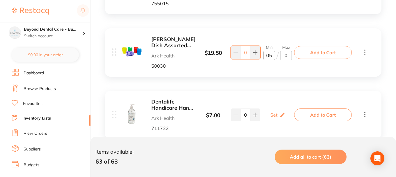
click at [290, 57] on input "0" at bounding box center [286, 55] width 12 height 9
type input "010"
click at [286, 73] on div "Ongard Dappen Dish Assorted Colours Ark Health 50030 $ 19.50 Min 5 / Max 10 0 M…" at bounding box center [243, 52] width 277 height 48
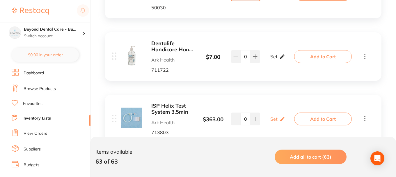
click at [271, 58] on p "Set" at bounding box center [273, 56] width 7 height 5
click at [268, 59] on input "0" at bounding box center [269, 59] width 12 height 9
click at [271, 59] on input "0" at bounding box center [269, 59] width 12 height 9
type input "04"
click at [287, 61] on input "0" at bounding box center [286, 59] width 12 height 9
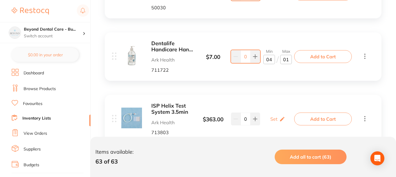
type input "010"
click at [281, 78] on div "Dentalife Handicare Hand Sanitiser 500ml Ark Health 711722 $ 7.00 Min 4 / Max 1…" at bounding box center [243, 56] width 277 height 48
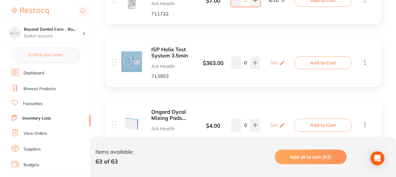
scroll to position [3581, 0]
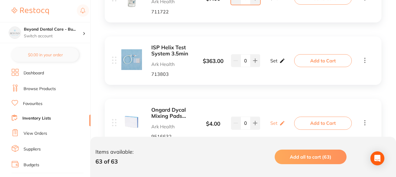
click at [281, 60] on icon at bounding box center [282, 61] width 6 height 6
click at [272, 66] on input "0" at bounding box center [269, 63] width 12 height 9
type input "50"
click at [287, 64] on input "0" at bounding box center [286, 63] width 12 height 9
type input "300"
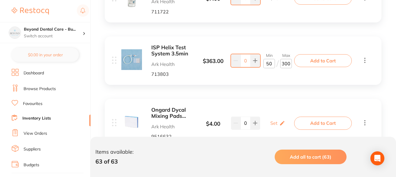
click at [283, 105] on div "Ongard Dycal Mixing Pads 45mm x 35mm Ark Health 9516632 $ 4.00 Set Set Min / Ma…" at bounding box center [243, 123] width 277 height 48
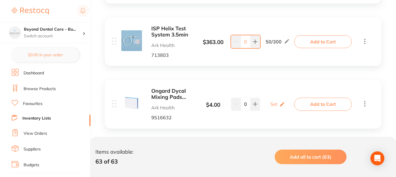
scroll to position [3610, 0]
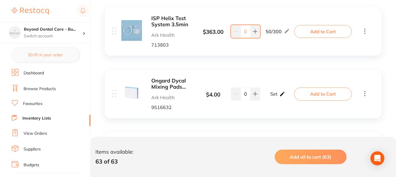
click at [277, 91] on div "Set Set Min / Max" at bounding box center [277, 93] width 15 height 15
click at [270, 98] on input "0" at bounding box center [269, 96] width 12 height 9
type input "02"
click at [288, 97] on input "0" at bounding box center [286, 96] width 12 height 9
type input "05"
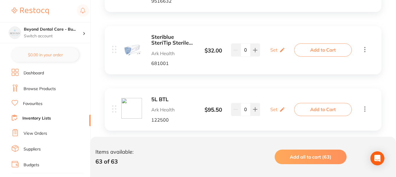
scroll to position [3726, 0]
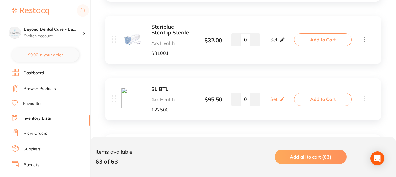
click at [275, 45] on div "Set Set Min / Max" at bounding box center [277, 39] width 15 height 15
click at [273, 47] on input "0" at bounding box center [269, 42] width 12 height 9
type input "02"
click at [287, 42] on input "0" at bounding box center [286, 42] width 12 height 9
type input "05"
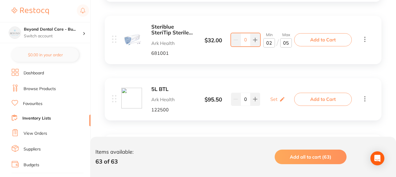
click at [278, 80] on div "5L BTL Ark Health 122500 $ 95.50 Set Set Min / Max 0 Set Set Min / Max Add to C…" at bounding box center [243, 99] width 277 height 42
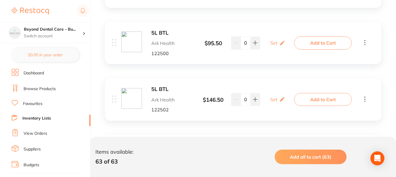
scroll to position [3785, 0]
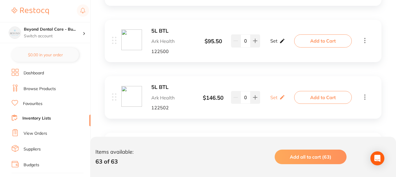
click at [277, 43] on p "Set" at bounding box center [273, 40] width 7 height 5
click at [271, 45] on input "0" at bounding box center [269, 43] width 12 height 9
type input "01"
click at [288, 43] on input "0" at bounding box center [286, 43] width 12 height 9
type input "02"
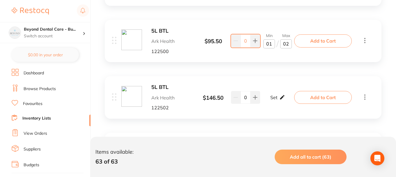
click at [280, 98] on icon at bounding box center [282, 97] width 6 height 6
click at [270, 99] on input "0" at bounding box center [269, 99] width 12 height 9
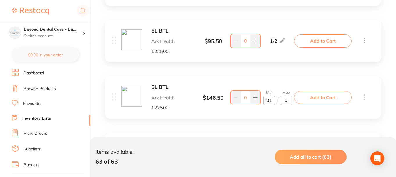
type input "01"
click at [285, 100] on input "0" at bounding box center [286, 99] width 12 height 9
type input "02"
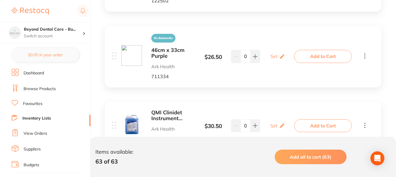
scroll to position [3901, 0]
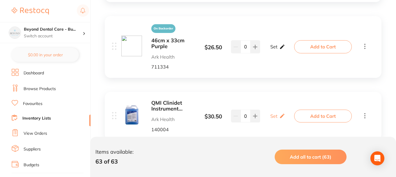
click at [275, 45] on p "Set" at bounding box center [273, 46] width 7 height 5
click at [270, 52] on input "0" at bounding box center [269, 49] width 12 height 9
type input "01"
click at [288, 51] on input "0" at bounding box center [286, 49] width 12 height 9
type input "03"
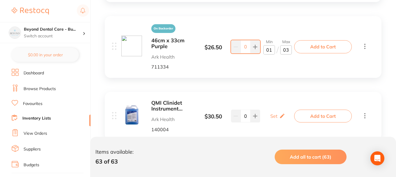
click at [277, 76] on div "On Backorder 46cm x 33cm Purple Ark Health 711334 $ 26.50 Min 1 / Max 3 0 Min 0…" at bounding box center [243, 47] width 277 height 62
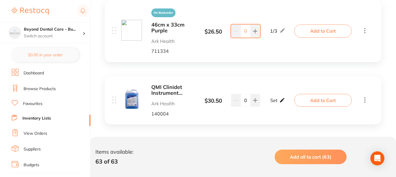
scroll to position [3921, 0]
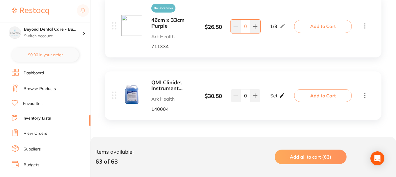
click at [276, 94] on p "Set" at bounding box center [273, 95] width 7 height 5
click at [270, 100] on input "0" at bounding box center [269, 98] width 12 height 9
type input "01"
click at [288, 99] on input "0" at bounding box center [286, 98] width 12 height 9
type input "02"
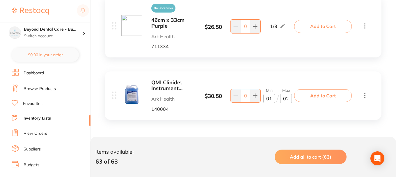
click at [272, 108] on div "QMI Clinidet Instrument Detergent 5L Ark Health 140004 $ 30.50 Min 1 / Max 2 0 …" at bounding box center [204, 95] width 184 height 32
click at [256, 26] on icon at bounding box center [255, 26] width 5 height 5
click at [238, 28] on button at bounding box center [236, 26] width 10 height 13
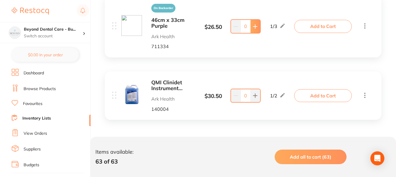
click at [256, 30] on button at bounding box center [256, 26] width 10 height 13
click at [257, 43] on div "On Backorder 46cm x 33cm Purple Ark Health 711334 $ 26.50 1 / 3 4 1 / 3" at bounding box center [204, 26] width 184 height 45
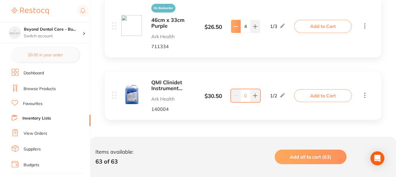
click at [234, 28] on icon at bounding box center [235, 26] width 5 height 5
type input "0"
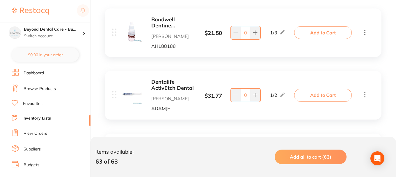
scroll to position [0, 0]
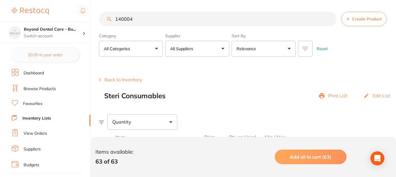
click at [270, 18] on input "140004" at bounding box center [218, 19] width 238 height 15
drag, startPoint x: 139, startPoint y: 19, endPoint x: 98, endPoint y: 17, distance: 40.2
click at [98, 17] on div "$0.00 Beyond Dental Care - Bu... Switch account Beyond Dental Care - Sandstone …" at bounding box center [198, 88] width 396 height 177
click at [138, 19] on input "140004" at bounding box center [218, 19] width 238 height 15
drag, startPoint x: 140, startPoint y: 19, endPoint x: 93, endPoint y: 17, distance: 46.7
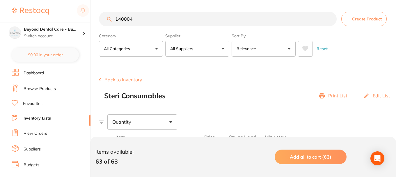
click at [93, 17] on div "$0.00 Beyond Dental Care - Bu... Switch account Beyond Dental Care - Sandstone …" at bounding box center [198, 88] width 396 height 177
paste input "01099"
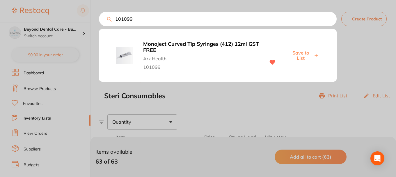
click at [301, 54] on span "Save to List" at bounding box center [300, 55] width 25 height 11
drag, startPoint x: 127, startPoint y: 18, endPoint x: 75, endPoint y: 19, distance: 52.7
click at [99, 19] on div "101099 Monoject Curved Tip Syringes (412) 12ml GST FREE Ark Health 101099 Saved" at bounding box center [218, 19] width 238 height 15
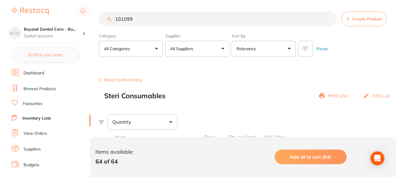
paste input "255423"
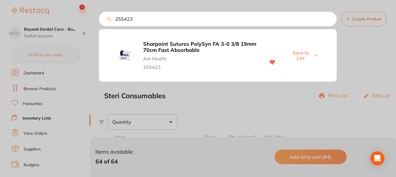
click at [298, 53] on span "Save to List" at bounding box center [300, 55] width 25 height 11
drag, startPoint x: 136, startPoint y: 20, endPoint x: 98, endPoint y: 23, distance: 38.2
click at [99, 22] on div "255423 Sharpoint Sutures PolySyn FA 3-0 3/8 19mm 70cm Fast Absorbable Ark Healt…" at bounding box center [218, 19] width 238 height 15
paste input "71157"
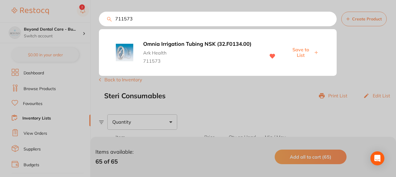
click at [297, 47] on span "Save to List" at bounding box center [300, 52] width 25 height 11
drag, startPoint x: 139, startPoint y: 23, endPoint x: 104, endPoint y: 23, distance: 35.5
click at [104, 23] on input "711573" at bounding box center [218, 19] width 238 height 15
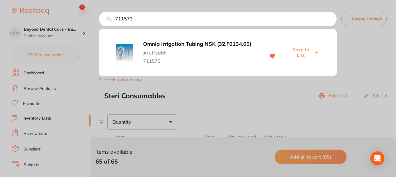
paste input "354367"
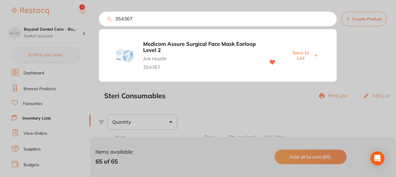
click at [293, 55] on span "Save to List" at bounding box center [300, 55] width 25 height 11
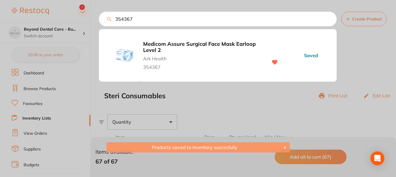
drag, startPoint x: 113, startPoint y: 17, endPoint x: 103, endPoint y: 23, distance: 11.3
click at [99, 18] on div "354367 Medicom Assure Surgical Face Mask Earloop Level 2 Ark Health 354367 Saved" at bounding box center [218, 19] width 238 height 15
paste input "711623"
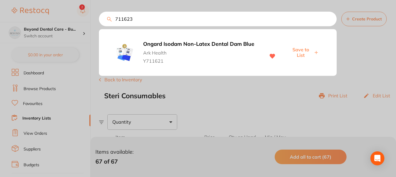
type input "711623"
click at [300, 49] on span "Save to List" at bounding box center [300, 52] width 25 height 11
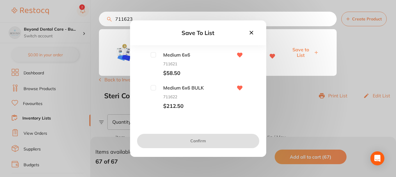
scroll to position [58, 0]
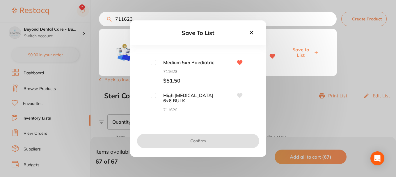
click at [149, 61] on div "Medium 5x5 Paediatric 711623 $51.50" at bounding box center [198, 72] width 118 height 24
click at [153, 63] on input "checkbox" at bounding box center [153, 62] width 5 height 5
checkbox input "true"
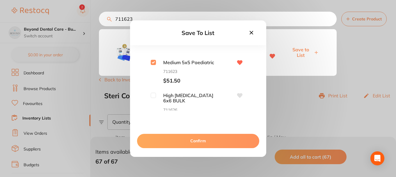
click at [176, 141] on button "Confirm" at bounding box center [198, 141] width 122 height 14
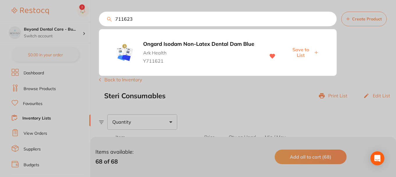
drag, startPoint x: 99, startPoint y: 15, endPoint x: 72, endPoint y: 17, distance: 27.1
click at [99, 17] on div "711623 Ongard Isodam Non-Latex Dental Dam Blue Ark Health Y711621 Save to List" at bounding box center [218, 19] width 238 height 15
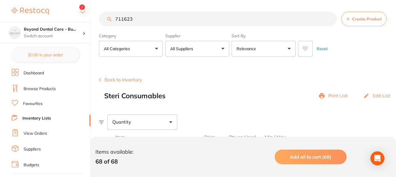
paste input "142102"
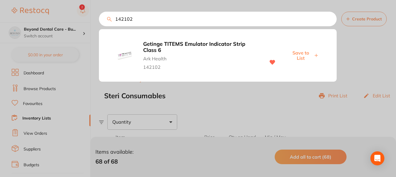
click at [298, 54] on span "Save to List" at bounding box center [300, 55] width 25 height 11
drag, startPoint x: 157, startPoint y: 24, endPoint x: 102, endPoint y: 22, distance: 55.9
click at [102, 22] on input "142102" at bounding box center [218, 19] width 238 height 15
paste input "999118"
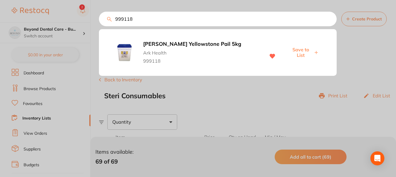
click at [300, 50] on span "Save to List" at bounding box center [300, 52] width 25 height 11
drag, startPoint x: 137, startPoint y: 20, endPoint x: 91, endPoint y: 22, distance: 46.3
click at [99, 22] on div "999118 Ainsworth Yellowstone Pail 5kg Ark Health 999118 Save to List" at bounding box center [218, 19] width 238 height 15
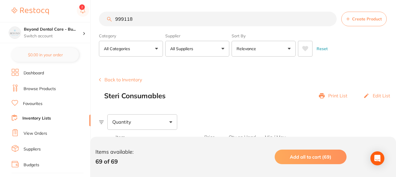
paste input "35700"
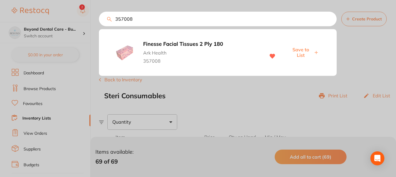
click at [302, 52] on span "Save to List" at bounding box center [300, 52] width 25 height 11
drag, startPoint x: 141, startPoint y: 20, endPoint x: 157, endPoint y: 20, distance: 15.2
click at [124, 19] on input "357008" at bounding box center [218, 19] width 238 height 15
click at [154, 20] on input "357008" at bounding box center [218, 19] width 238 height 15
click at [155, 20] on input "357008" at bounding box center [218, 19] width 238 height 15
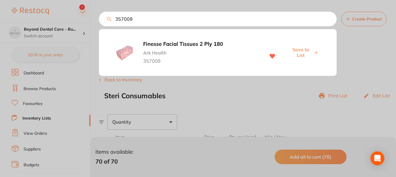
click at [160, 20] on input "357008" at bounding box center [218, 19] width 238 height 15
drag, startPoint x: 160, startPoint y: 20, endPoint x: 108, endPoint y: 27, distance: 52.6
click at [99, 25] on div "357008 Finesse Facial Tissues 2 Ply 180 Ark Health 357008 Save to List" at bounding box center [218, 19] width 238 height 15
paste input "122003"
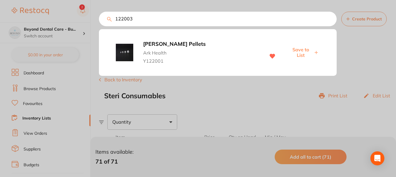
type input "122003"
click at [302, 52] on span "Save to List" at bounding box center [300, 52] width 25 height 11
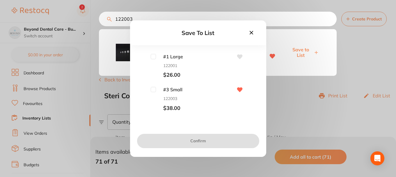
scroll to position [65, 0]
click at [152, 89] on input "checkbox" at bounding box center [153, 88] width 5 height 5
checkbox input "true"
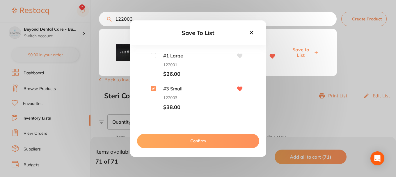
click at [184, 142] on button "Confirm" at bounding box center [198, 141] width 122 height 14
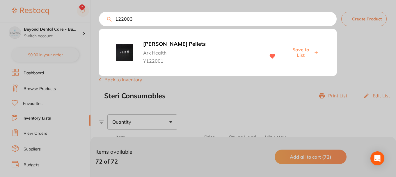
click at [138, 18] on input "122003" at bounding box center [218, 19] width 238 height 15
click at [107, 21] on div "122003 Alan Cotton Pellets Ark Health Y122001 Save to List Create Product" at bounding box center [247, 19] width 297 height 15
paste input "QTM10"
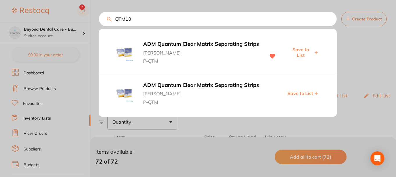
type input "QTM10"
click at [300, 48] on span "Save to List" at bounding box center [300, 52] width 25 height 11
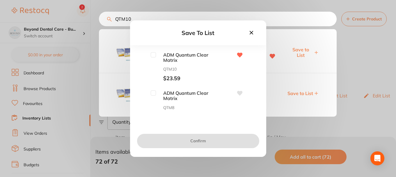
click at [149, 52] on div "ADM Quantum Clear Matrix QTM10 $23.59" at bounding box center [198, 67] width 118 height 30
click at [154, 56] on input "checkbox" at bounding box center [153, 54] width 5 height 5
checkbox input "true"
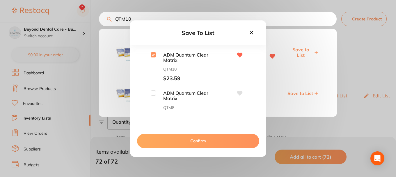
click at [176, 133] on div "Confirm" at bounding box center [198, 140] width 136 height 31
click at [178, 137] on button "Confirm" at bounding box center [198, 141] width 122 height 14
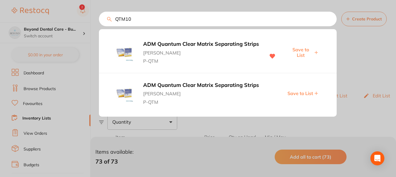
click at [133, 20] on input "QTM10" at bounding box center [218, 19] width 238 height 15
click at [99, 17] on div "QTM10 ADM Quantum Clear Matrix Separating Strips Adam Dental P-QTM Save to List…" at bounding box center [218, 19] width 238 height 15
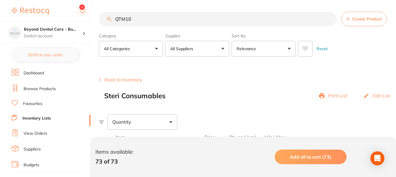
paste input "CAVTMP"
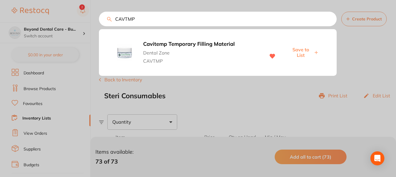
click at [305, 49] on span "Save to List" at bounding box center [300, 52] width 25 height 11
click at [159, 19] on input "CAVTMP" at bounding box center [218, 19] width 238 height 15
drag, startPoint x: 160, startPoint y: 20, endPoint x: 108, endPoint y: 17, distance: 51.9
click at [108, 17] on div "CAVTMP Cavitemp Temporary Filling Material Dental Zone CAVTMP Save to List Crea…" at bounding box center [247, 19] width 297 height 15
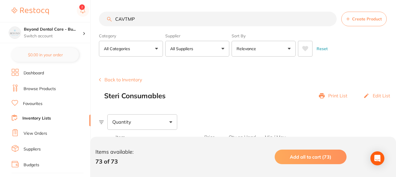
paste input "DZMTYE"
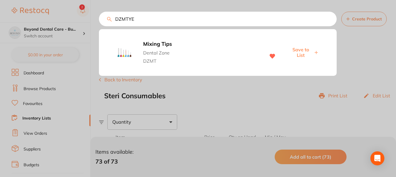
type input "DZMTYE"
click at [300, 52] on span "Save to List" at bounding box center [300, 52] width 25 height 11
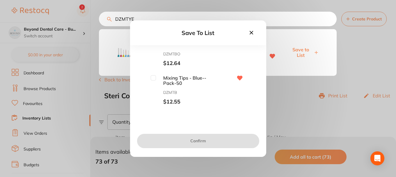
scroll to position [29, 0]
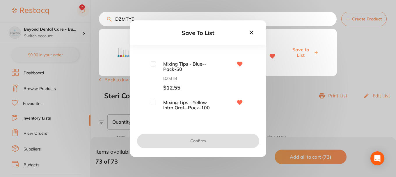
click at [153, 63] on input "checkbox" at bounding box center [153, 63] width 5 height 5
checkbox input "true"
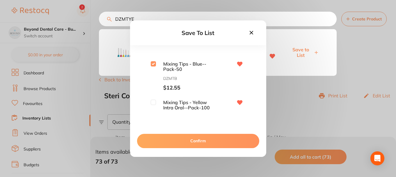
click at [152, 102] on input "checkbox" at bounding box center [153, 102] width 5 height 5
checkbox input "true"
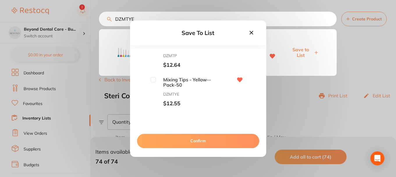
scroll to position [146, 0]
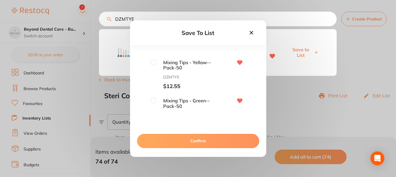
click at [155, 62] on input "checkbox" at bounding box center [153, 62] width 5 height 5
checkbox input "true"
click at [155, 101] on input "checkbox" at bounding box center [153, 100] width 5 height 5
checkbox input "true"
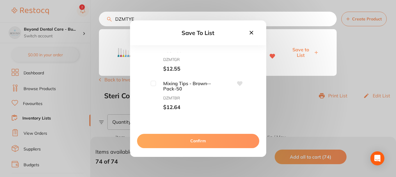
scroll to position [58, 0]
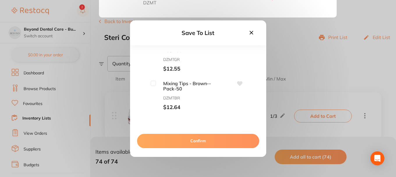
click at [155, 83] on input "checkbox" at bounding box center [153, 83] width 5 height 5
checkbox input "true"
click at [198, 136] on button "Confirm" at bounding box center [198, 141] width 122 height 14
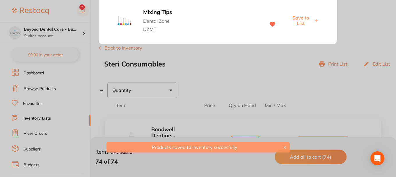
scroll to position [0, 0]
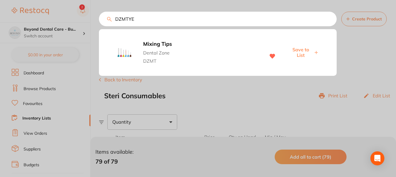
click at [136, 21] on input "DZMTYE" at bounding box center [218, 19] width 238 height 15
click at [108, 18] on div "DZMTYE Mixing Tips Dental Zone DZMT Save to List Create Product" at bounding box center [247, 19] width 297 height 15
paste input "L6400"
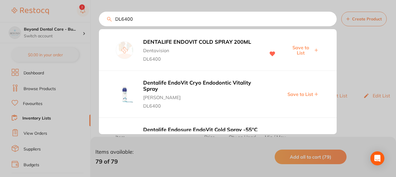
scroll to position [29, 0]
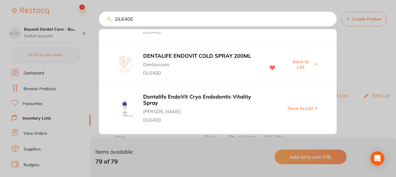
click at [293, 63] on span "Save to List" at bounding box center [300, 64] width 25 height 11
drag, startPoint x: 143, startPoint y: 19, endPoint x: 92, endPoint y: 16, distance: 50.7
click at [99, 16] on div "DL6400 EndoVit - Cryogenic Spray Independent Dental DL6400 Save to List DENTALI…" at bounding box center [218, 19] width 238 height 15
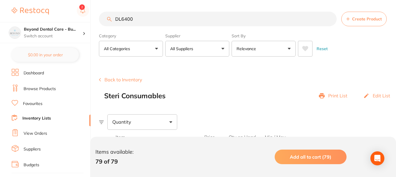
paste input "GMINT"
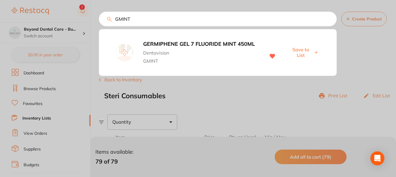
click at [296, 53] on span "Save to List" at bounding box center [300, 52] width 25 height 11
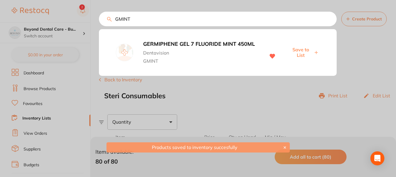
drag, startPoint x: 138, startPoint y: 20, endPoint x: 139, endPoint y: 15, distance: 5.3
click at [99, 16] on div "GMINT GERMIPHENE GEL 7 FLUORIDE MINT 450ML Dentavision GMINT Save to List" at bounding box center [218, 19] width 238 height 15
paste input "MICROBRUSH FINE"
type input "MICROBRUSH FINE"
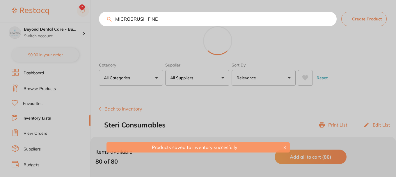
drag, startPoint x: 139, startPoint y: 15, endPoint x: 100, endPoint y: 12, distance: 39.2
click at [100, 12] on div "MICROBRUSH FINE" at bounding box center [218, 34] width 238 height 44
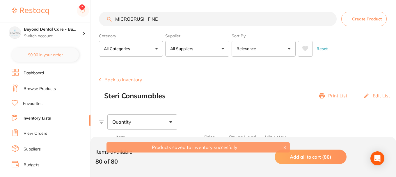
click at [175, 19] on input "MICROBRUSH FINE" at bounding box center [218, 19] width 238 height 15
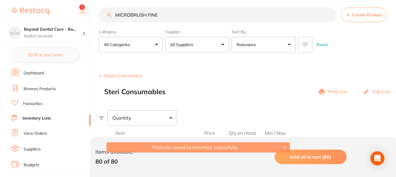
scroll to position [0, 0]
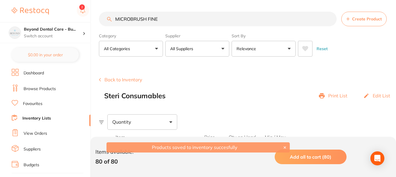
click at [166, 15] on input "MICROBRUSH FINE" at bounding box center [218, 19] width 238 height 15
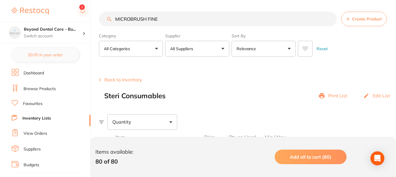
drag, startPoint x: 168, startPoint y: 20, endPoint x: 116, endPoint y: 18, distance: 52.7
click at [116, 18] on input "MICROBRUSH FINE" at bounding box center [218, 19] width 238 height 15
drag, startPoint x: 169, startPoint y: 17, endPoint x: 93, endPoint y: 17, distance: 75.7
click at [90, 17] on div "$0.00 Beyond Dental Care - Bu... Switch account Beyond Dental Care - Sandstone …" at bounding box center [198, 88] width 396 height 177
paste input "MICROBRUSH FINE"
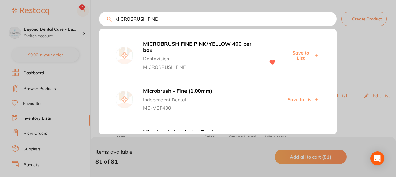
type input "MICROBRUSH FINE"
click at [294, 53] on span "Save to List" at bounding box center [300, 55] width 25 height 11
drag, startPoint x: 163, startPoint y: 21, endPoint x: 103, endPoint y: 19, distance: 60.3
click at [103, 19] on input "MICROBRUSH FINE" at bounding box center [218, 19] width 238 height 15
paste input "GHAW198"
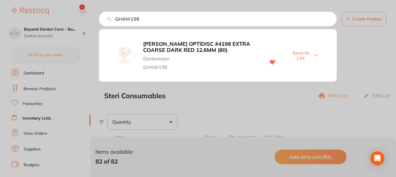
click at [300, 51] on span "Save to List" at bounding box center [300, 55] width 25 height 11
drag, startPoint x: 146, startPoint y: 22, endPoint x: 69, endPoint y: 22, distance: 77.2
click at [99, 22] on div "GHAW198 KERR OPTIDISC #4198 EXTRA COARSE DARK RED 12.6MM (80) Dentavision GHAW1…" at bounding box center [218, 19] width 238 height 15
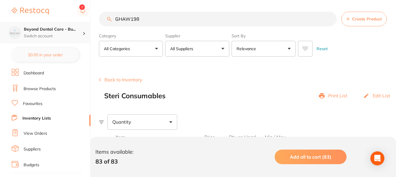
scroll to position [0, 0]
paste input "85"
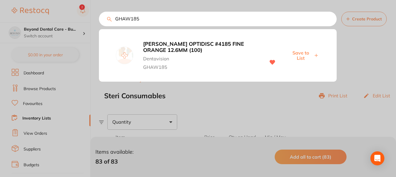
click at [303, 56] on span "Save to List" at bounding box center [300, 55] width 25 height 11
drag, startPoint x: 148, startPoint y: 24, endPoint x: 89, endPoint y: 23, distance: 59.7
click at [99, 24] on div "GHAW185 KERR OPTIDISC #4185 FINE ORANGE 12.6MM (100) Dentavision GHAW185 Save t…" at bounding box center [218, 19] width 238 height 15
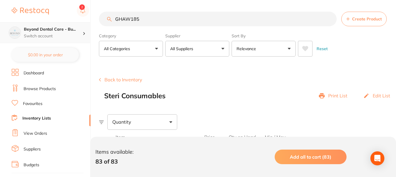
scroll to position [0, 0]
paste input "4"
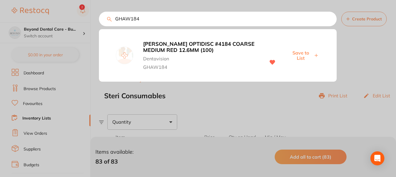
click at [302, 54] on span "Save to List" at bounding box center [300, 55] width 25 height 11
drag, startPoint x: 142, startPoint y: 23, endPoint x: 80, endPoint y: 19, distance: 62.1
click at [99, 21] on div "GHAW184 KERR OPTIDISC #4184 COARSE MEDIUM RED 12.6MM (100) Dentavision GHAW184 …" at bounding box center [218, 19] width 238 height 15
paste input "6"
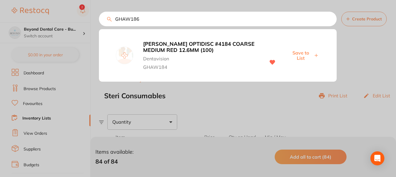
click at [303, 53] on span "Save to List" at bounding box center [300, 55] width 25 height 11
click at [105, 25] on input "GHAW186" at bounding box center [218, 19] width 238 height 15
paste input "WHPF1714"
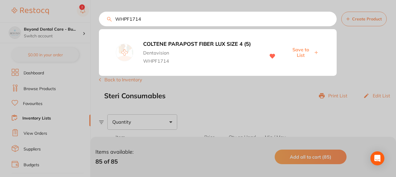
click at [303, 50] on span "Save to List" at bounding box center [300, 52] width 25 height 11
drag, startPoint x: 146, startPoint y: 21, endPoint x: 72, endPoint y: 22, distance: 74.2
click at [99, 23] on div "WHPF1714 COLTENE PARAPOST FIBER LUX SIZE 4 (5) Dentavision WHPF1714 Save to List" at bounding box center [218, 19] width 238 height 15
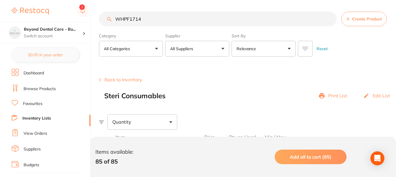
scroll to position [0, 0]
paste input "5"
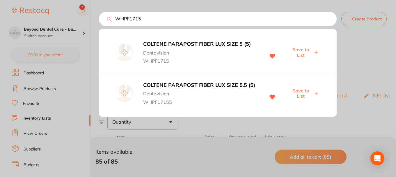
scroll to position [0, 0]
click at [300, 49] on span "Save to List" at bounding box center [300, 52] width 25 height 11
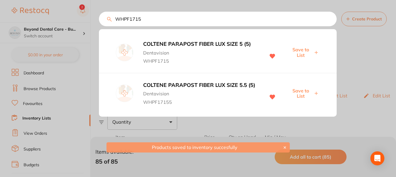
click at [302, 90] on span "Save to List" at bounding box center [300, 93] width 25 height 11
drag, startPoint x: 147, startPoint y: 20, endPoint x: 75, endPoint y: 17, distance: 72.2
click at [99, 18] on div "WHPF1715 COLTENE PARAPOST FIBER LUX SIZE 5 (5) Dentavision WHPF1715 Save to Lis…" at bounding box center [218, 19] width 238 height 15
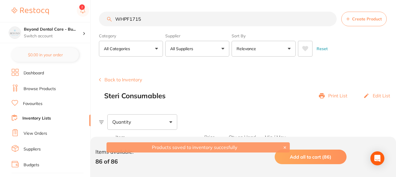
paste input "DL1511"
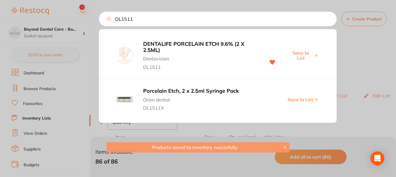
click at [303, 54] on span "Save to List" at bounding box center [300, 55] width 25 height 11
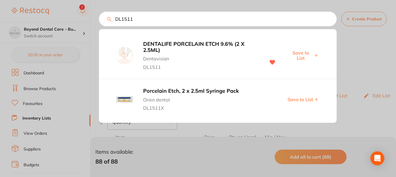
click at [99, 19] on div "DL1511 DENTALIFE PORCELAIN ETCH 9.6% (2 X 2.5ML) Dentavision DL1511 Save to Lis…" at bounding box center [218, 19] width 238 height 15
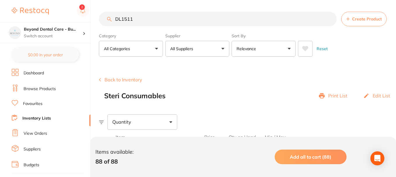
paste input "CH2325984"
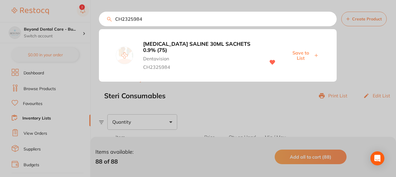
click at [295, 53] on span "Save to List" at bounding box center [300, 55] width 25 height 11
click at [99, 19] on div "CH2325984 SODIUM CHLORIDE SALINE 30ML SACHETS 0.9% (75) Dentavision CH2325984 S…" at bounding box center [218, 19] width 238 height 15
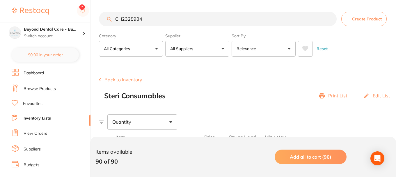
paste input "WH190333"
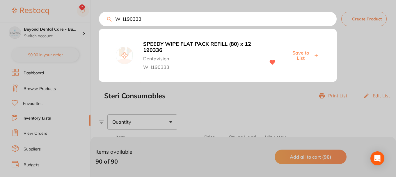
click at [306, 53] on span "Save to List" at bounding box center [300, 55] width 25 height 11
click at [146, 19] on input "WH190333" at bounding box center [218, 19] width 238 height 15
drag, startPoint x: 147, startPoint y: 19, endPoint x: 75, endPoint y: 23, distance: 72.0
click at [99, 23] on div "WH190333 SPEEDY WIPE FLAT PACK REFILL (80) x 12 190336 Dentavision WH190333 Sav…" at bounding box center [218, 19] width 238 height 15
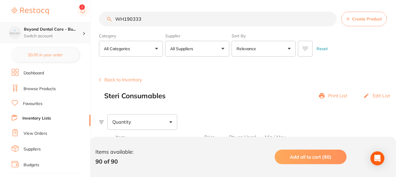
scroll to position [0, 0]
paste input "AS608"
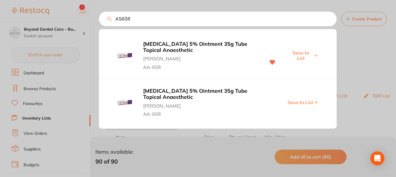
click at [304, 55] on span "Save to List" at bounding box center [300, 55] width 25 height 11
click at [143, 22] on input "AS608" at bounding box center [218, 19] width 238 height 15
click at [143, 20] on input "AS608" at bounding box center [218, 19] width 238 height 15
click at [99, 22] on div "AS608 XYLOCAINE 5% Ointment 35g Tube Topical Anaesthetic Henry Schein Halas AA-…" at bounding box center [218, 19] width 238 height 15
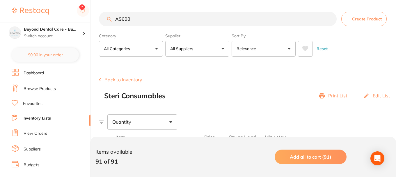
paste input "DL0403"
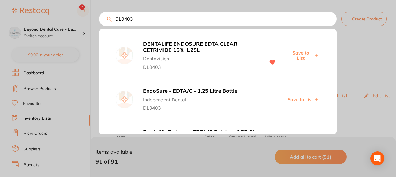
click at [300, 53] on span "Save to List" at bounding box center [300, 55] width 25 height 11
click at [140, 17] on input "DL0403" at bounding box center [218, 19] width 238 height 15
click at [99, 21] on div "DL0403 DENTALIFE ENDOSURE EDTA CLEAR CETRIMIDE 15% 1.25L Dentavision DL0403 Sav…" at bounding box center [218, 19] width 238 height 15
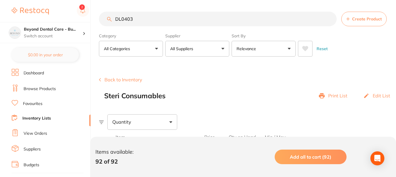
paste input "VIV51"
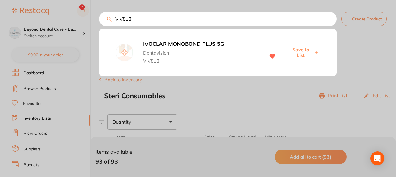
click at [298, 49] on span "Save to List" at bounding box center [300, 52] width 25 height 11
click at [148, 20] on input "VIV513" at bounding box center [218, 19] width 238 height 15
drag, startPoint x: 148, startPoint y: 20, endPoint x: 70, endPoint y: 20, distance: 78.0
click at [99, 20] on div "VIV513 IVOCLAR MONOBOND PLUS 5G Dentavision VIV513 Save to List" at bounding box center [218, 19] width 238 height 15
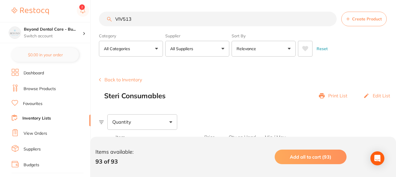
paste input "GHAW182"
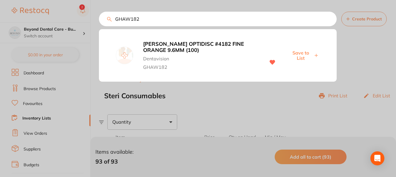
click at [300, 53] on span "Save to List" at bounding box center [300, 55] width 25 height 11
drag, startPoint x: 146, startPoint y: 18, endPoint x: 101, endPoint y: 22, distance: 45.3
click at [101, 22] on input "GHAW182" at bounding box center [218, 19] width 238 height 15
paste input "3"
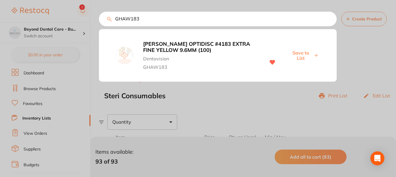
click at [299, 55] on span "Save to List" at bounding box center [300, 55] width 25 height 11
drag, startPoint x: 149, startPoint y: 18, endPoint x: 86, endPoint y: 23, distance: 62.5
click at [99, 22] on div "GHAW183 KERR OPTIDISC #4183 EXTRA FINE YELLOW 9.6MM (100) Dentavision GHAW183 S…" at bounding box center [218, 19] width 238 height 15
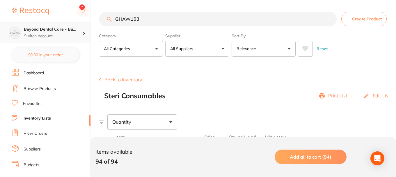
paste input "97"
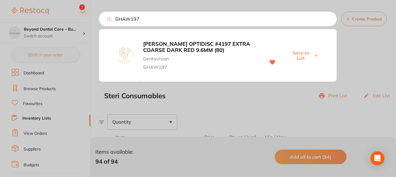
click at [307, 57] on span "Save to List" at bounding box center [300, 55] width 25 height 11
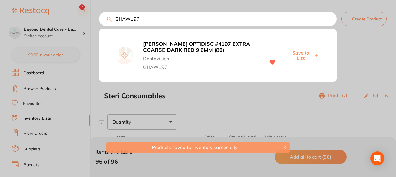
click at [151, 17] on input "GHAW197" at bounding box center [218, 19] width 238 height 15
click at [106, 20] on input "GHAW197" at bounding box center [218, 19] width 238 height 15
paste input "81"
click at [308, 55] on span "Save to List" at bounding box center [300, 55] width 25 height 11
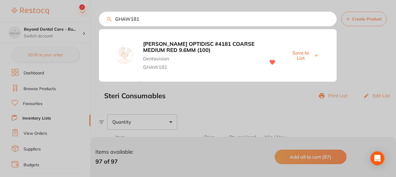
click at [147, 19] on input "GHAW181" at bounding box center [218, 19] width 238 height 15
drag, startPoint x: 147, startPoint y: 19, endPoint x: 139, endPoint y: 25, distance: 10.2
click at [99, 20] on div "GHAW181 KERR OPTIDISC #4181 COARSE MEDIUM RED 9.6MM (100) Dentavision GHAW181 S…" at bounding box center [218, 19] width 238 height 15
paste input "OB821962"
type input "OB82196281"
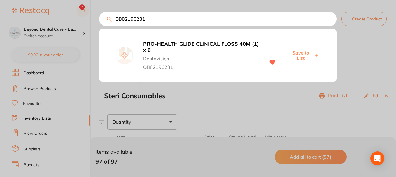
click at [301, 52] on span "Save to List" at bounding box center [300, 55] width 25 height 11
click at [39, 86] on div at bounding box center [198, 88] width 396 height 177
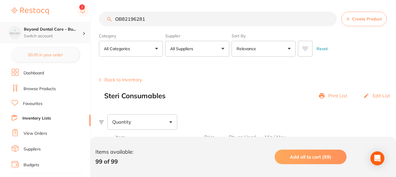
click at [55, 38] on p "Switch account" at bounding box center [53, 36] width 59 height 6
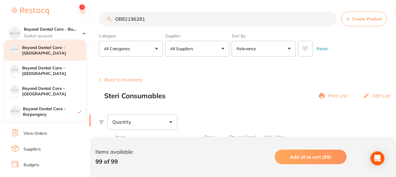
click at [58, 52] on h4 "Beyond Dental Care - [GEOGRAPHIC_DATA]" at bounding box center [54, 50] width 64 height 11
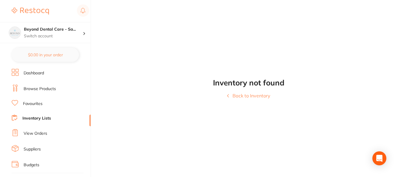
click at [30, 132] on link "View Orders" at bounding box center [36, 133] width 24 height 6
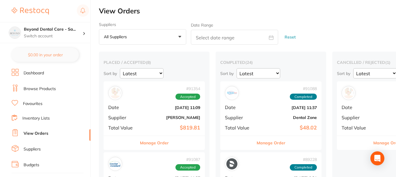
click at [248, 105] on span "Date" at bounding box center [239, 107] width 29 height 5
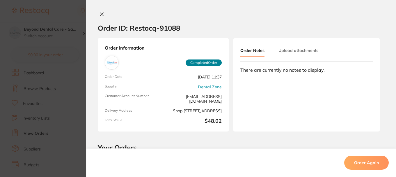
click at [100, 13] on icon at bounding box center [102, 14] width 5 height 5
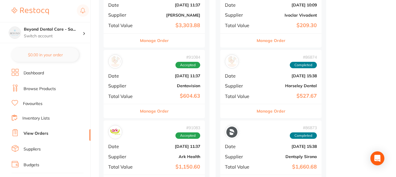
scroll to position [349, 0]
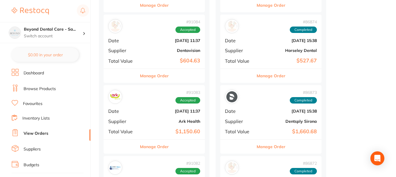
click at [154, 124] on div "# 91083 Accepted Date Aug 22 2025, 11:37 Supplier Ark Health Total Value $1,150…" at bounding box center [154, 112] width 101 height 54
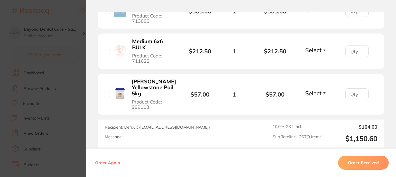
scroll to position [457, 0]
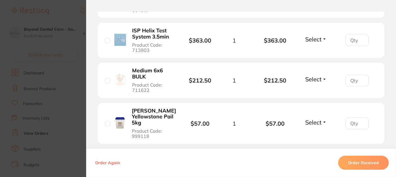
click at [310, 80] on span "Select" at bounding box center [313, 78] width 16 height 7
click at [314, 80] on span "Select" at bounding box center [313, 78] width 16 height 7
click at [314, 100] on span "Back Order" at bounding box center [316, 100] width 18 height 4
click at [356, 82] on input "number" at bounding box center [357, 81] width 23 height 12
type input "1"
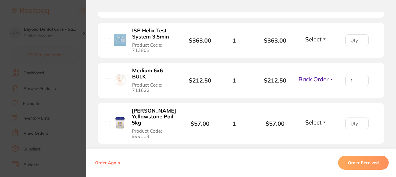
click at [256, 83] on b "$212.50" at bounding box center [275, 80] width 41 height 7
click at [312, 120] on span "Select" at bounding box center [313, 121] width 16 height 7
click at [312, 133] on span "Received" at bounding box center [316, 134] width 15 height 4
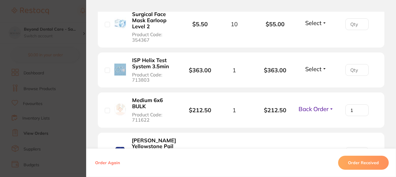
scroll to position [399, 0]
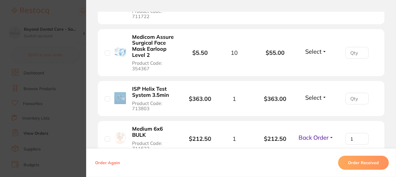
click at [308, 96] on span "Select" at bounding box center [313, 97] width 16 height 7
click at [309, 107] on button "Received" at bounding box center [316, 110] width 15 height 9
click at [308, 54] on span "Select" at bounding box center [313, 51] width 16 height 7
click at [310, 64] on span "Received" at bounding box center [316, 64] width 15 height 4
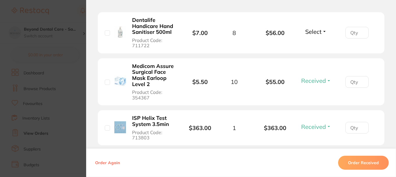
scroll to position [341, 0]
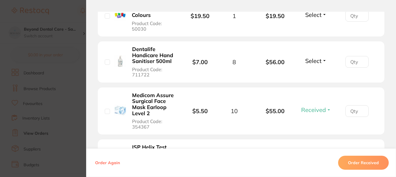
click at [311, 60] on span "Select" at bounding box center [313, 60] width 16 height 7
click at [313, 71] on span "Received" at bounding box center [316, 73] width 15 height 4
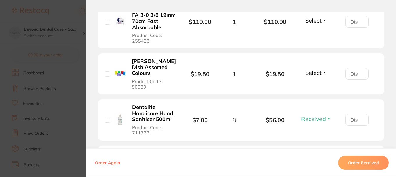
scroll to position [283, 0]
click at [307, 73] on span "Select" at bounding box center [313, 72] width 16 height 7
click at [308, 72] on span "Select" at bounding box center [313, 72] width 16 height 7
click at [309, 83] on button "Received" at bounding box center [316, 85] width 15 height 9
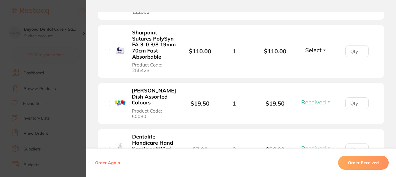
click at [311, 52] on span "Select" at bounding box center [313, 49] width 16 height 7
click at [312, 63] on span "Received" at bounding box center [316, 62] width 15 height 4
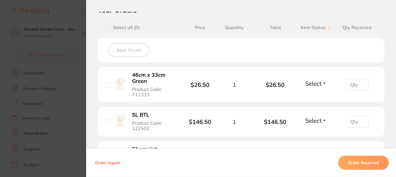
scroll to position [137, 0]
click at [312, 122] on span "Select" at bounding box center [313, 120] width 16 height 7
click at [312, 131] on span "Received" at bounding box center [316, 133] width 15 height 4
click at [315, 83] on span "Select" at bounding box center [313, 83] width 16 height 7
click at [312, 97] on span "Received" at bounding box center [316, 96] width 15 height 4
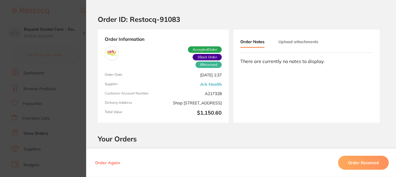
scroll to position [0, 0]
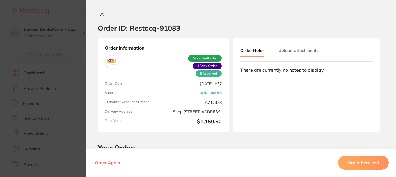
click at [101, 12] on icon at bounding box center [102, 14] width 5 height 5
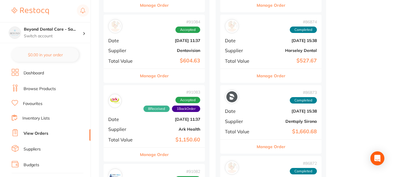
click at [160, 54] on div "# 91084 Accepted Date Aug 22 2025, 11:37 Supplier Dentavision Total Value $604.…" at bounding box center [154, 42] width 101 height 54
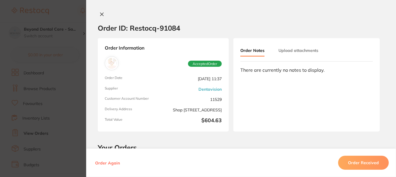
click at [353, 159] on button "Order Received" at bounding box center [363, 162] width 51 height 14
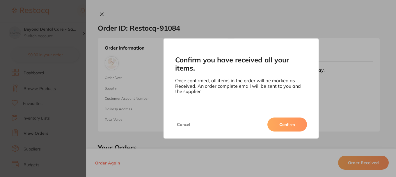
click at [275, 123] on button "Confirm" at bounding box center [288, 124] width 40 height 14
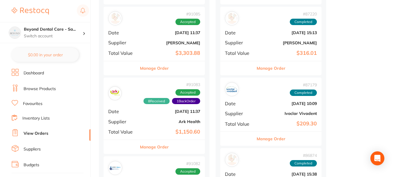
scroll to position [262, 0]
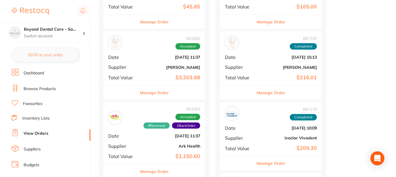
click at [156, 66] on b "[PERSON_NAME]" at bounding box center [171, 67] width 58 height 5
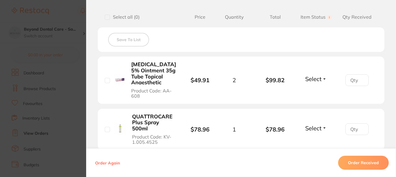
scroll to position [175, 0]
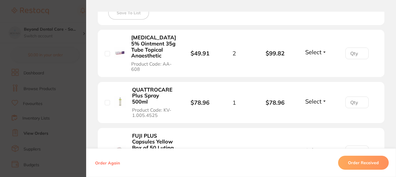
click at [79, 83] on section "Order ID: Restocq- 91085 Order Information Accepted Order Order Date Aug 22 202…" at bounding box center [198, 88] width 396 height 177
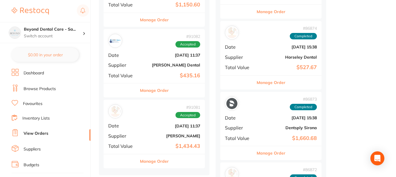
scroll to position [408, 0]
